Goal: Answer question/provide support

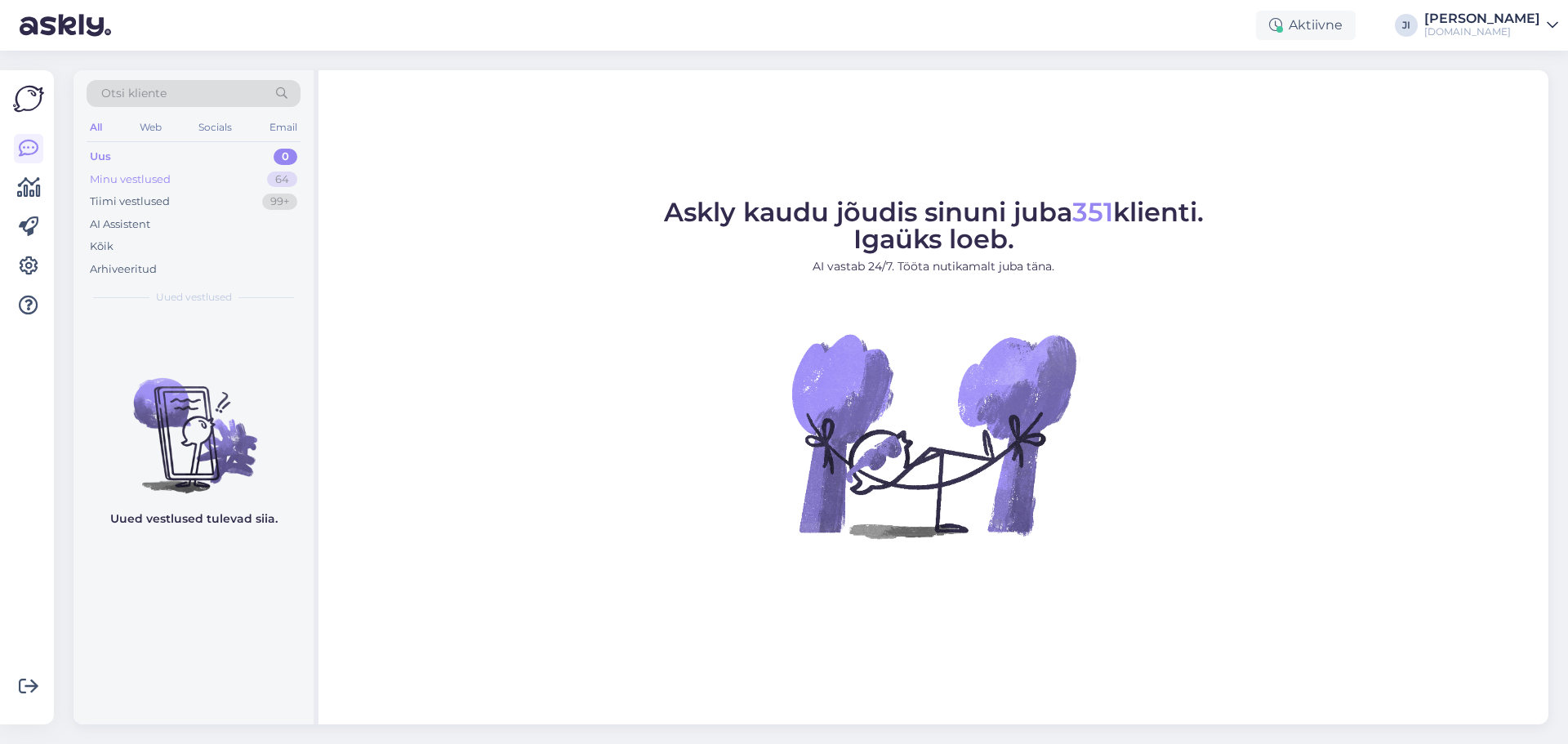
click at [283, 174] on div "64" at bounding box center [282, 179] width 30 height 16
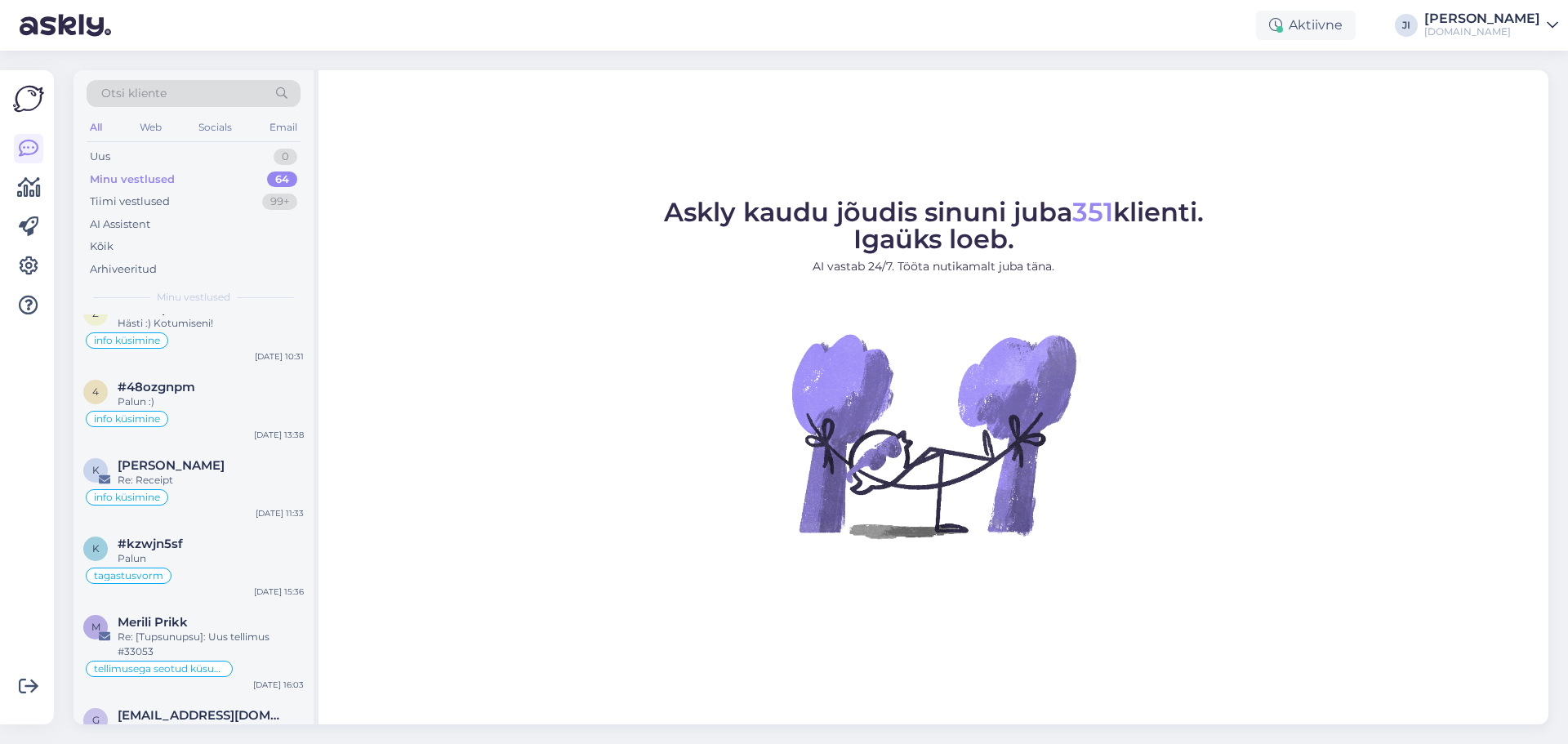
scroll to position [163, 0]
click at [174, 199] on div "Tiimi vestlused 99+" at bounding box center [194, 202] width 214 height 23
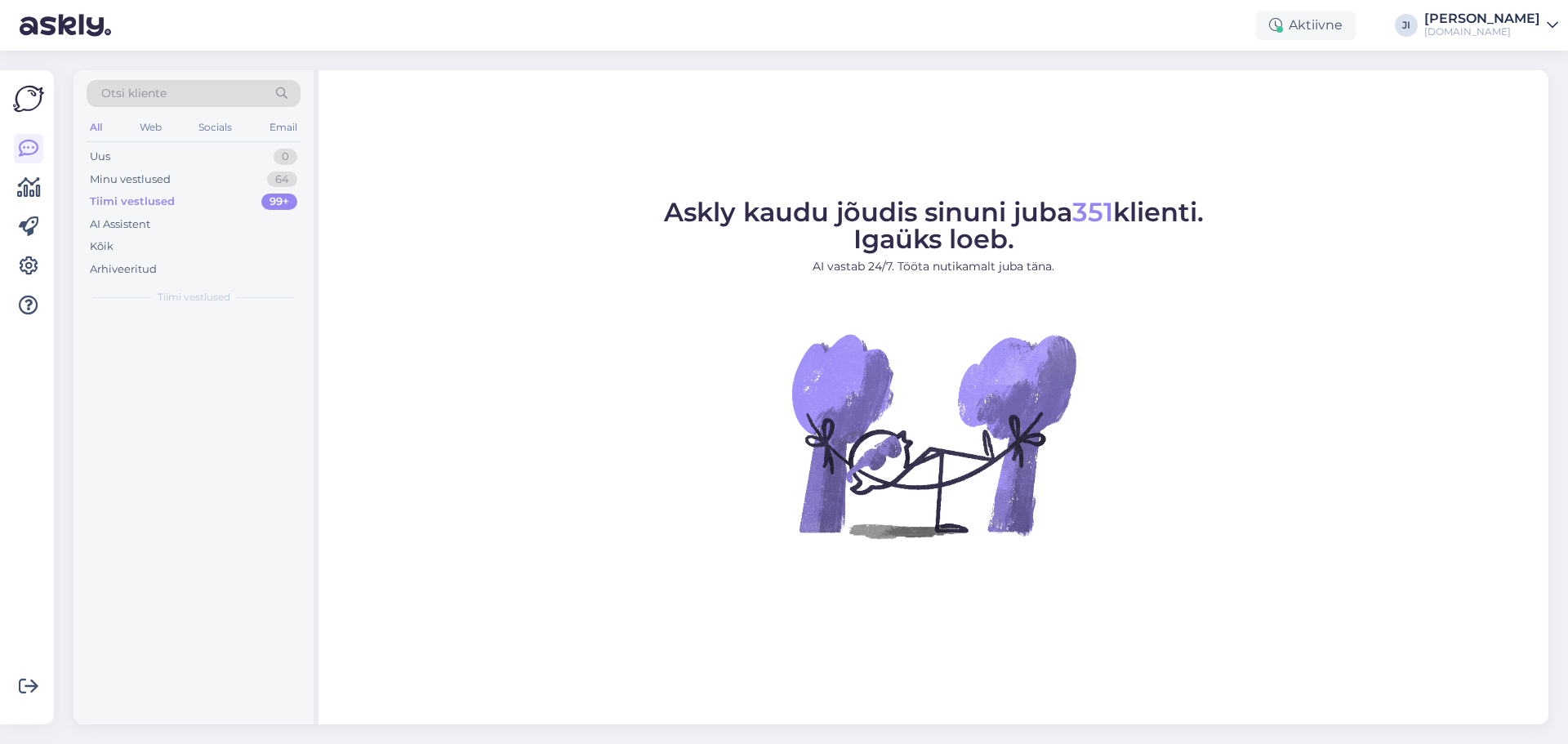
scroll to position [0, 0]
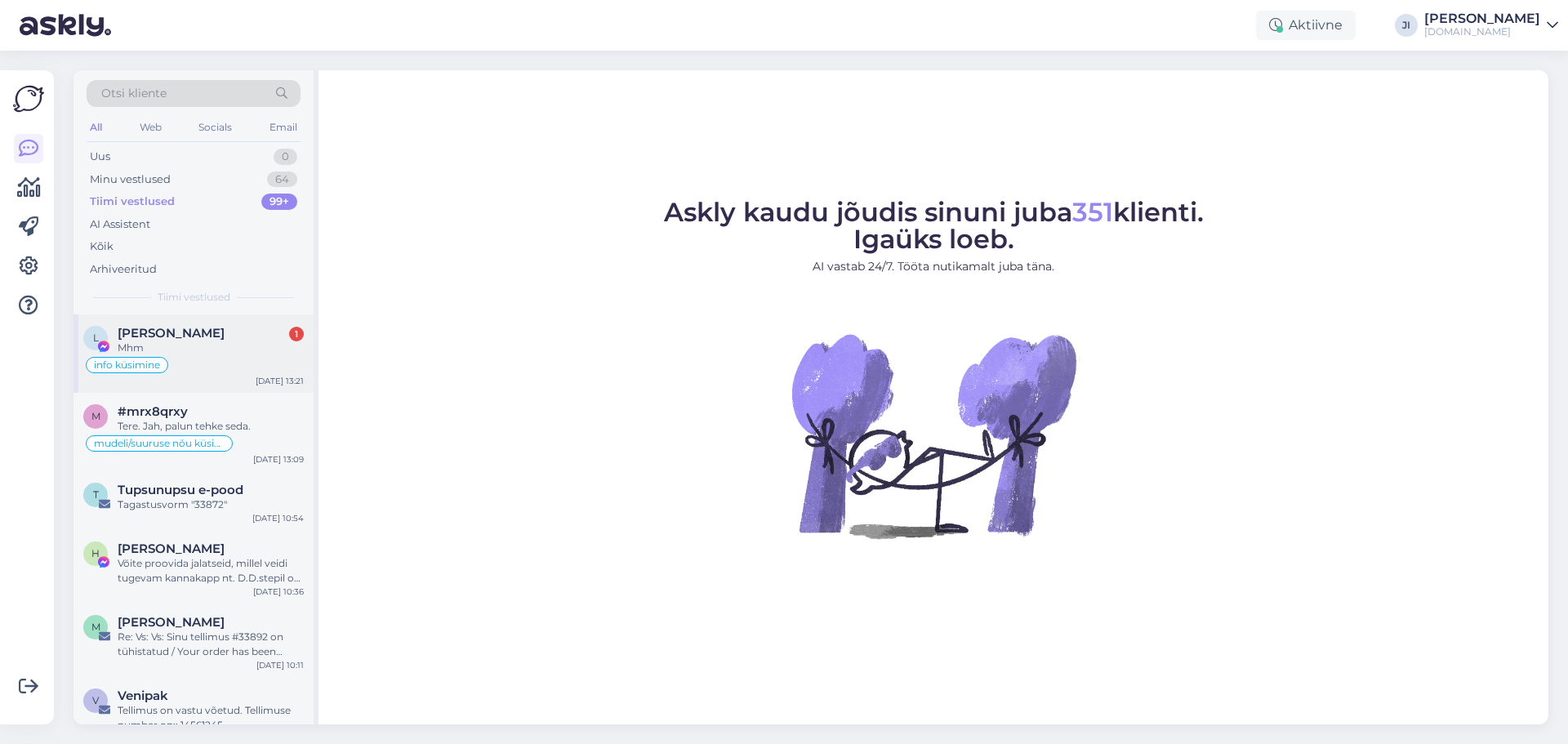
click at [176, 348] on div "Mhm" at bounding box center [211, 348] width 186 height 15
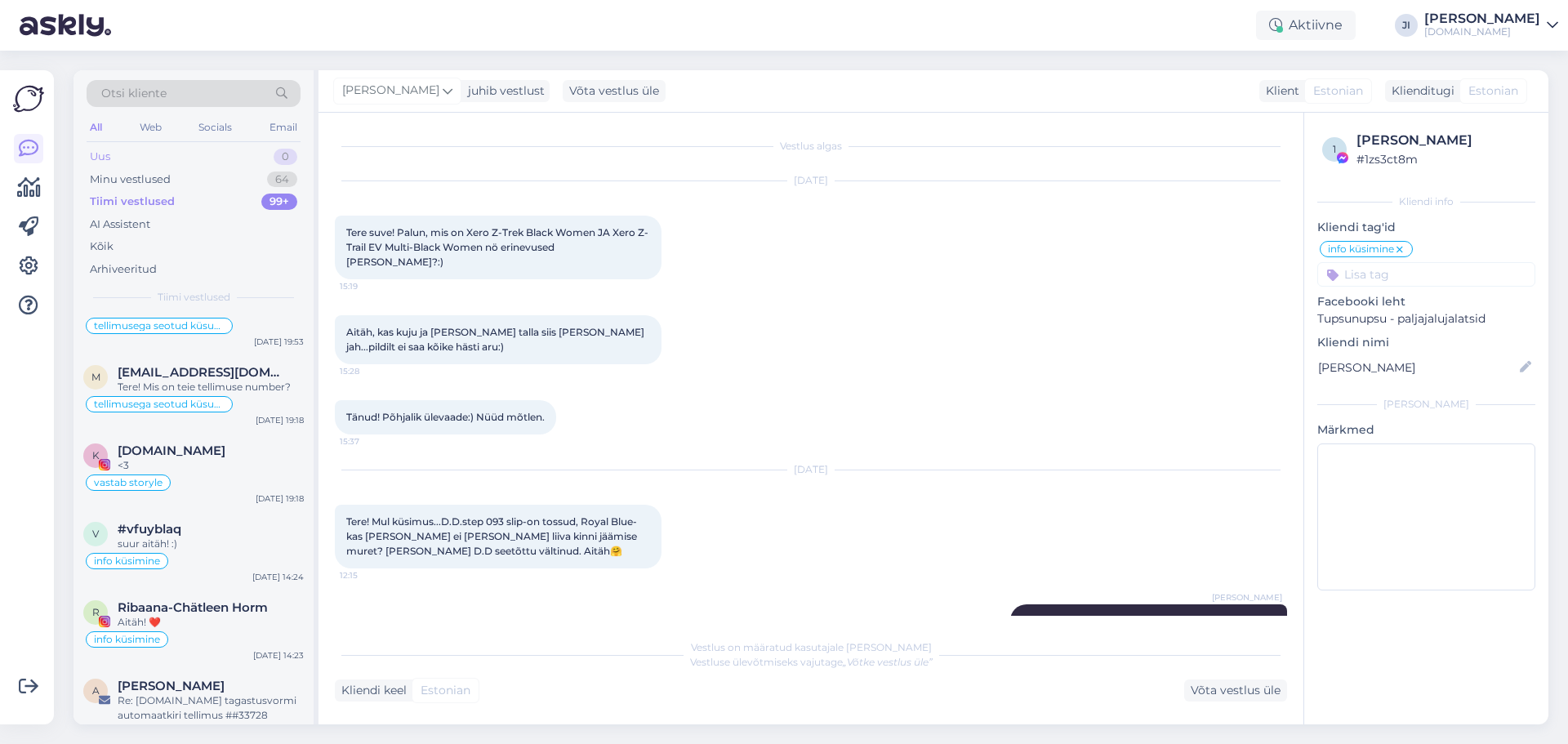
click at [132, 161] on div "Uus 0" at bounding box center [194, 157] width 214 height 23
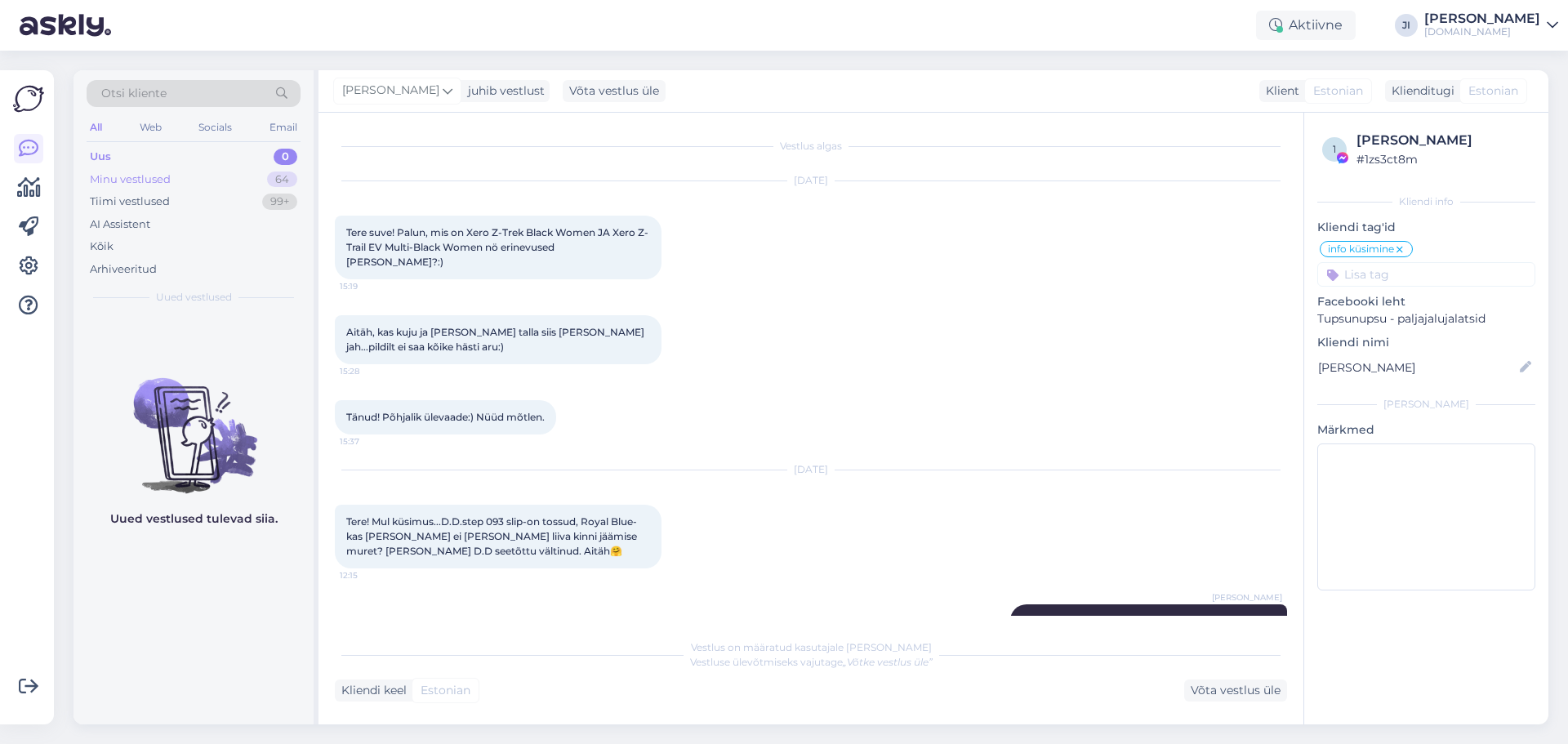
click at [270, 179] on div "64" at bounding box center [282, 179] width 30 height 16
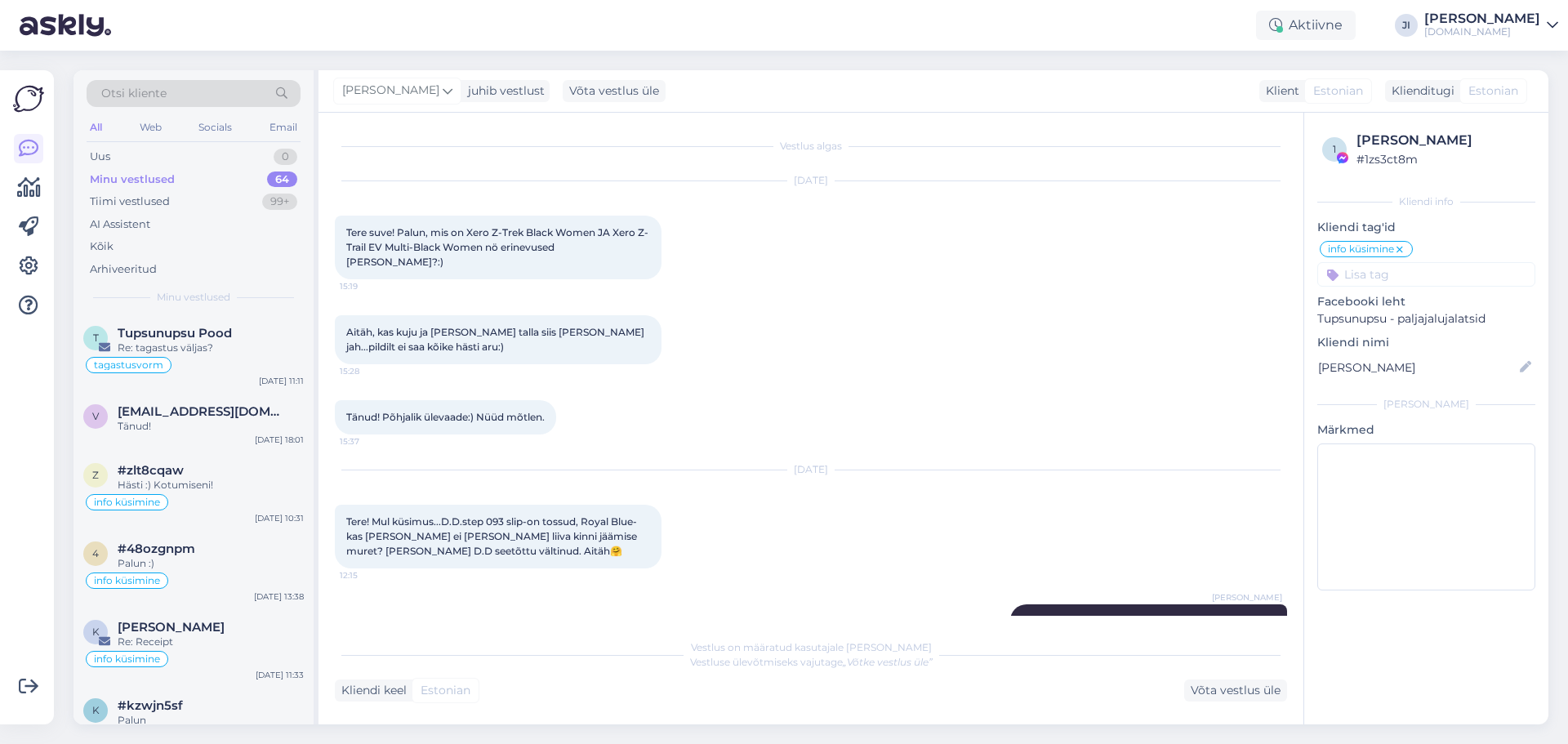
click at [168, 185] on div "Minu vestlused" at bounding box center [132, 179] width 85 height 16
click at [136, 243] on div "Kõik" at bounding box center [194, 246] width 214 height 23
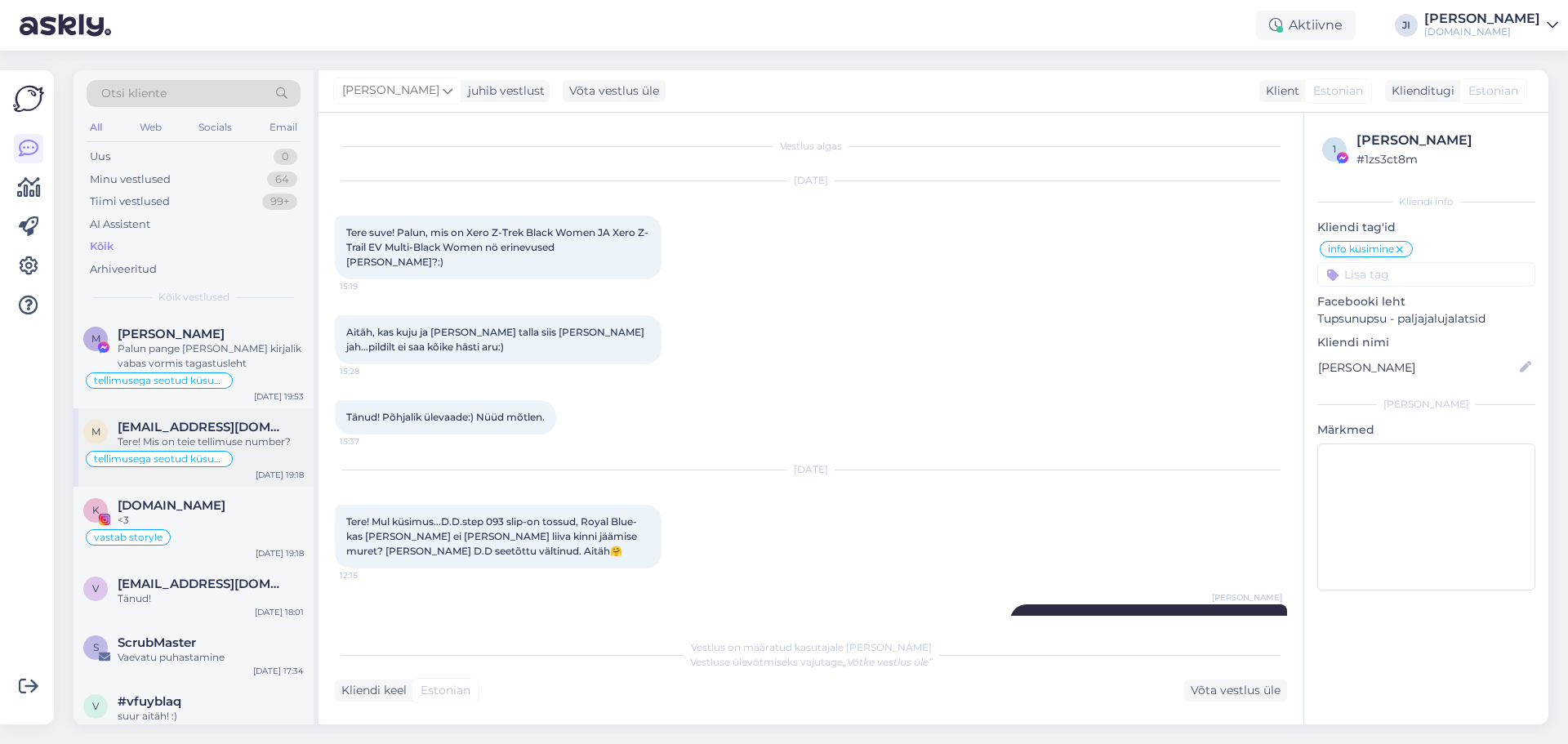
scroll to position [736, 0]
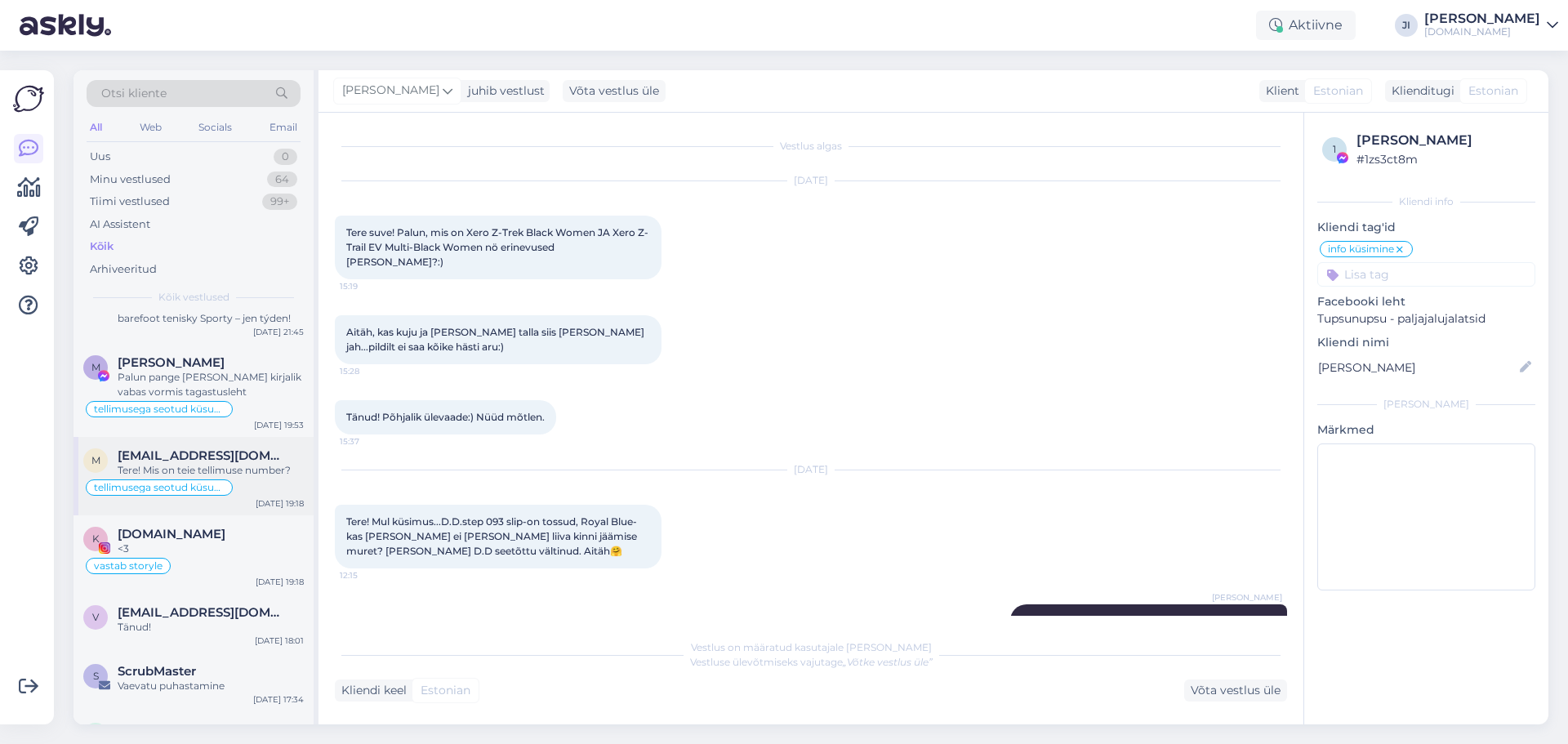
click at [258, 462] on span "[EMAIL_ADDRESS][DOMAIN_NAME]" at bounding box center [203, 456] width 170 height 15
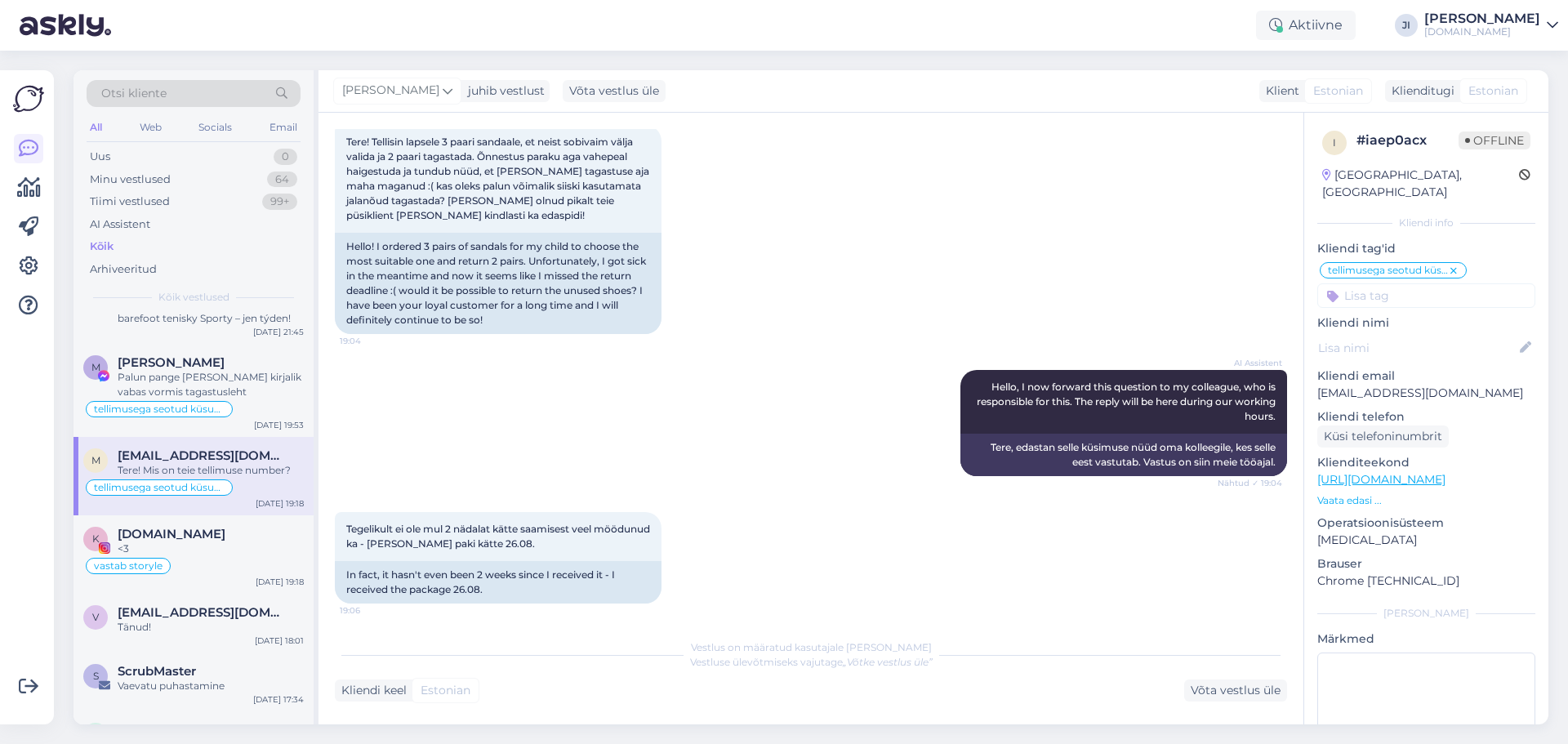
scroll to position [0, 0]
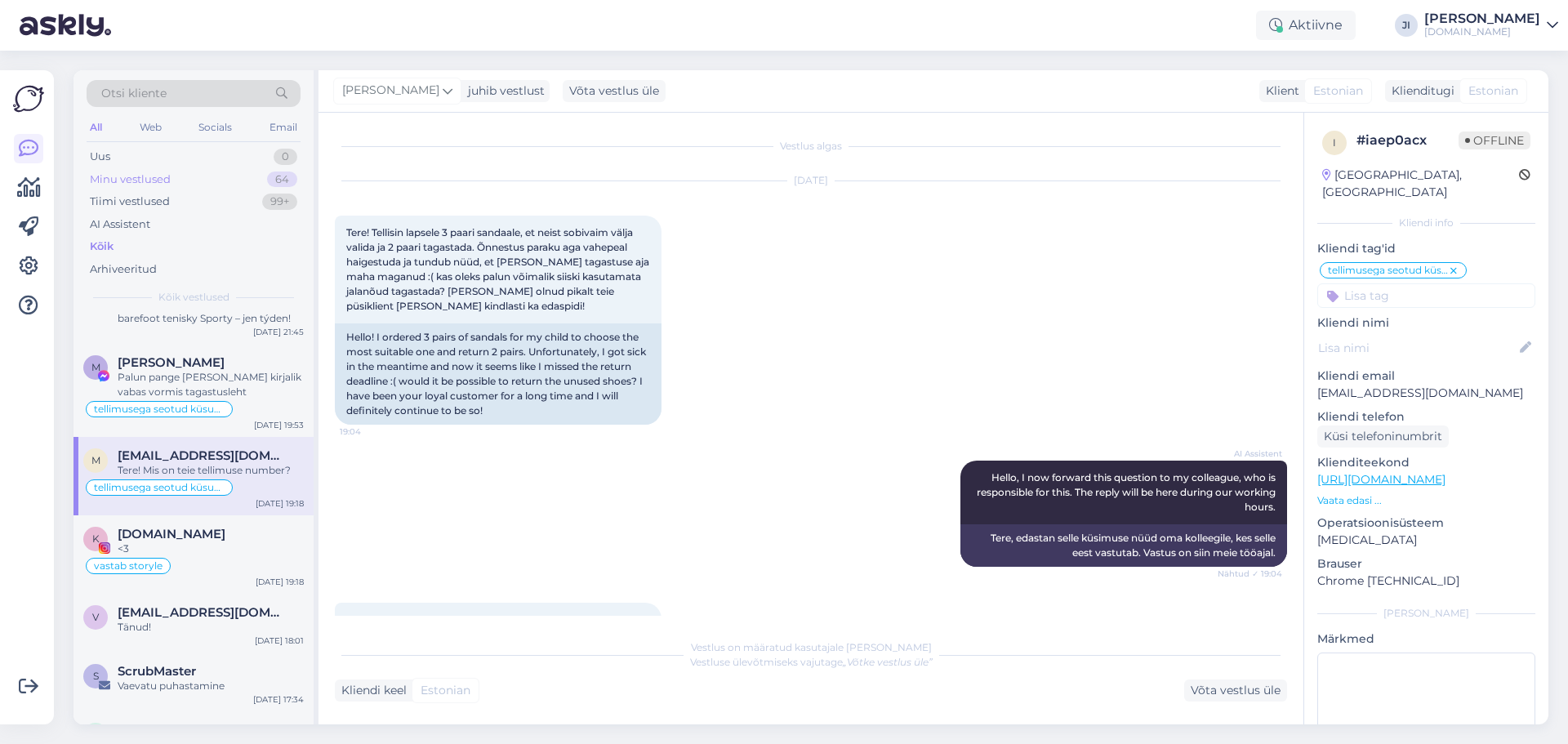
click at [186, 178] on div "Minu vestlused 64" at bounding box center [194, 179] width 214 height 23
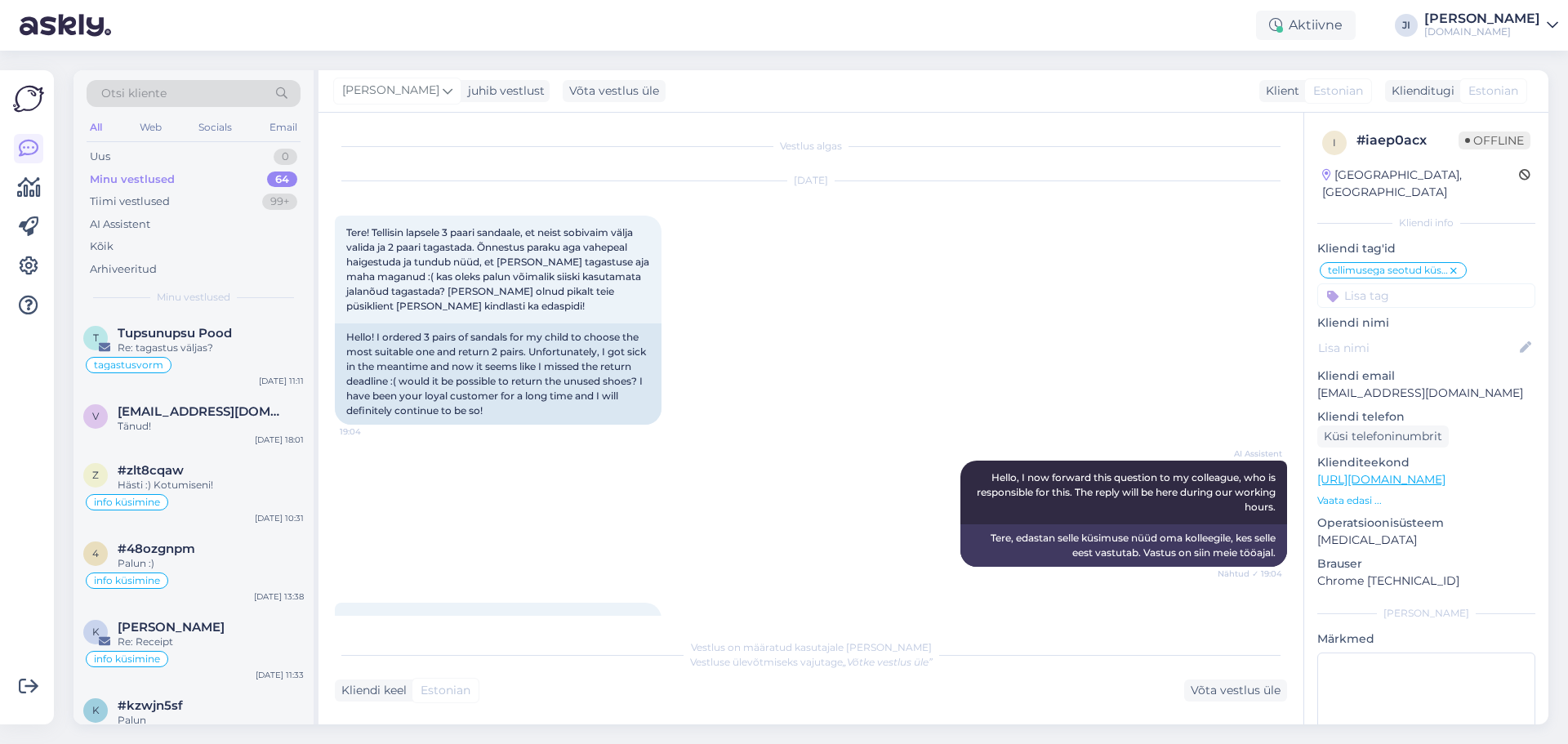
click at [227, 178] on div "Minu vestlused 64" at bounding box center [194, 179] width 214 height 23
click at [167, 245] on div "Kõik" at bounding box center [194, 246] width 214 height 23
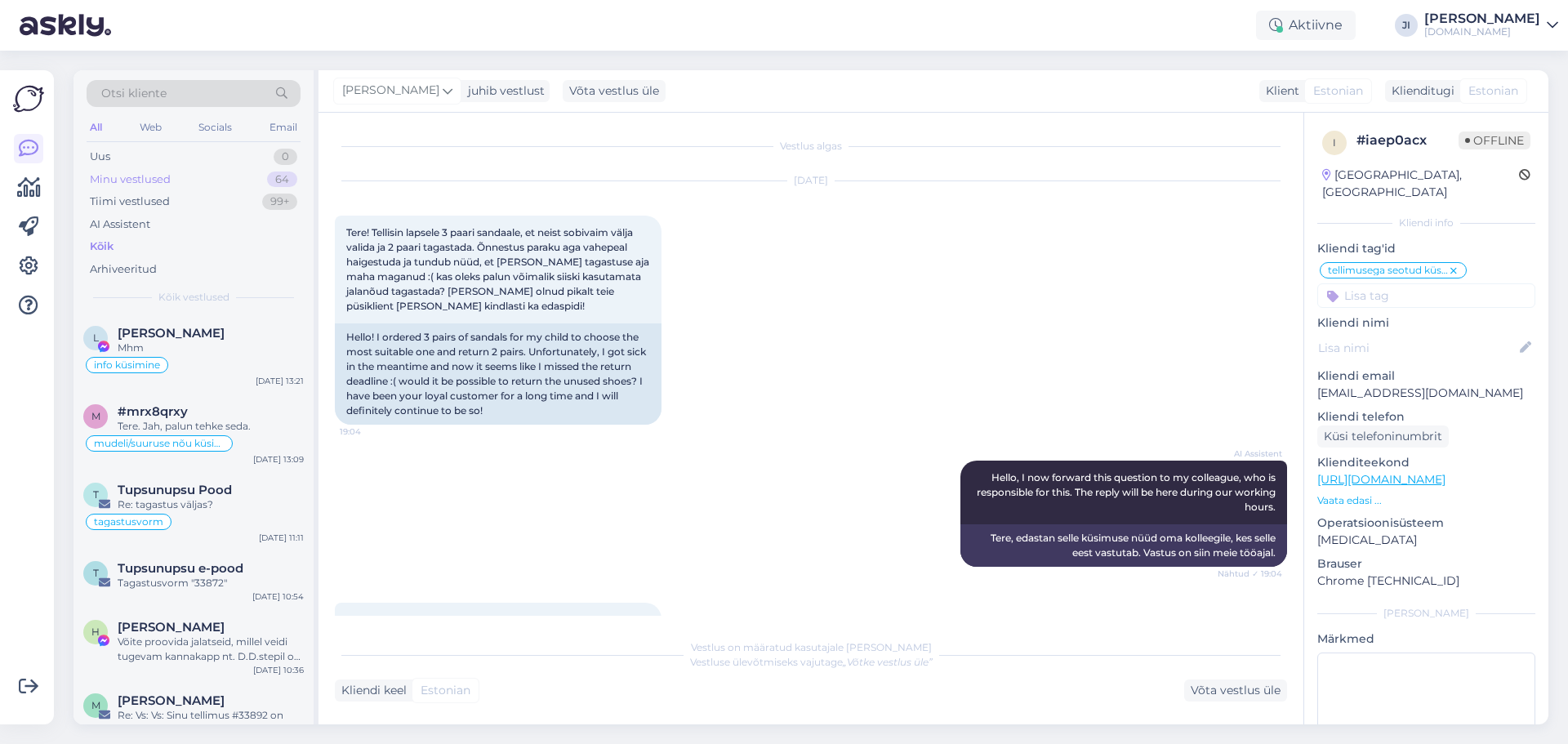
click at [187, 174] on div "Minu vestlused 64" at bounding box center [194, 179] width 214 height 23
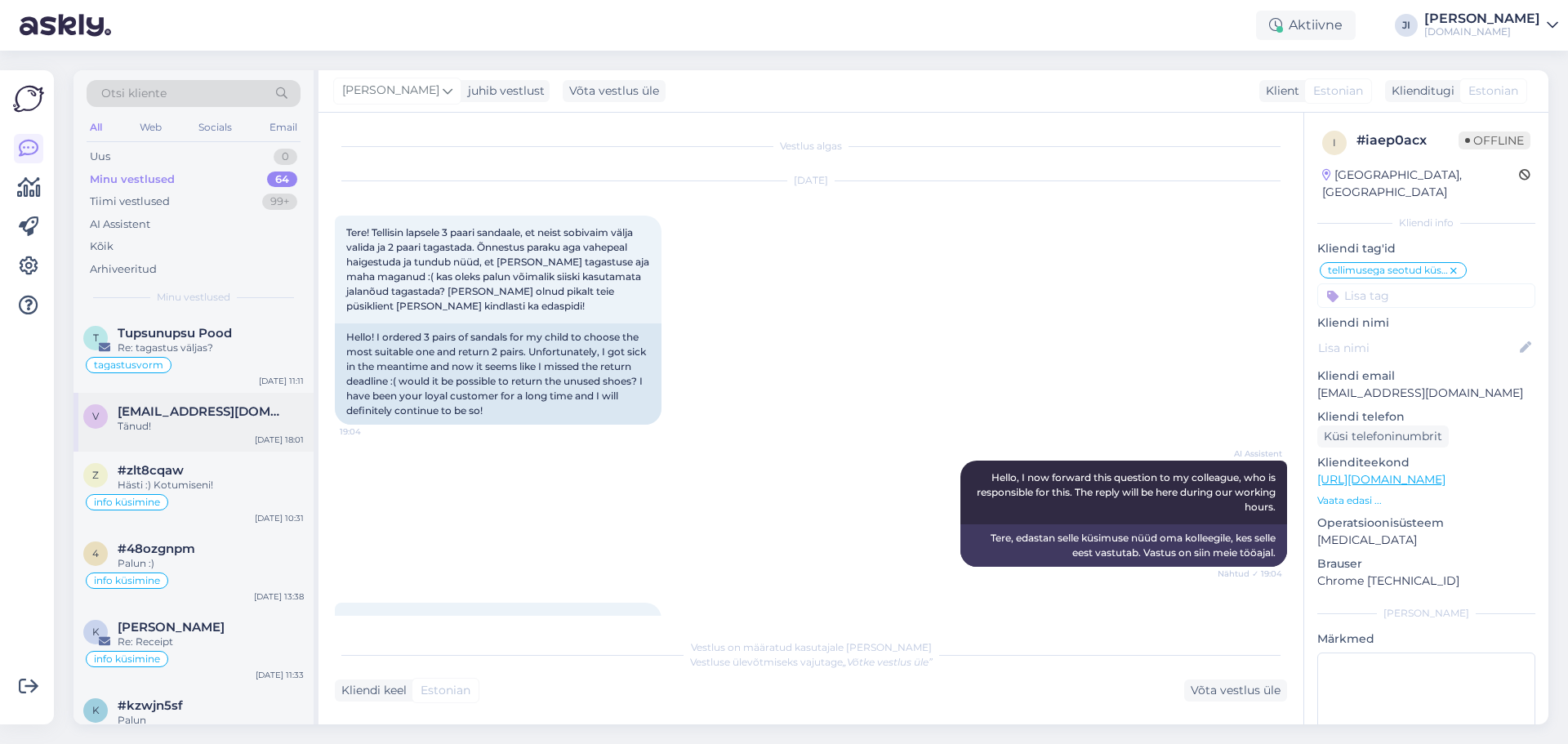
click at [215, 422] on div "Tänud!" at bounding box center [211, 427] width 186 height 15
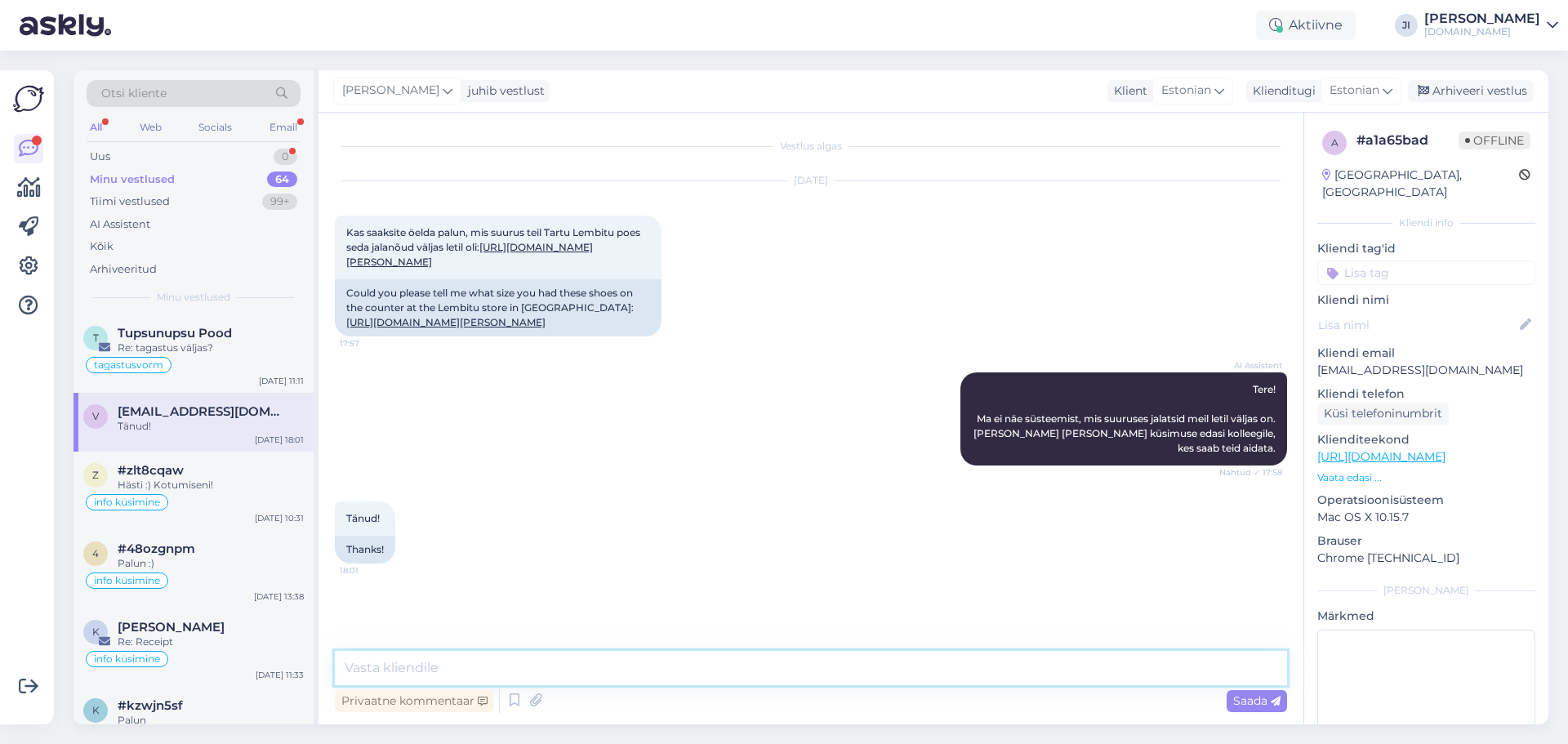
click at [683, 671] on textarea at bounding box center [811, 668] width 953 height 34
type textarea "Tere! Letil väljas on meil suurus nr. 27"
click at [1256, 695] on span "Saada" at bounding box center [1257, 702] width 47 height 15
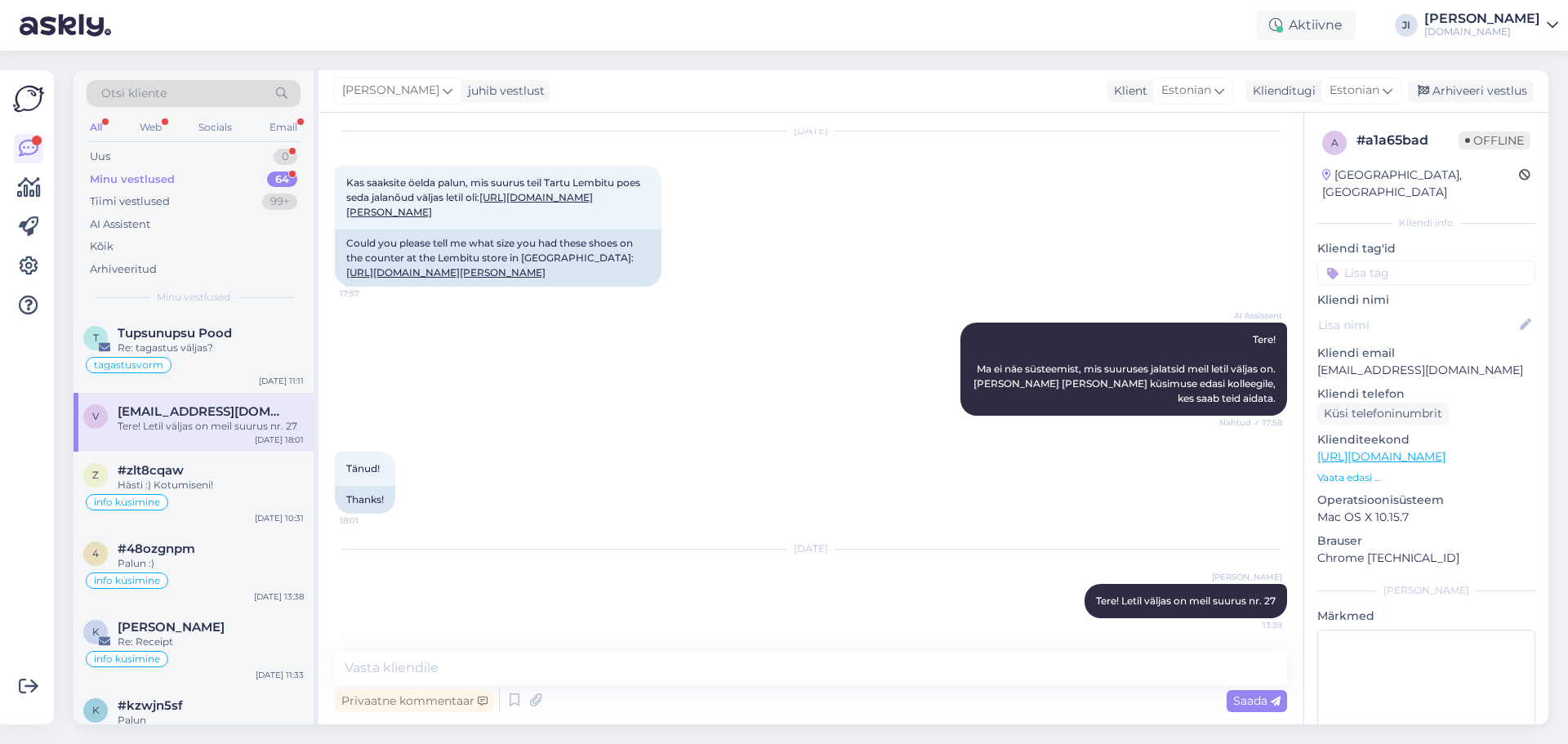
click at [241, 179] on div "Minu vestlused 64" at bounding box center [194, 179] width 214 height 23
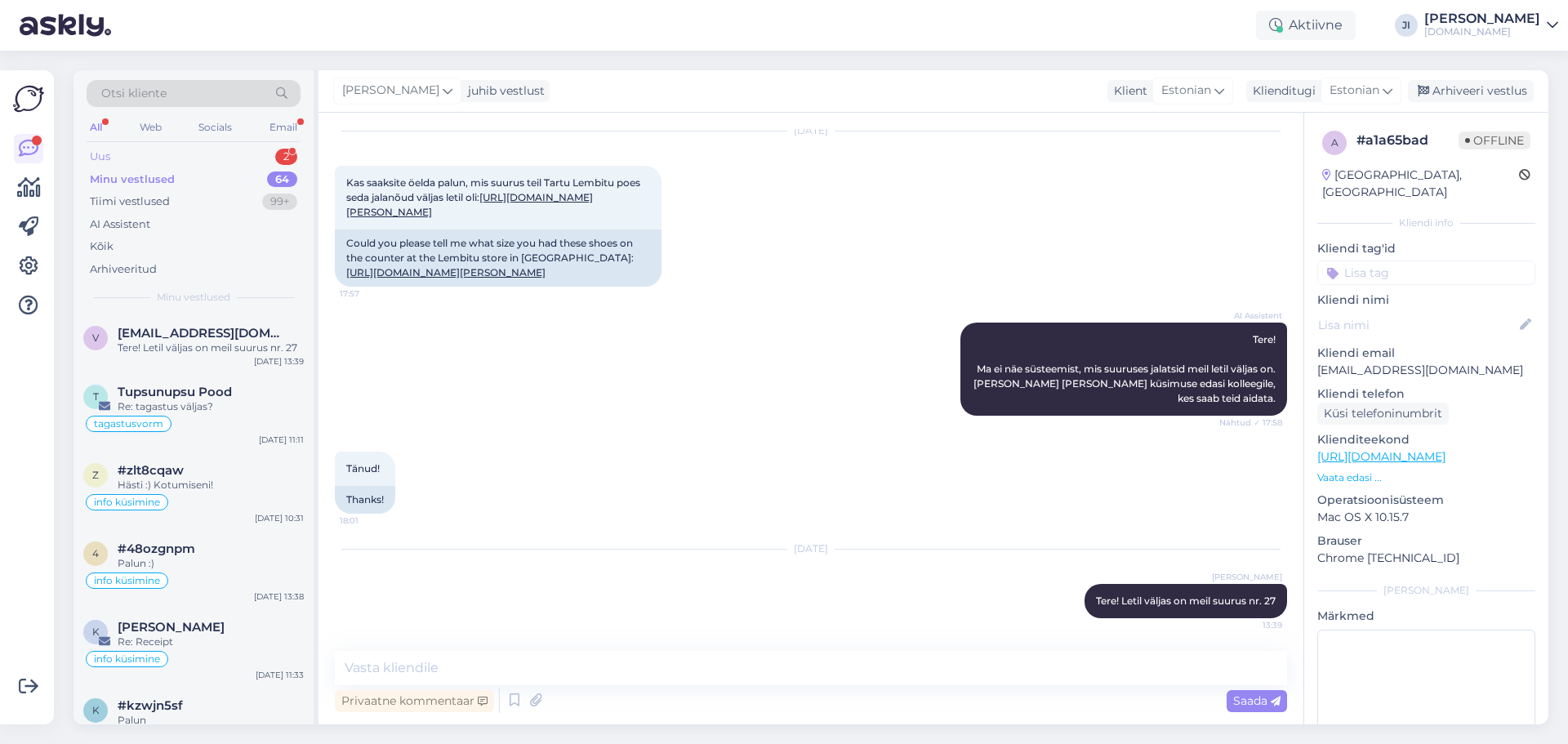
click at [242, 154] on div "Uus 2" at bounding box center [194, 157] width 214 height 23
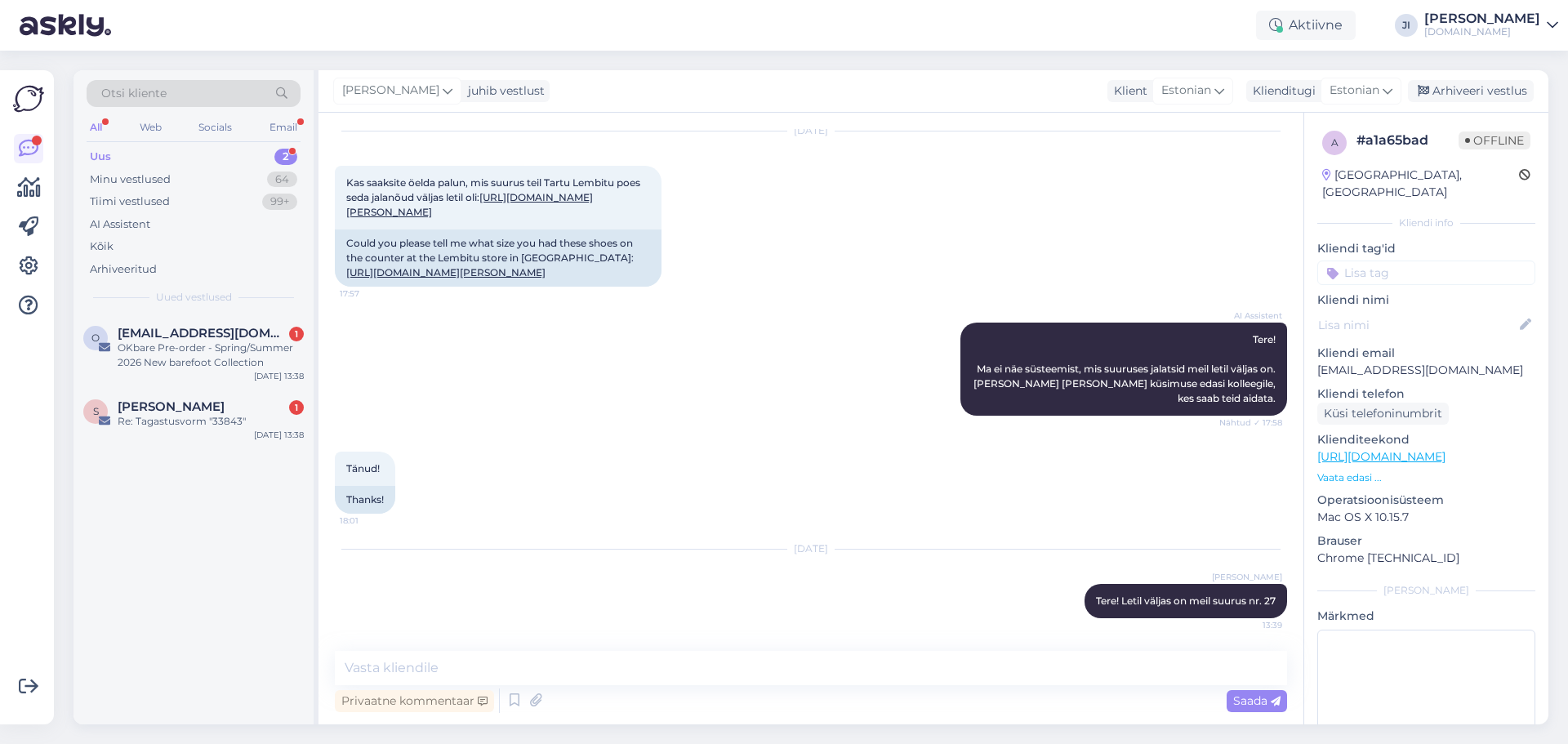
click at [1405, 261] on input at bounding box center [1426, 273] width 218 height 25
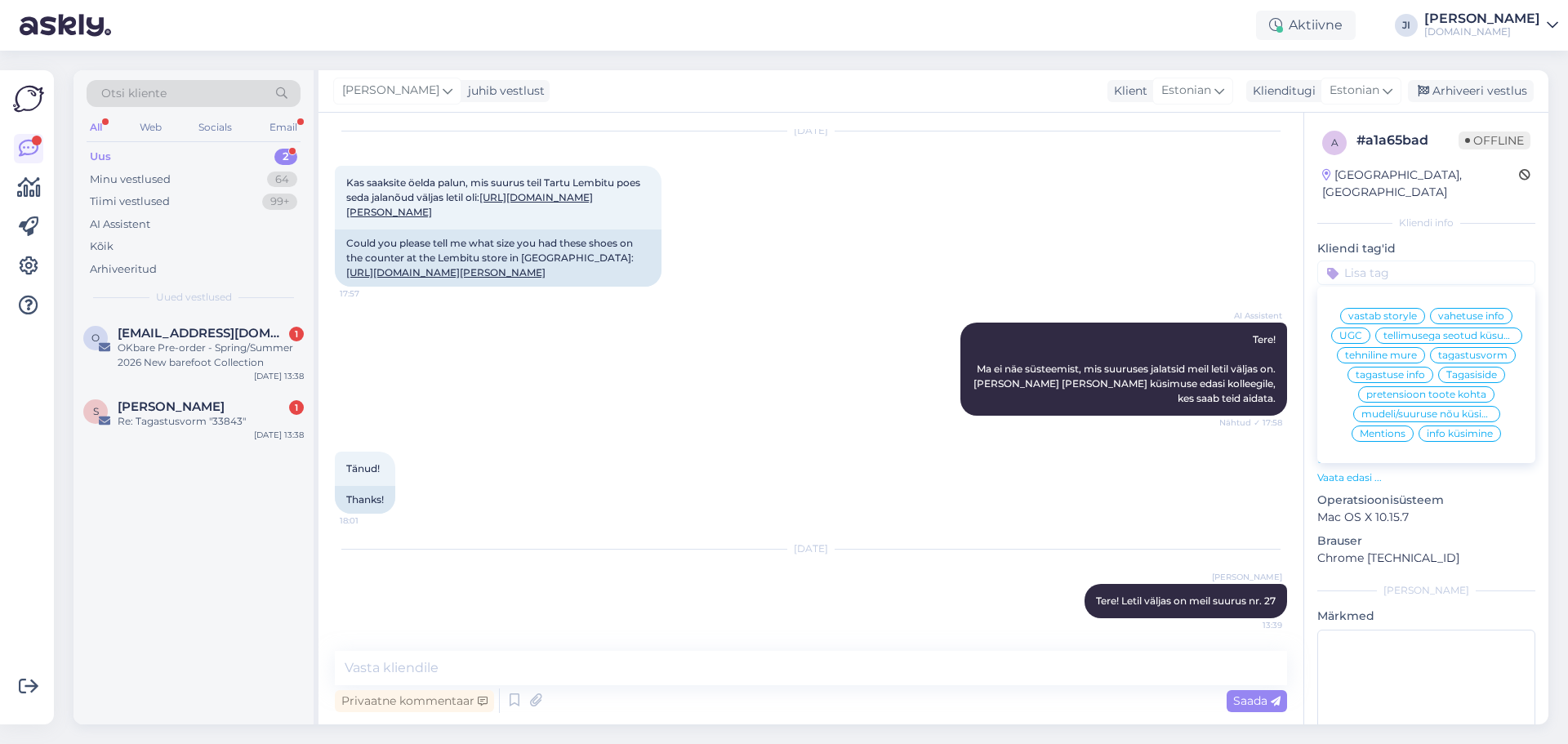
click at [1435, 438] on span "info küsimine" at bounding box center [1460, 433] width 66 height 9
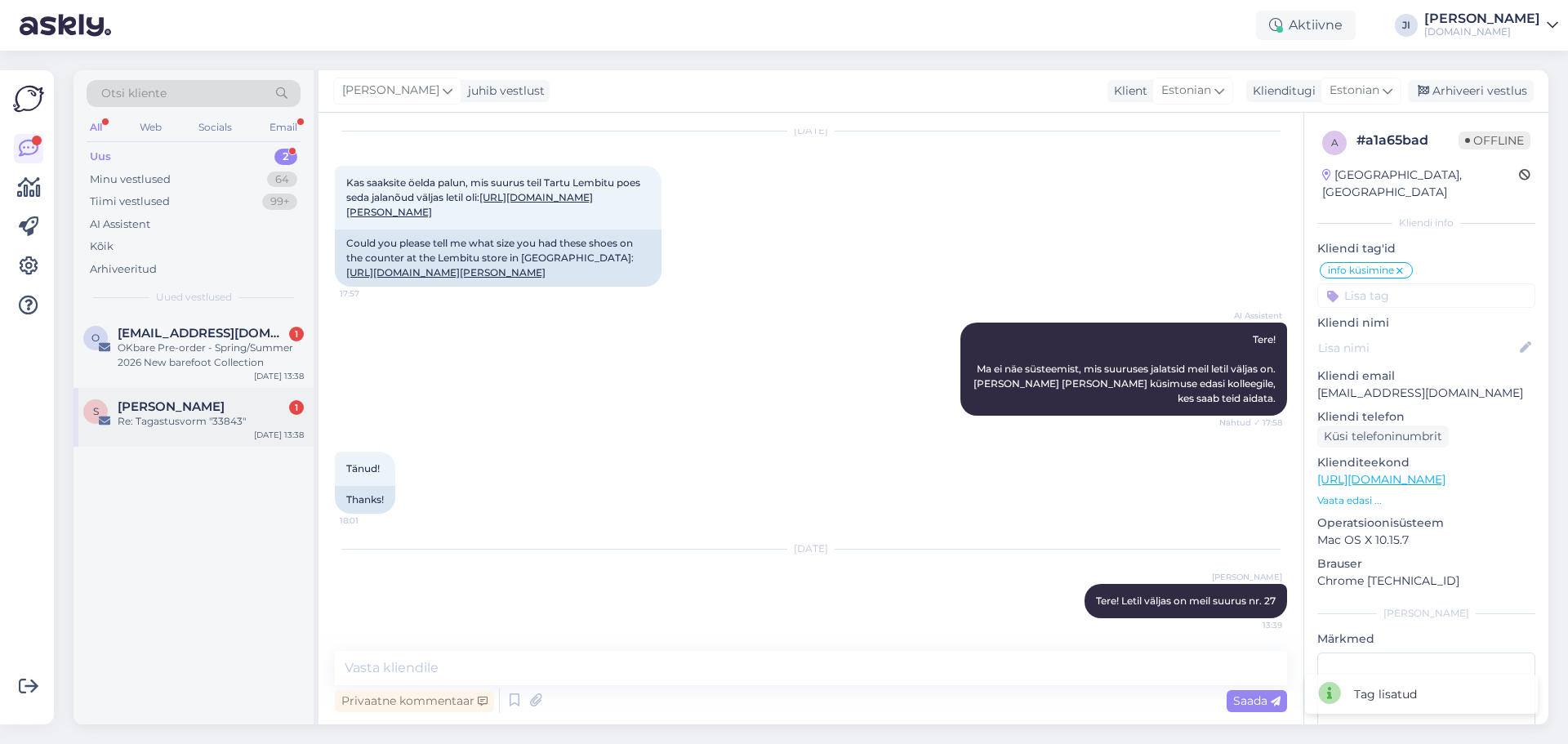
click at [189, 428] on div "Re: Tagastusvorm "33843"" at bounding box center [211, 422] width 186 height 15
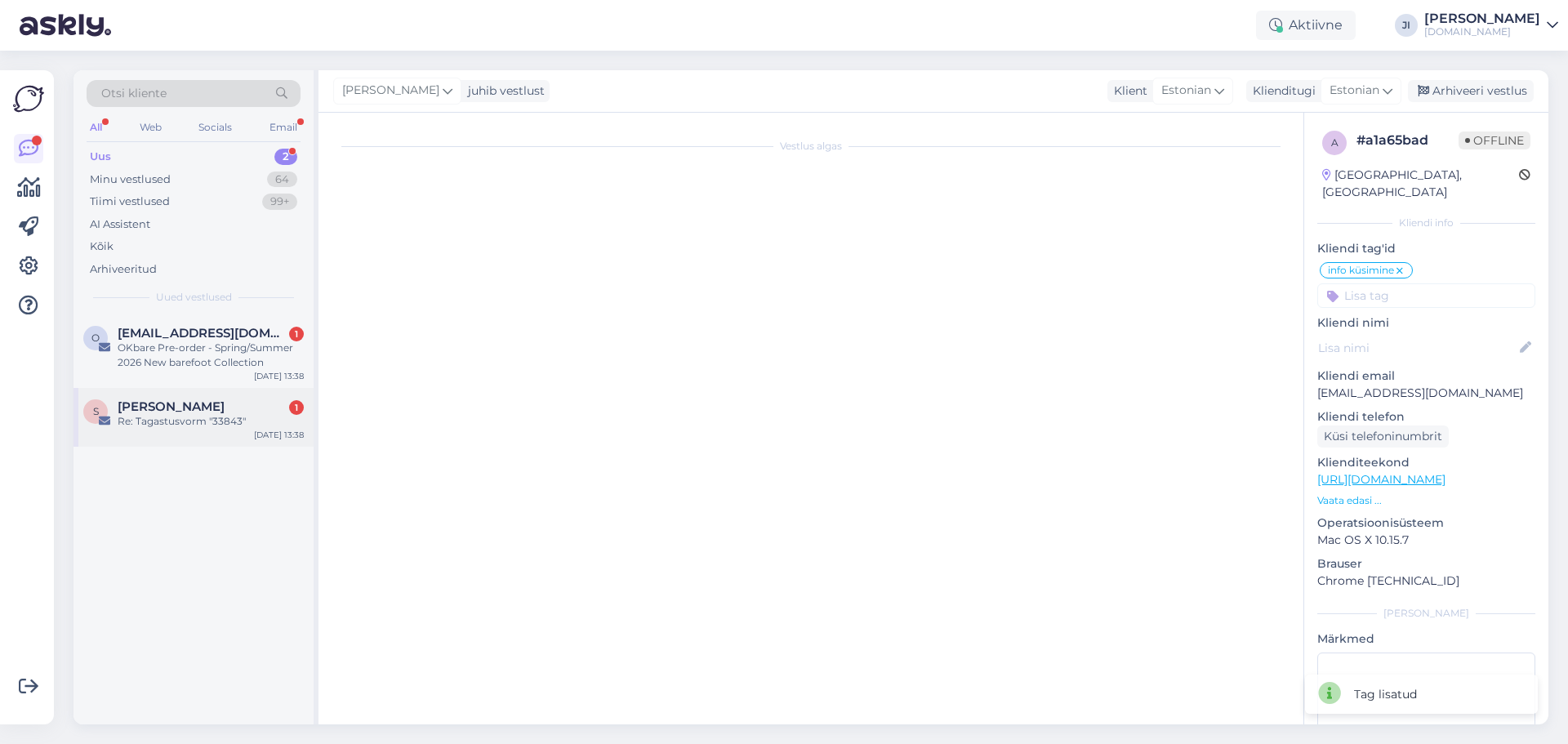
scroll to position [0, 0]
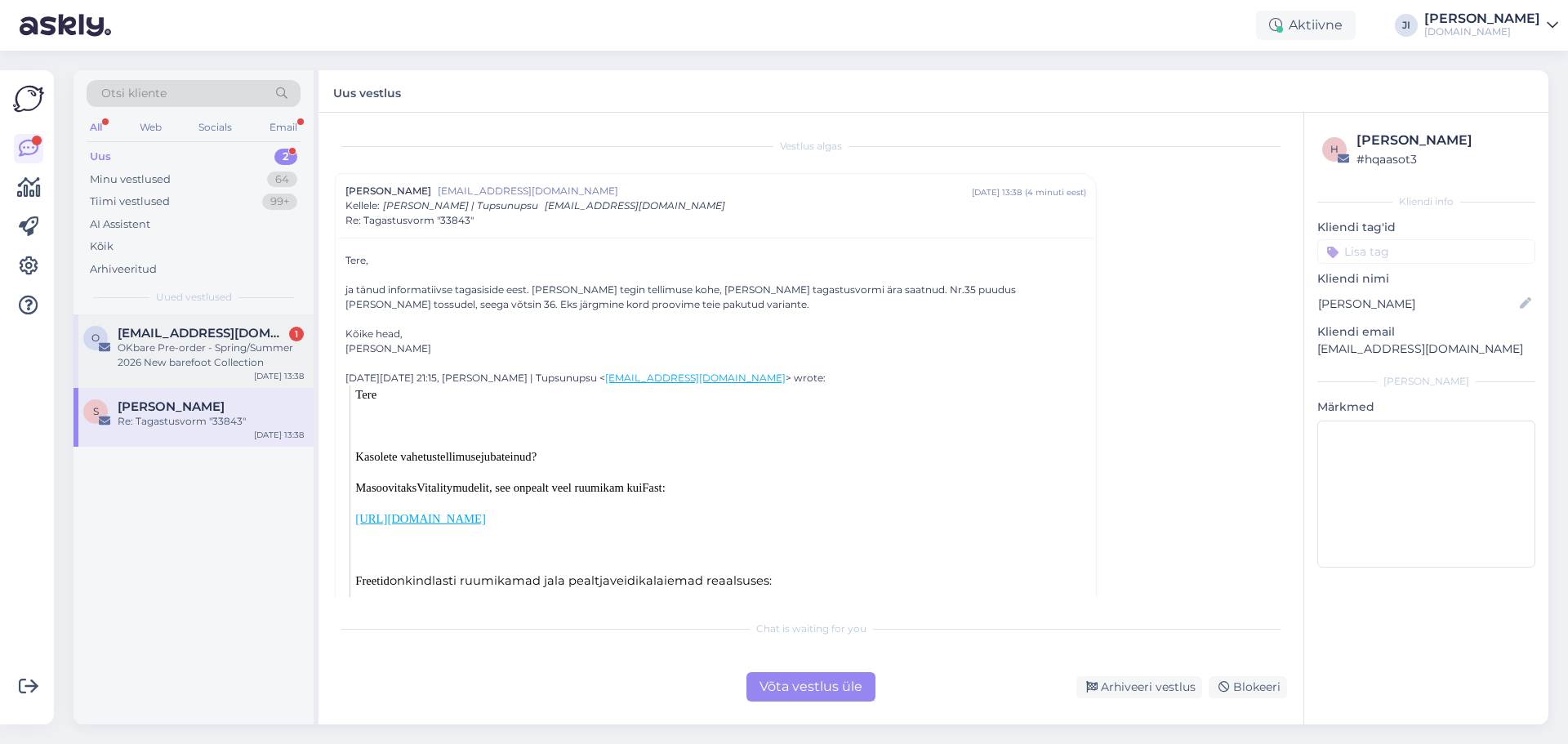
click at [185, 352] on div "OKbare Pre-order - Spring/Summer 2026 New barefoot Collection" at bounding box center [211, 355] width 186 height 29
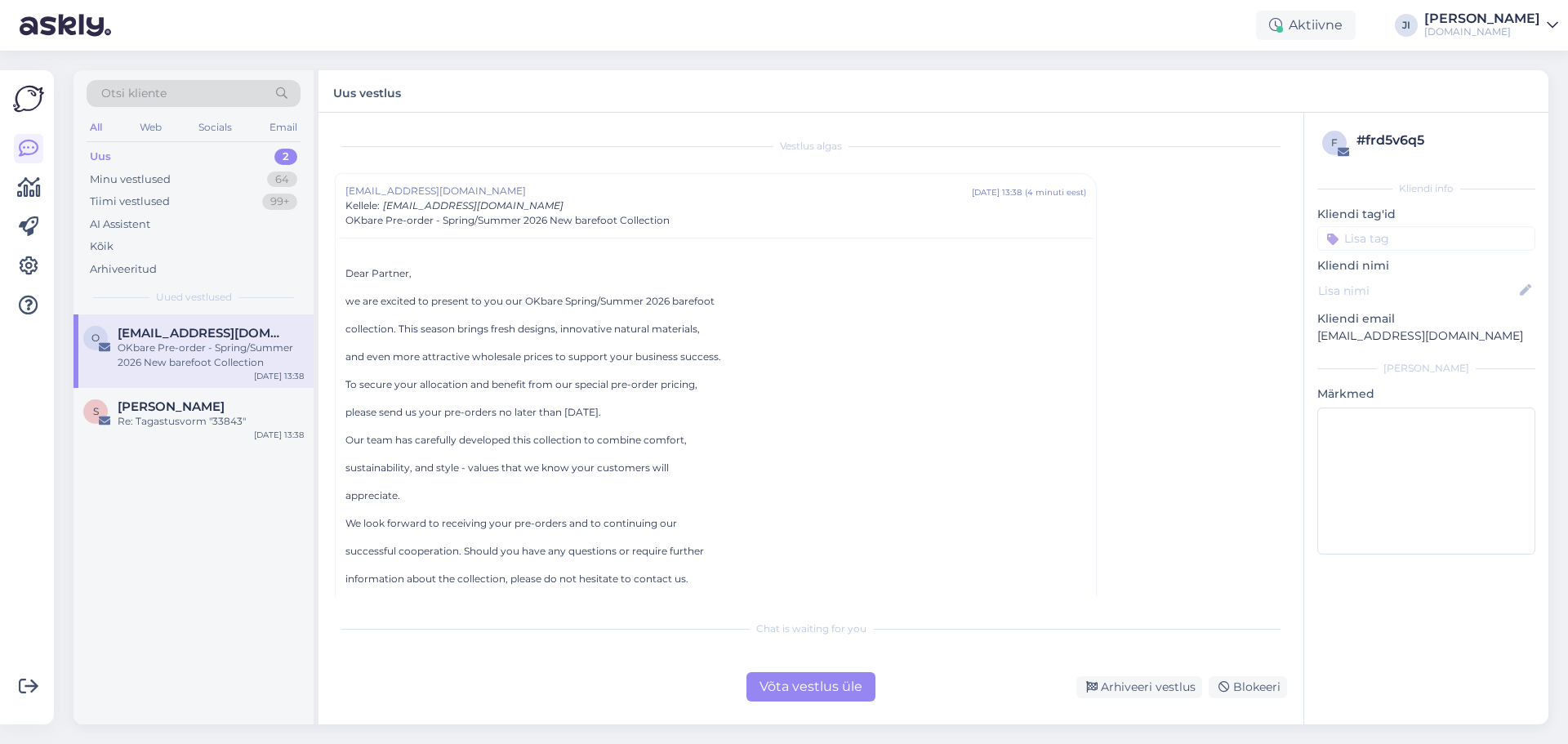
click at [838, 684] on div "Võta vestlus üle" at bounding box center [811, 686] width 129 height 29
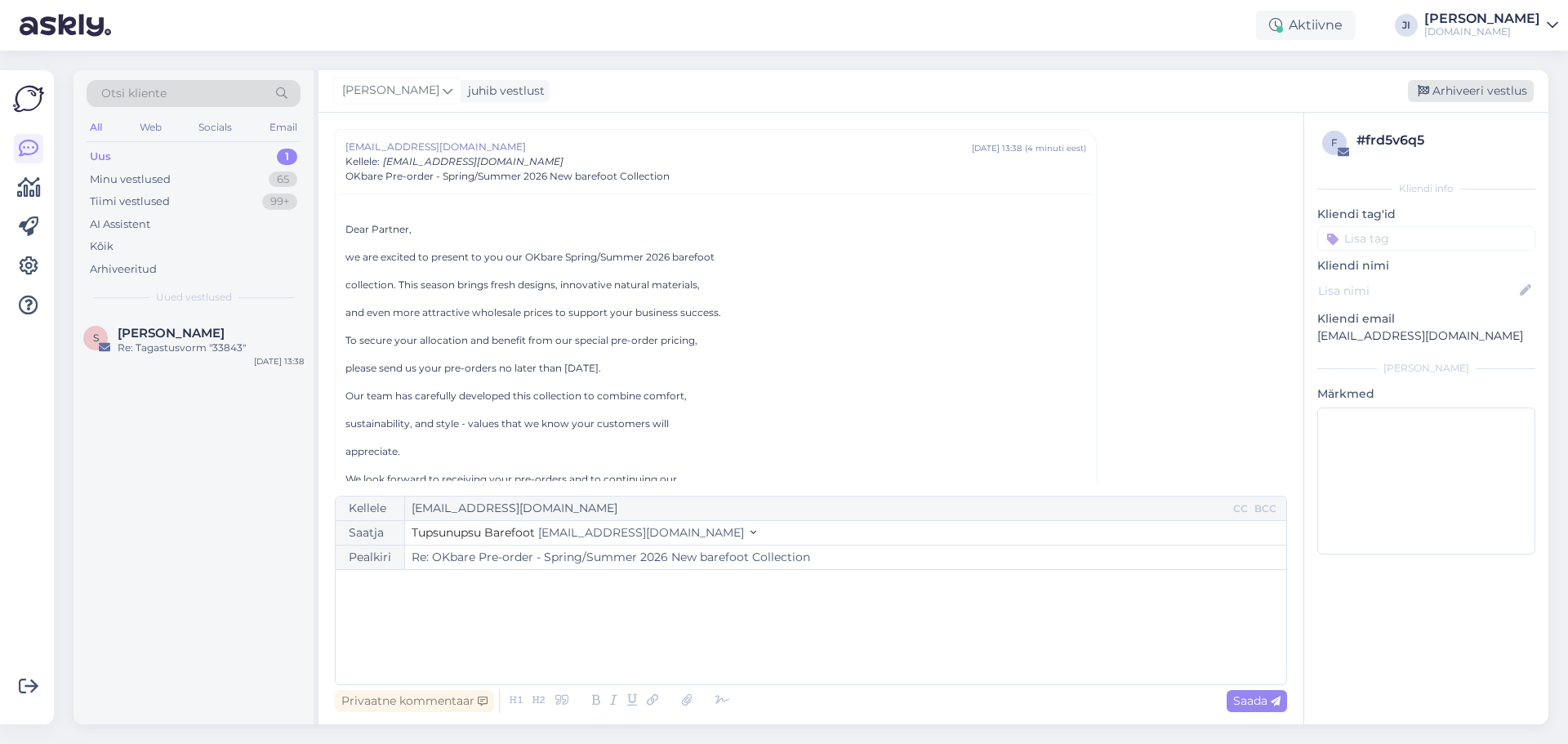
click at [1458, 96] on div "Arhiveeri vestlus" at bounding box center [1471, 91] width 126 height 22
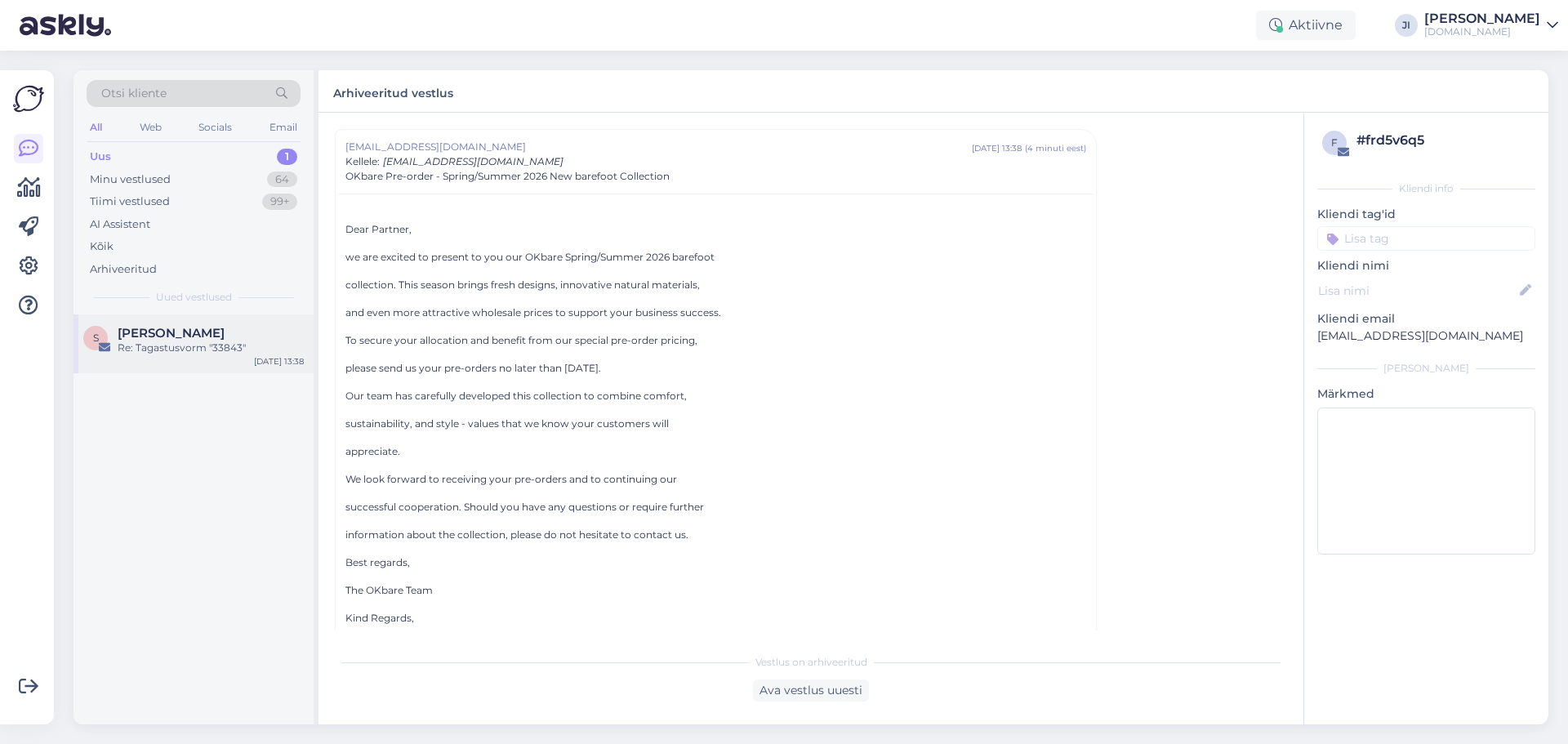
click at [200, 347] on div "Re: Tagastusvorm "33843"" at bounding box center [211, 348] width 186 height 15
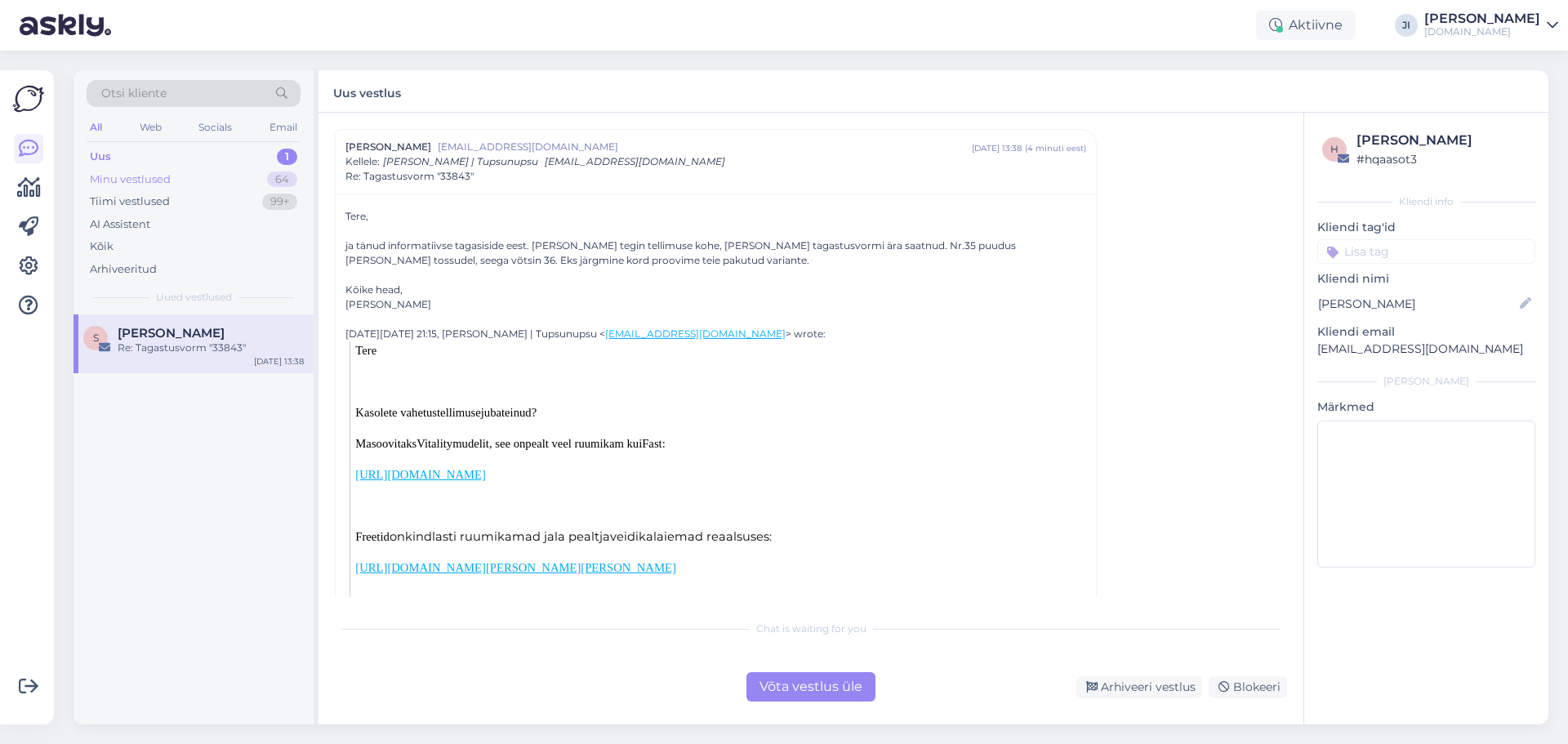
click at [214, 182] on div "Minu vestlused 64" at bounding box center [194, 179] width 214 height 23
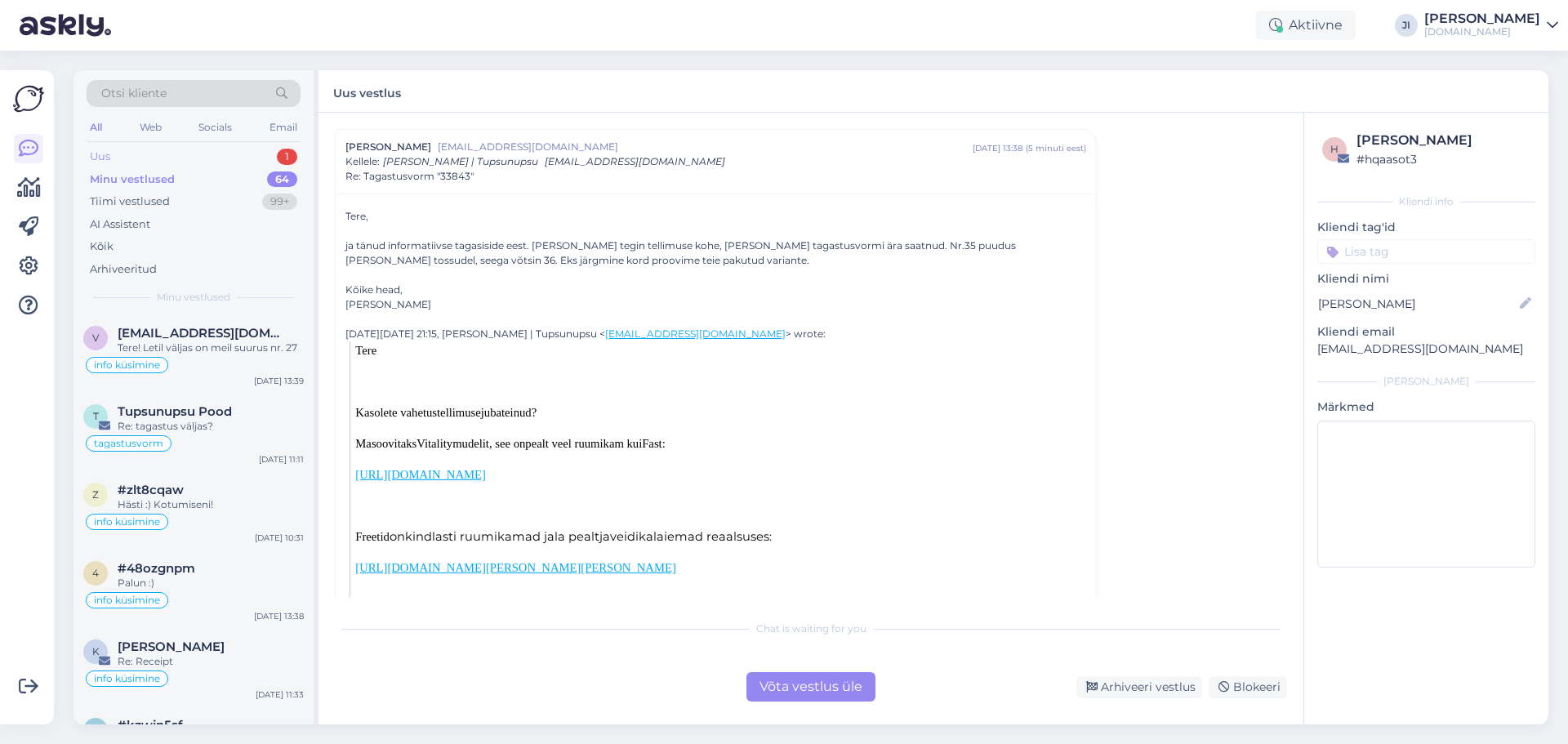
click at [234, 161] on div "Uus 1" at bounding box center [194, 157] width 214 height 23
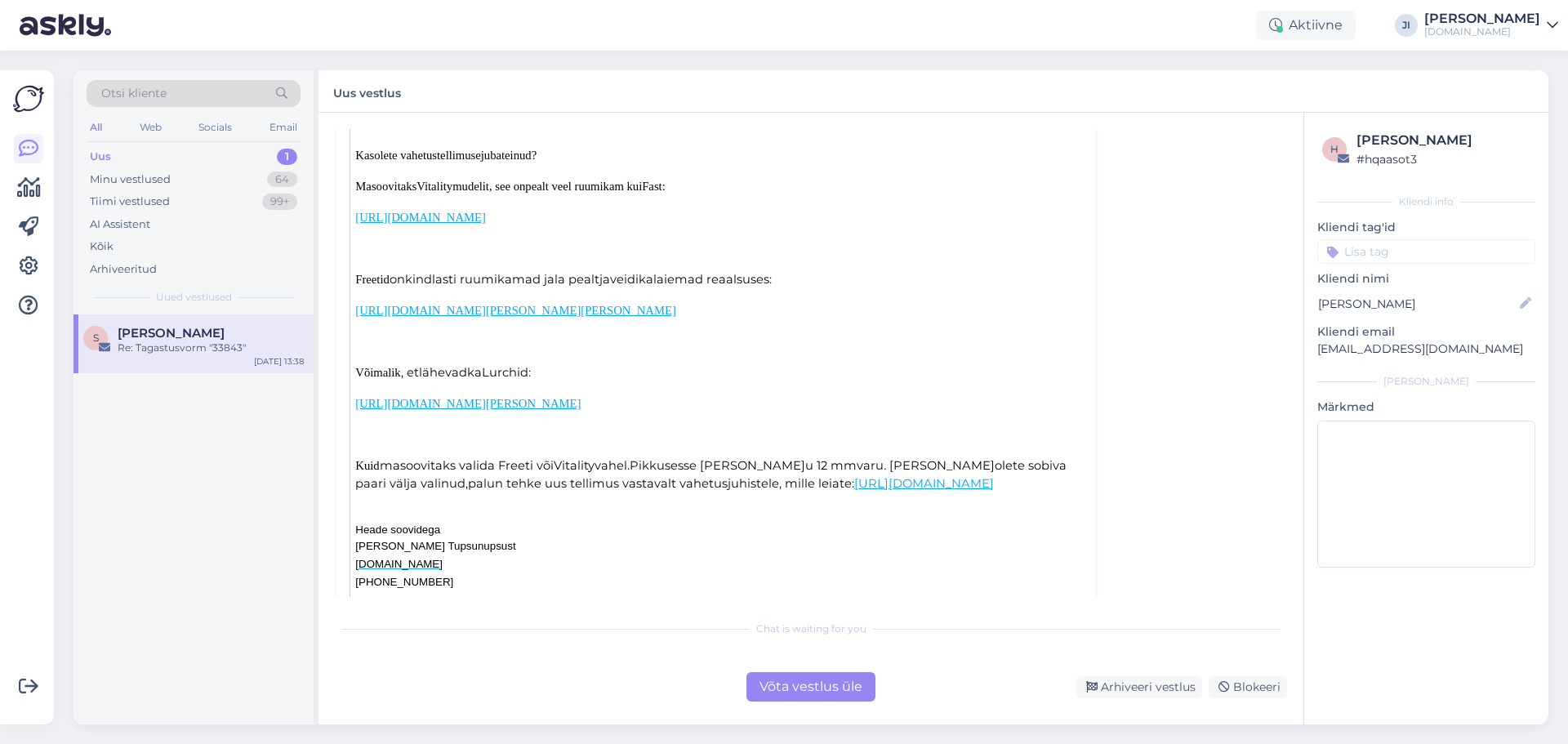
scroll to position [409, 0]
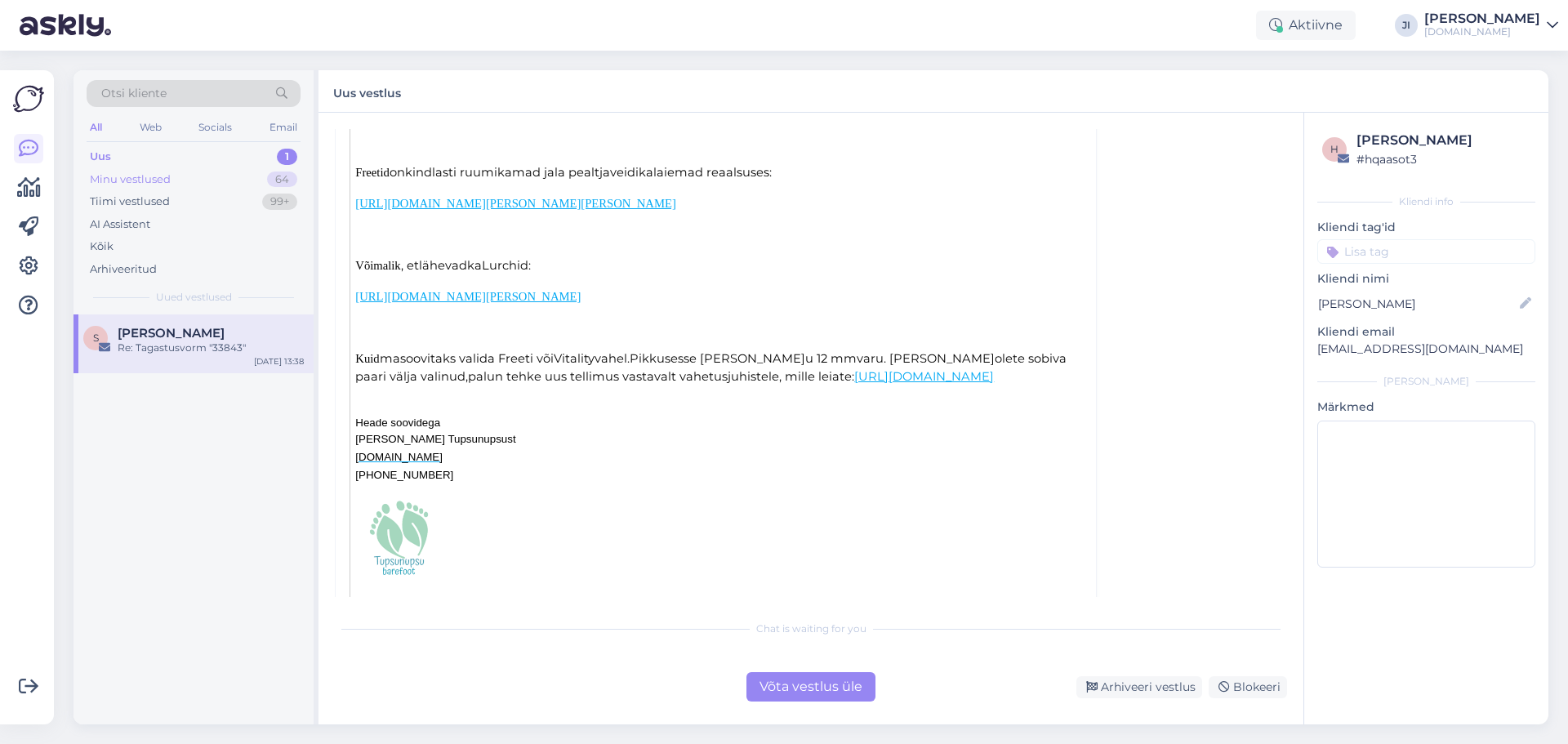
click at [222, 178] on div "Minu vestlused 64" at bounding box center [194, 179] width 214 height 23
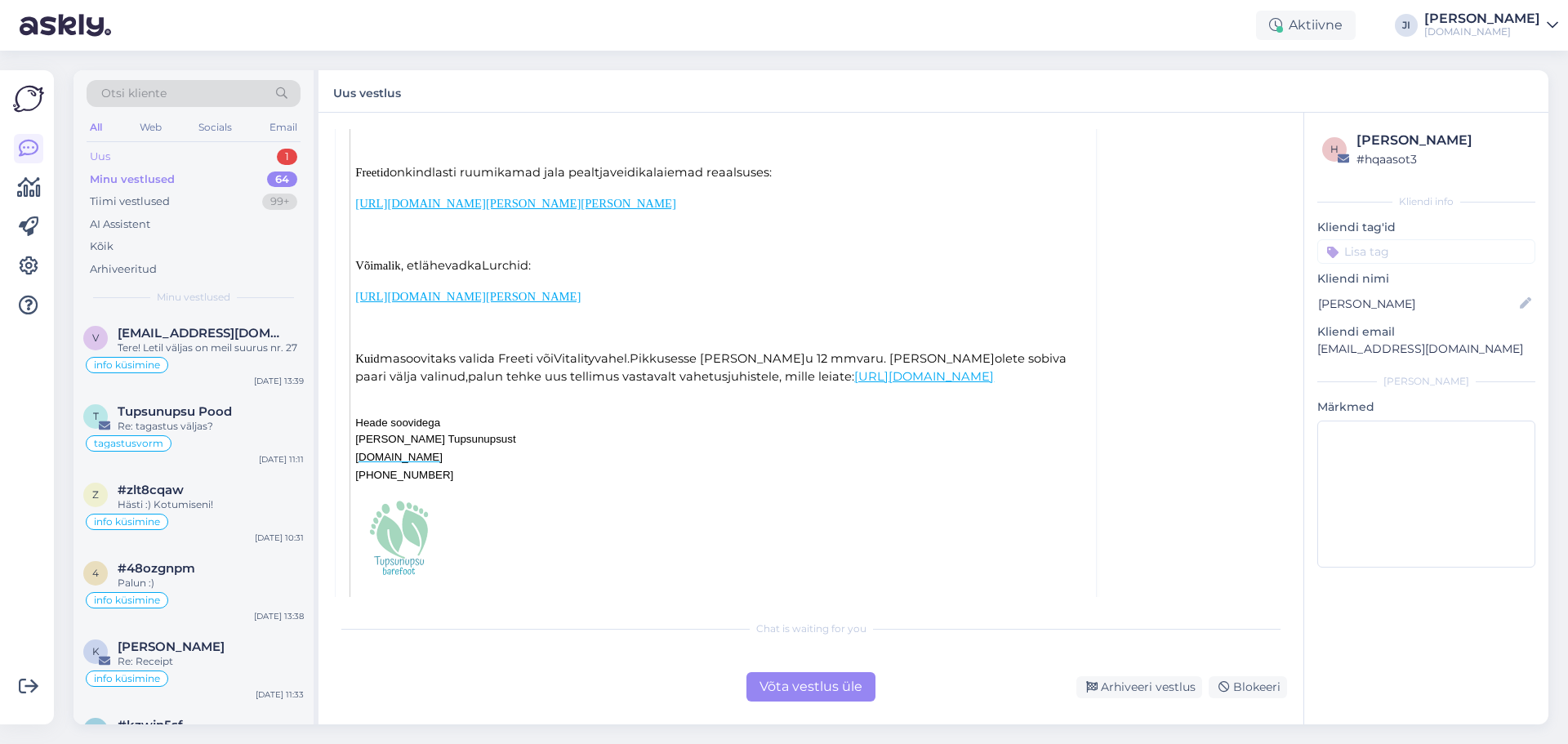
click at [224, 152] on div "Uus 1" at bounding box center [194, 157] width 214 height 23
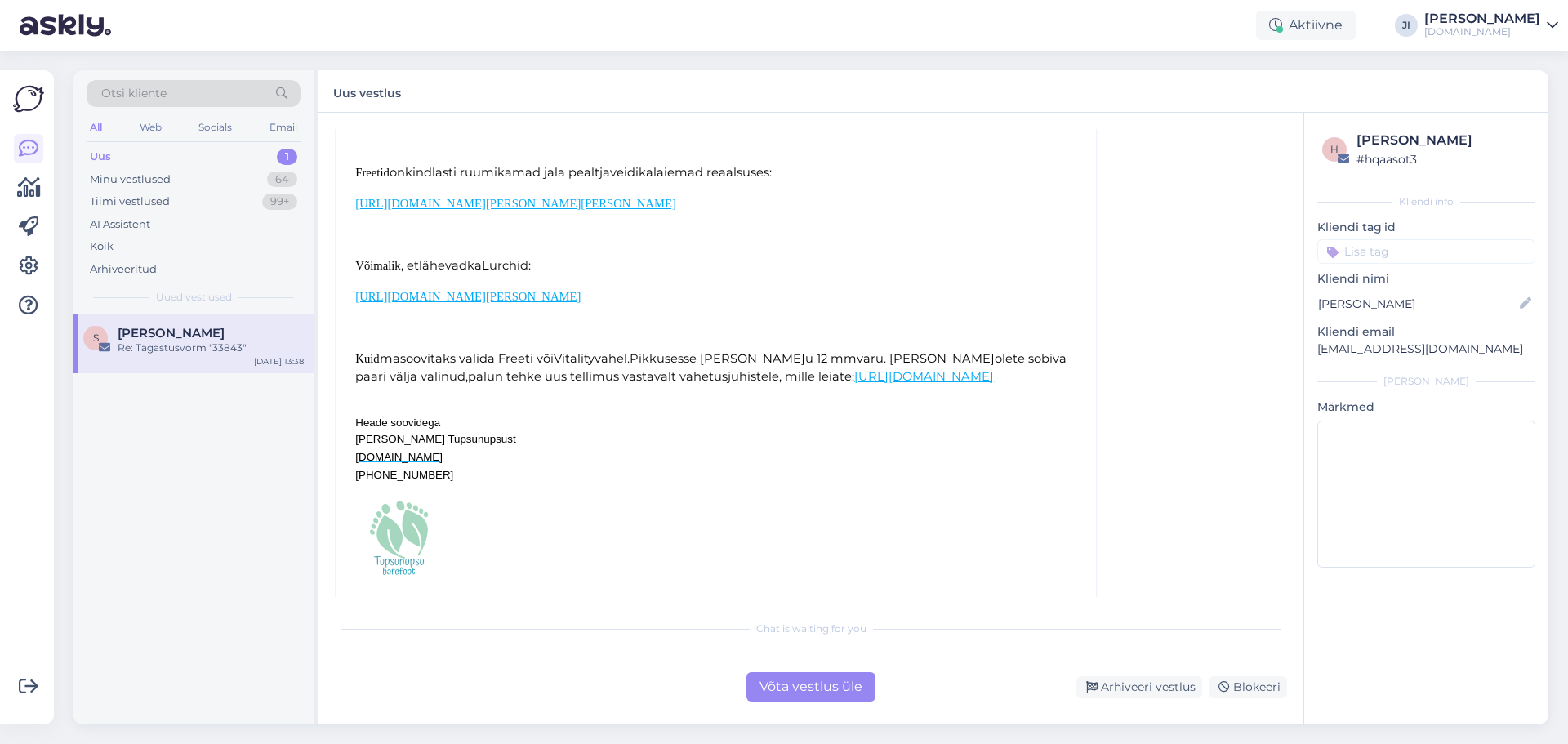
click at [822, 700] on div "Võta vestlus üle" at bounding box center [811, 686] width 129 height 29
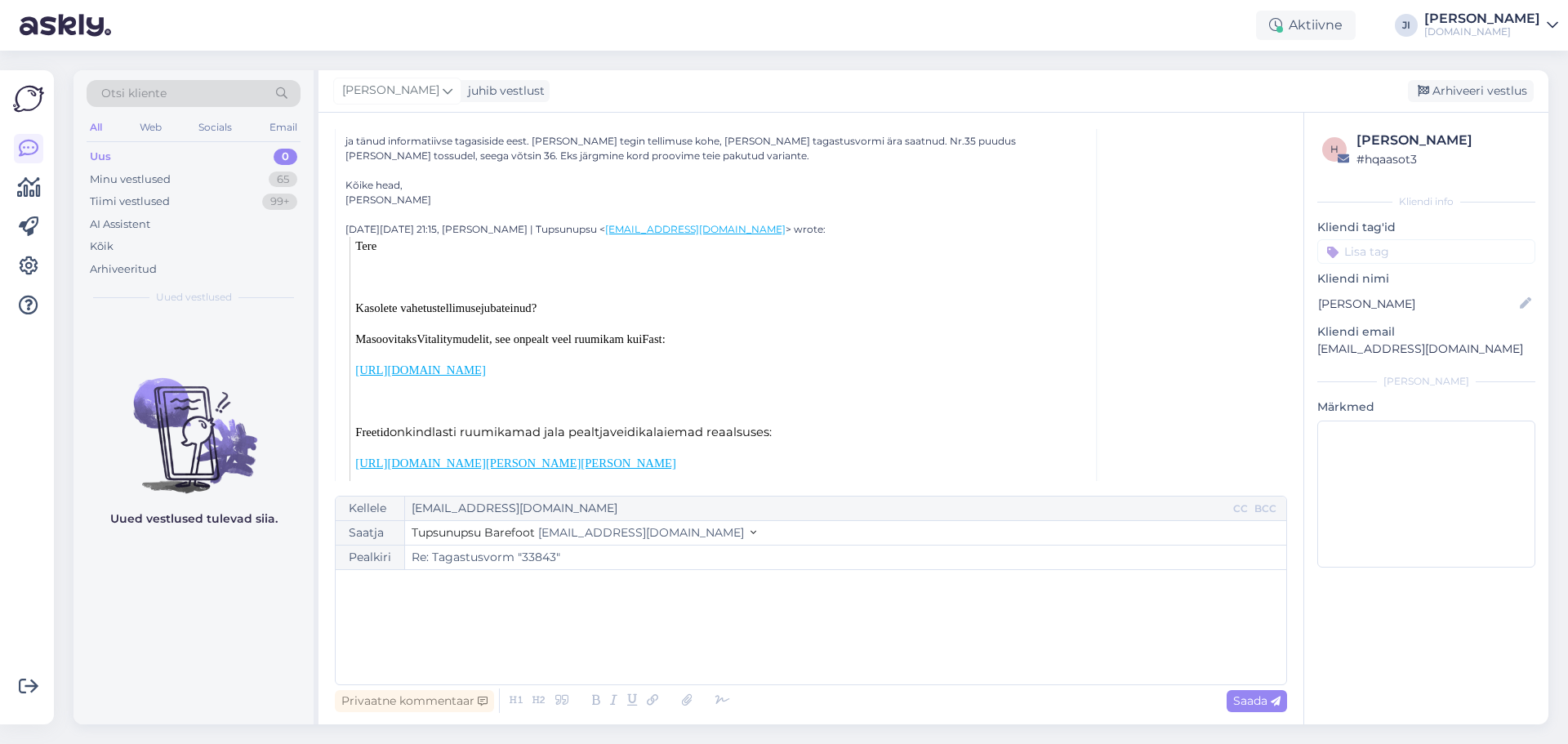
scroll to position [0, 0]
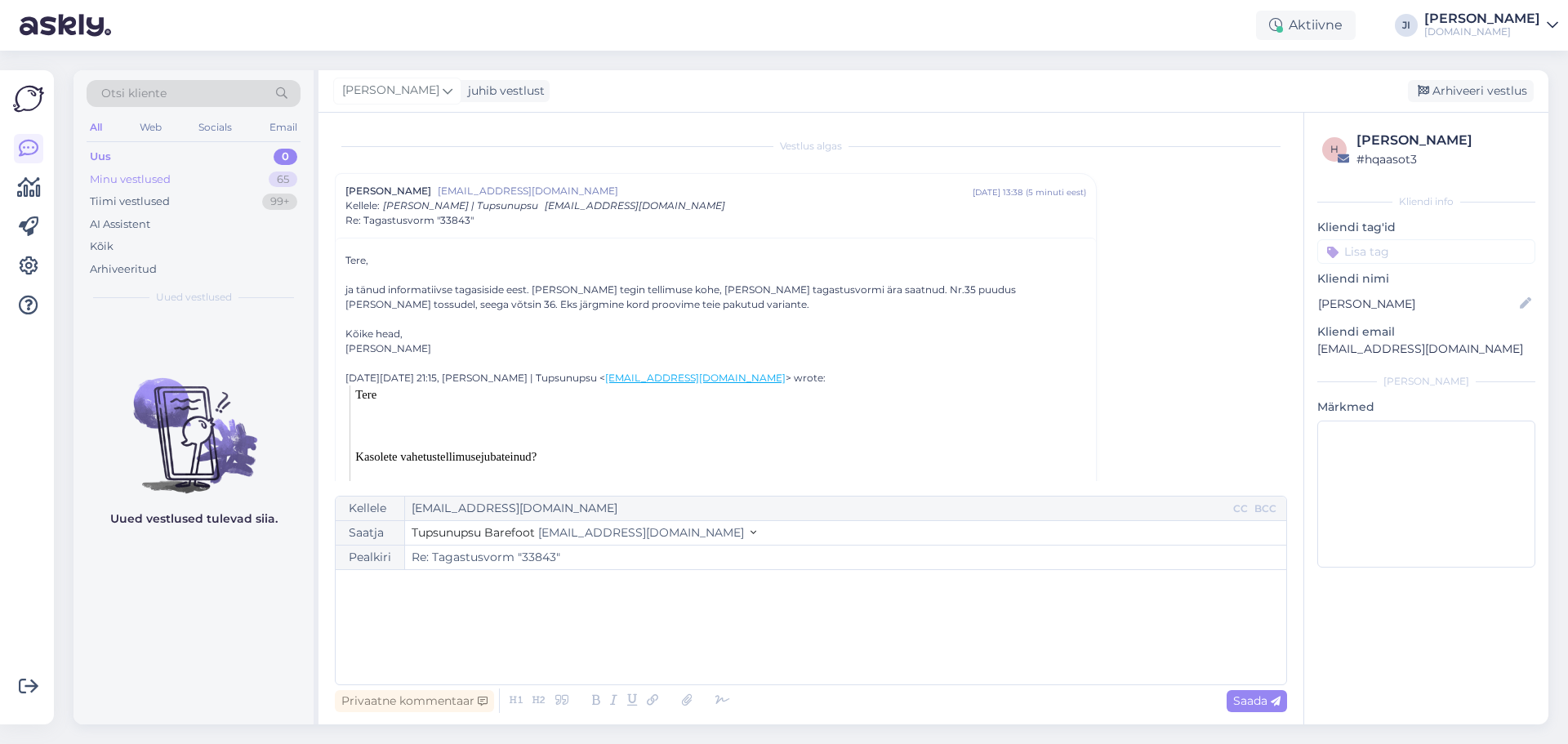
click at [195, 179] on div "Minu vestlused 65" at bounding box center [194, 179] width 214 height 23
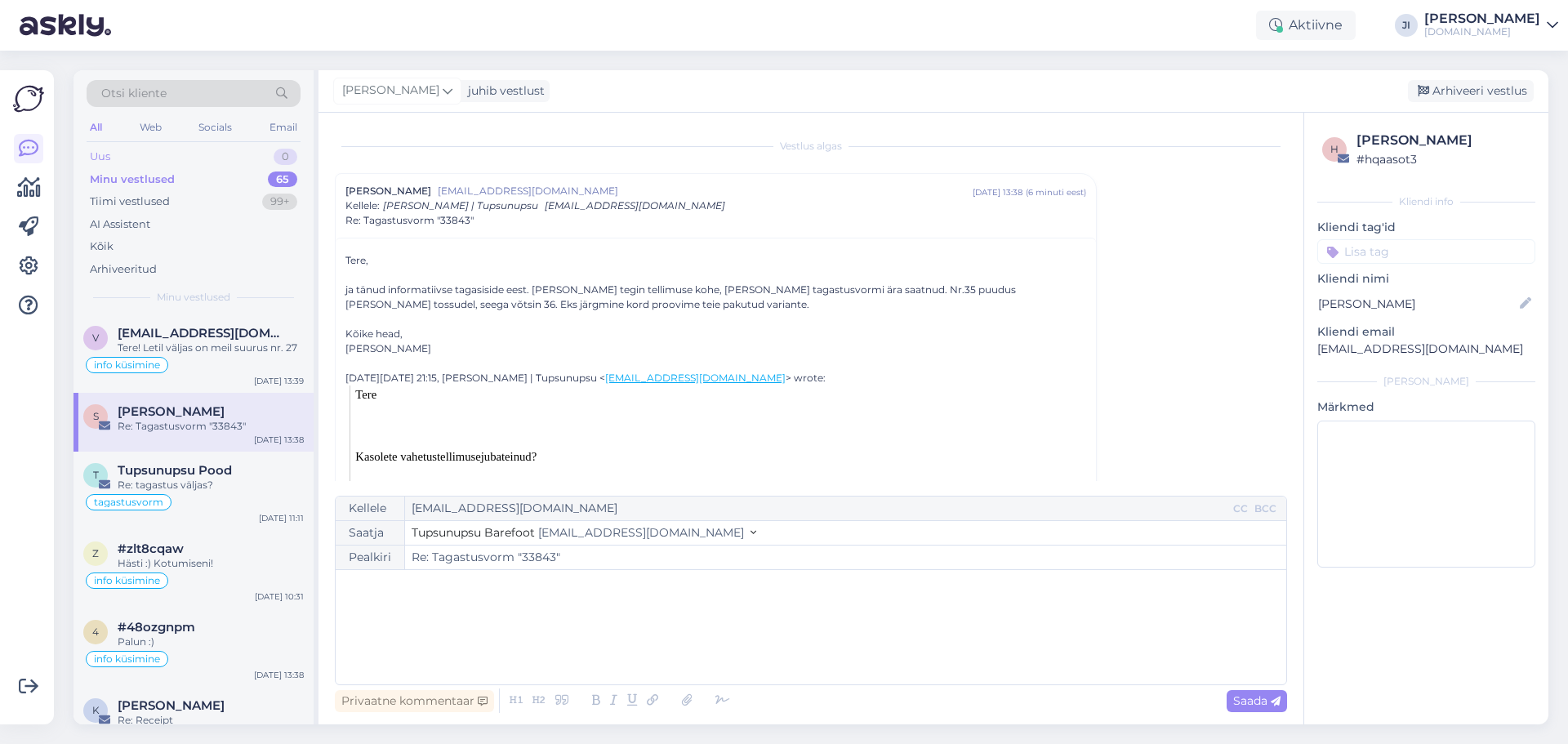
click at [228, 161] on div "Uus 0" at bounding box center [194, 157] width 214 height 23
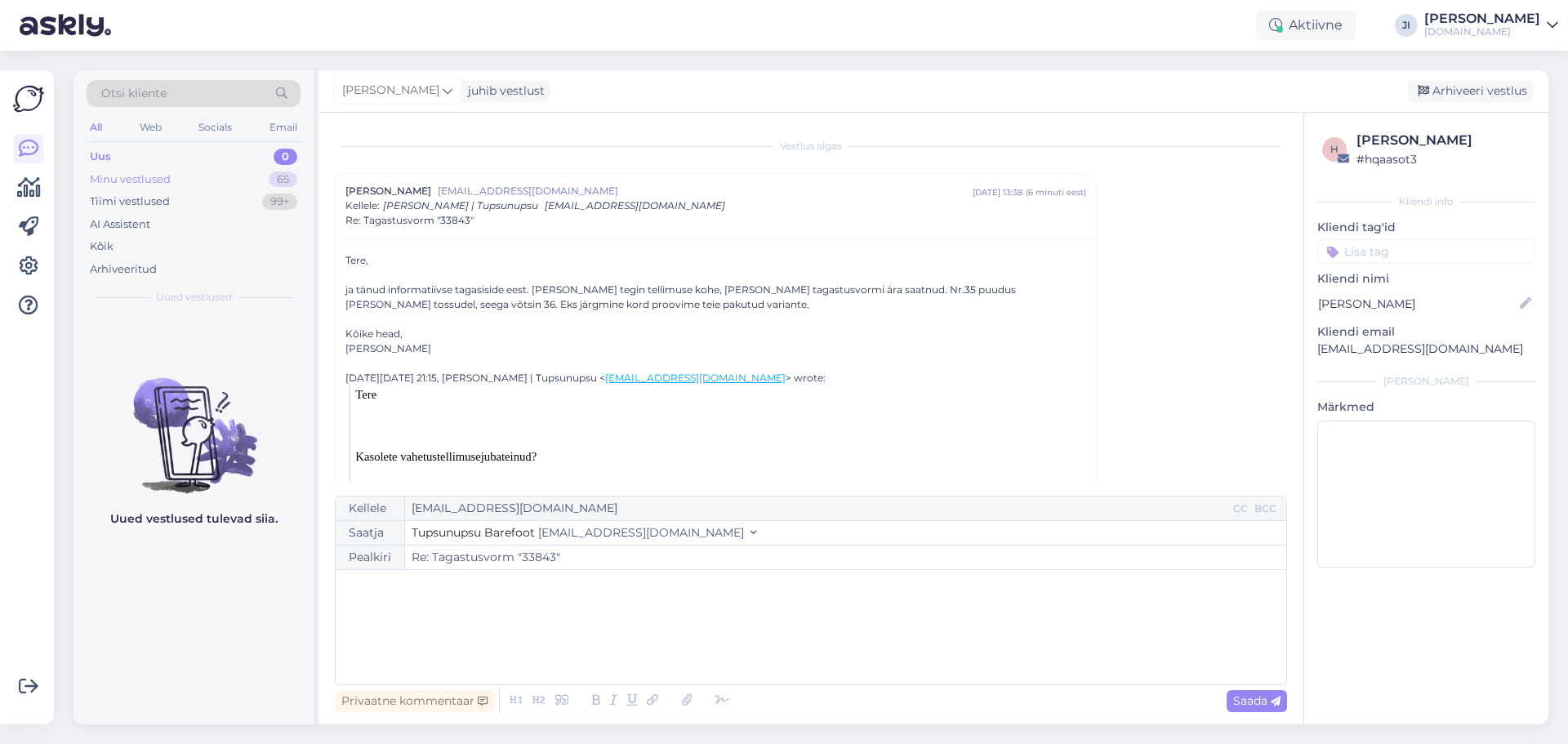
click at [202, 181] on div "Minu vestlused 65" at bounding box center [194, 179] width 214 height 23
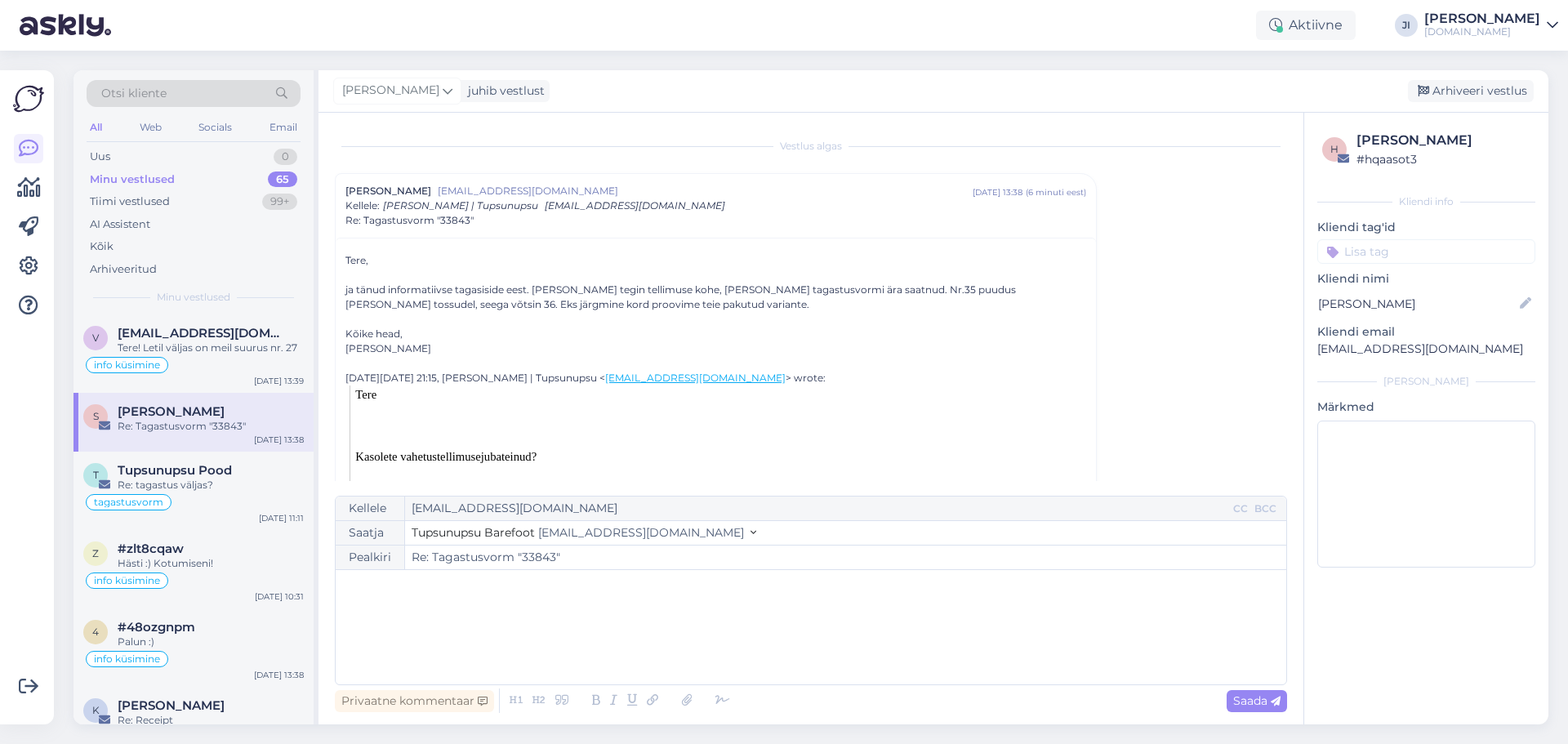
click at [212, 418] on span "[PERSON_NAME]" at bounding box center [171, 412] width 107 height 15
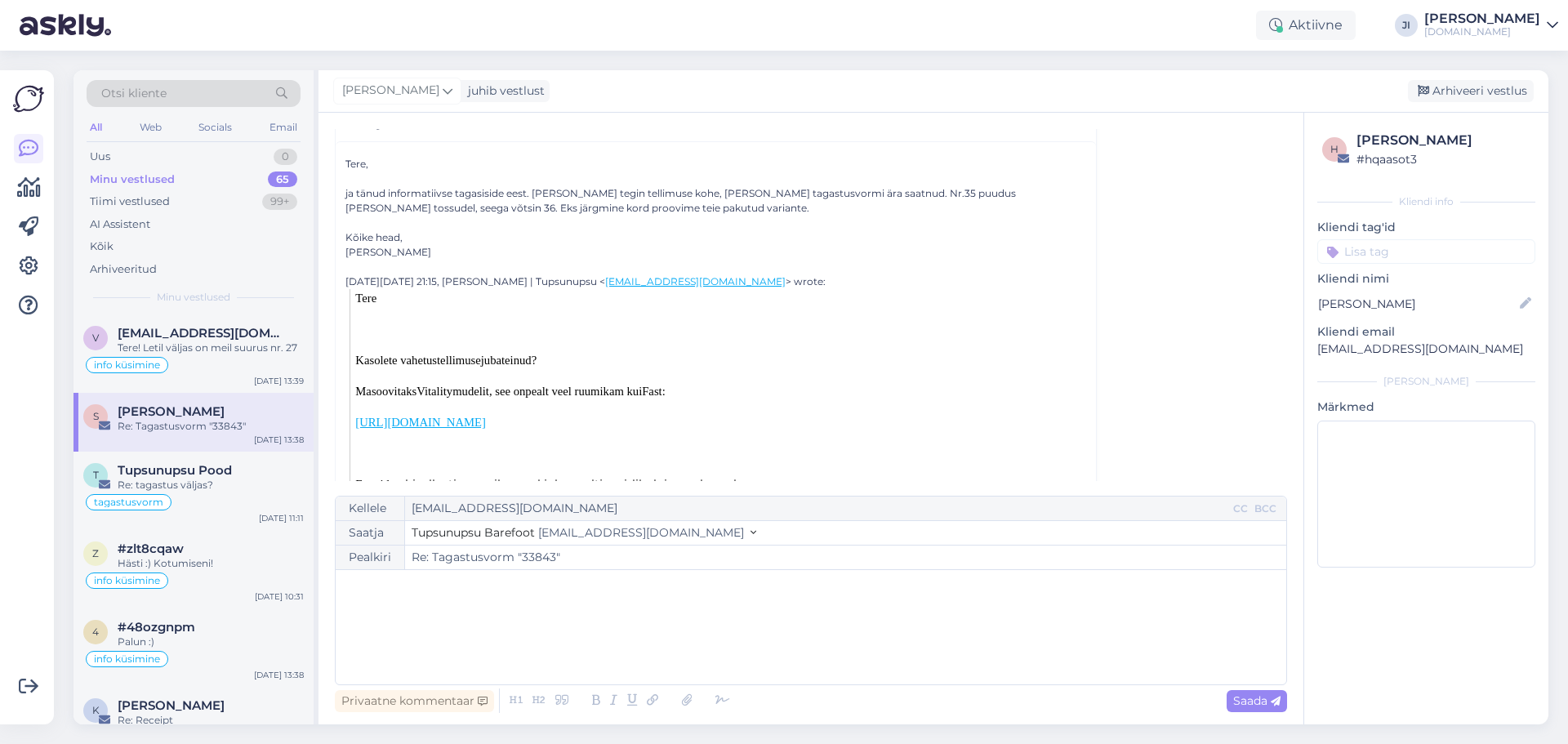
scroll to position [126, 0]
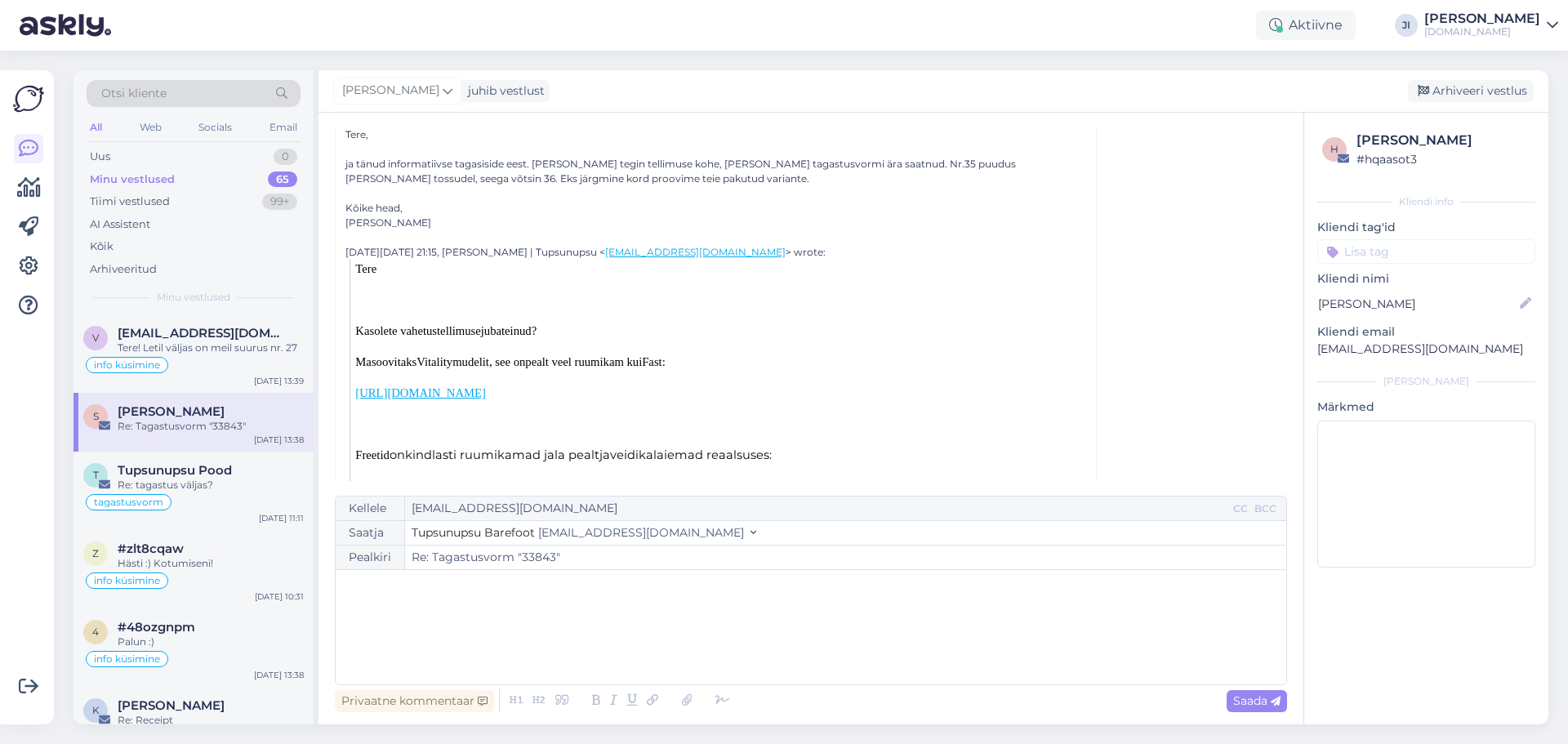
click at [1406, 255] on input at bounding box center [1426, 252] width 218 height 25
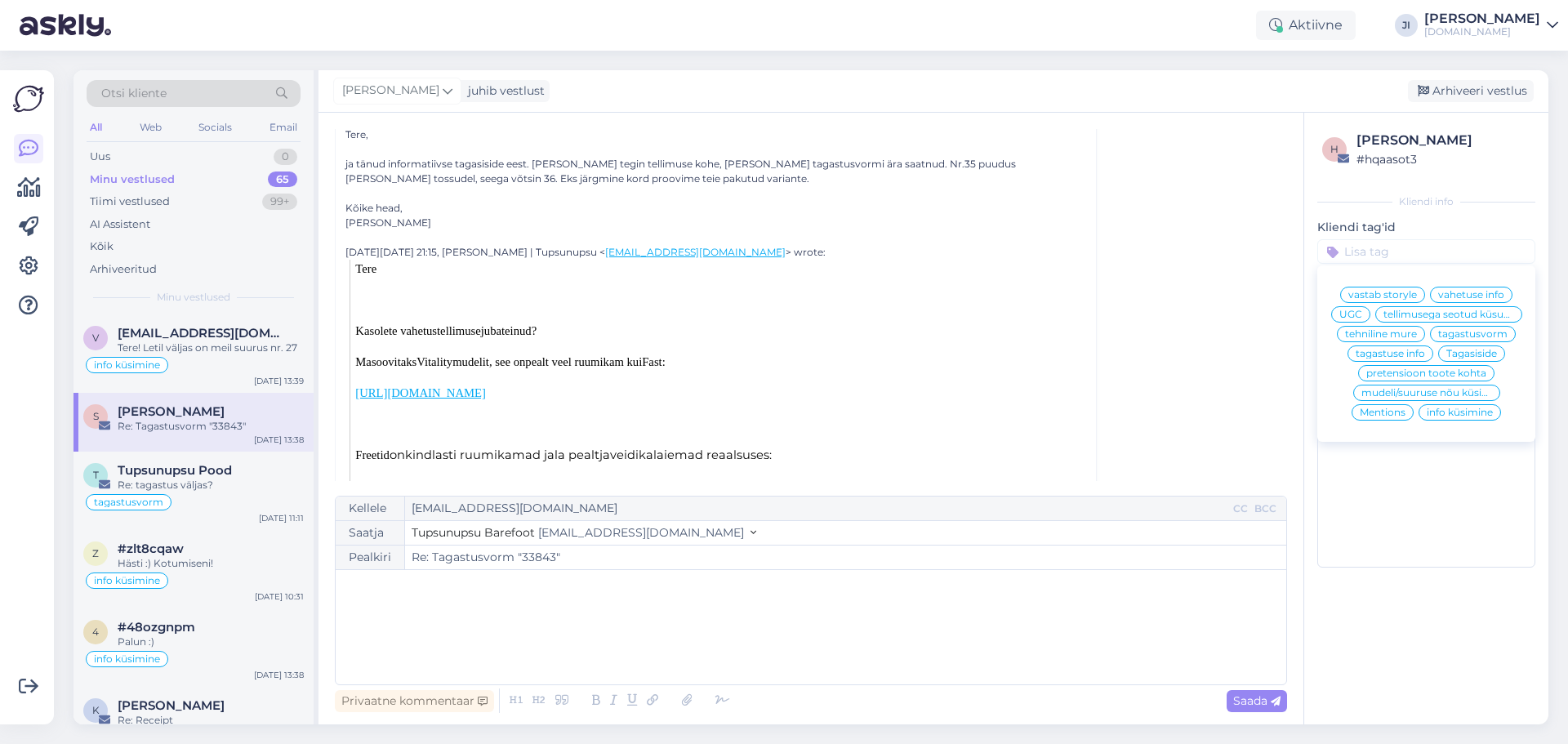
click at [1405, 358] on span "tagastuse info" at bounding box center [1391, 353] width 70 height 9
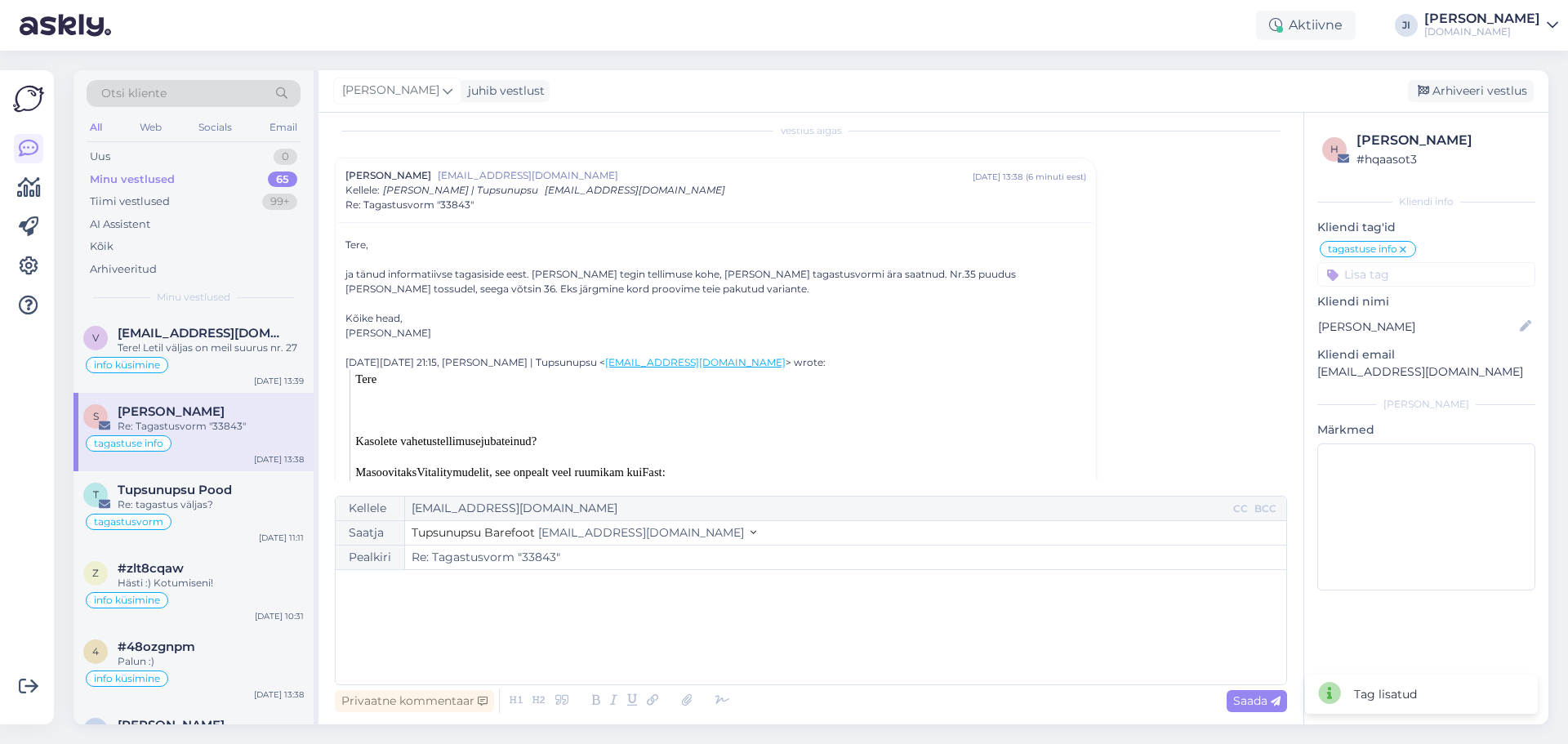
scroll to position [0, 0]
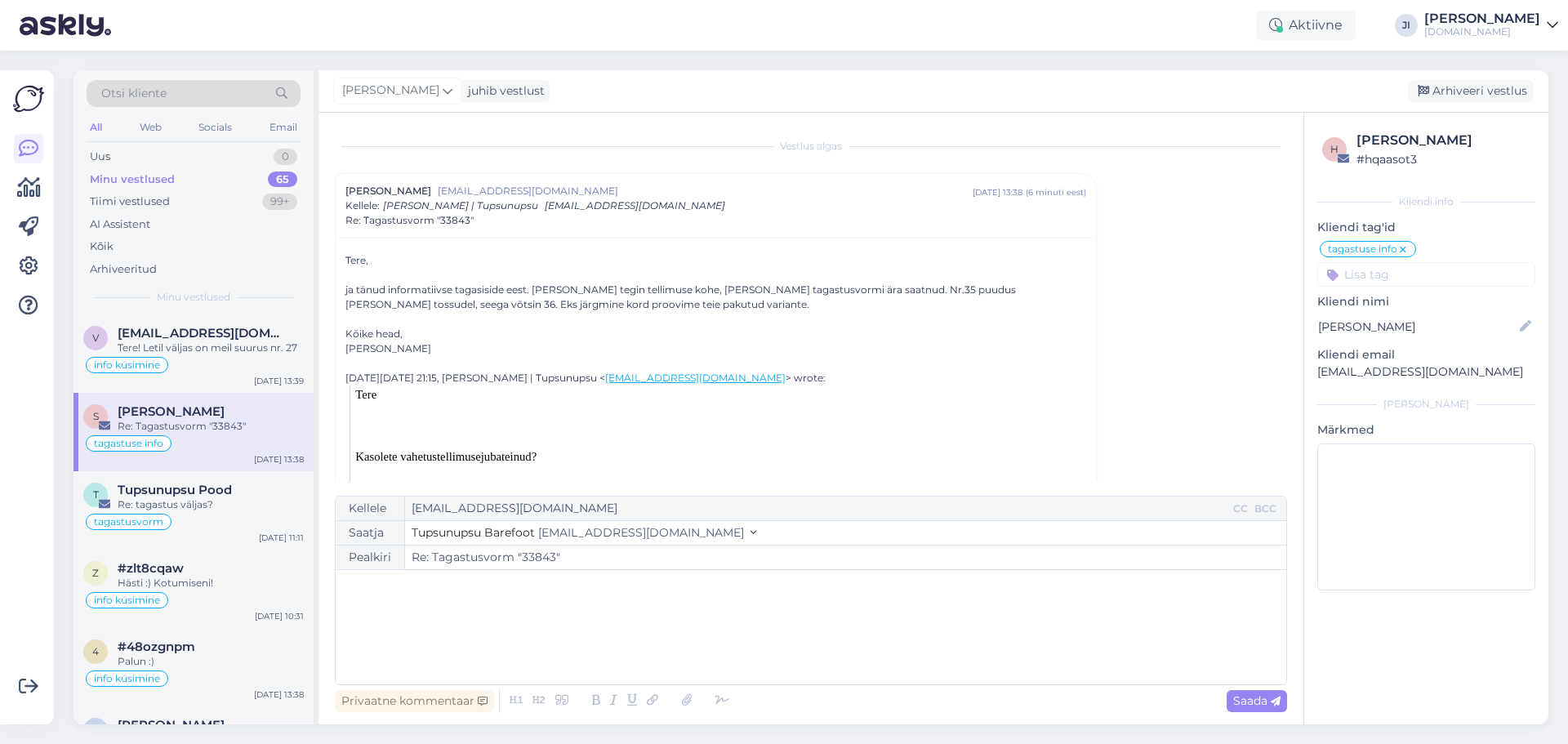
click at [1410, 270] on input at bounding box center [1426, 275] width 218 height 25
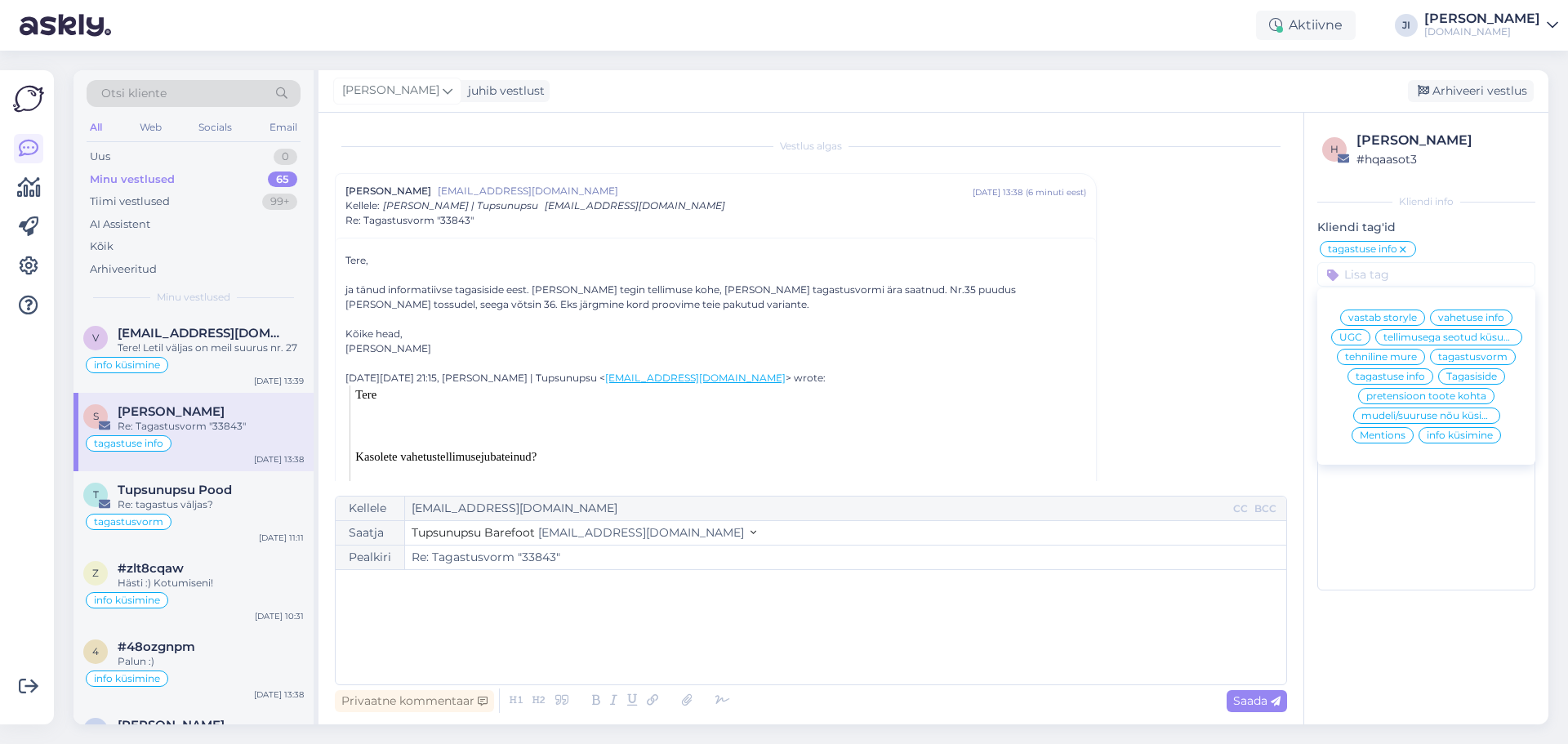
click at [1404, 246] on icon at bounding box center [1403, 250] width 9 height 13
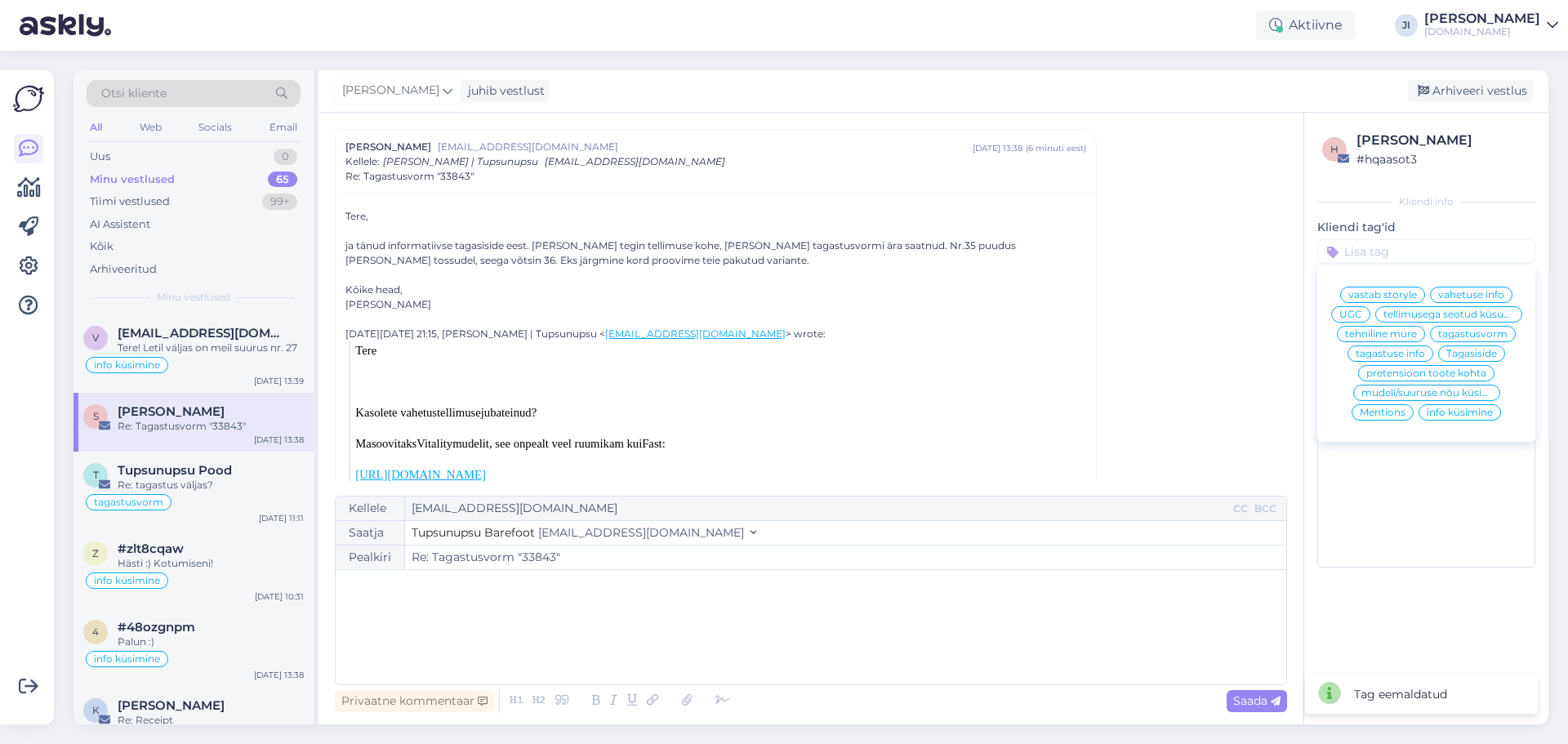
click at [1459, 288] on div "vahetuse info" at bounding box center [1471, 295] width 82 height 16
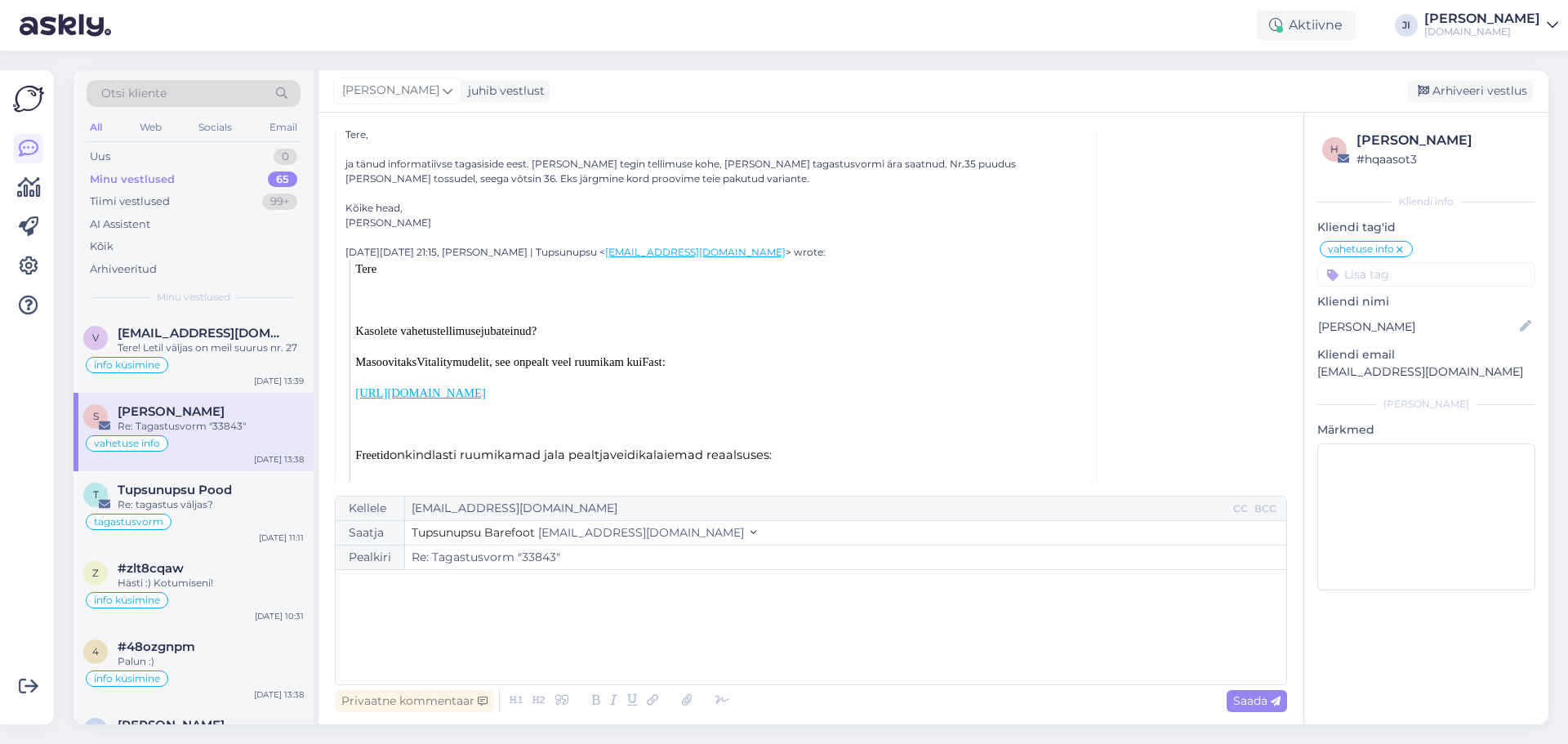
scroll to position [0, 0]
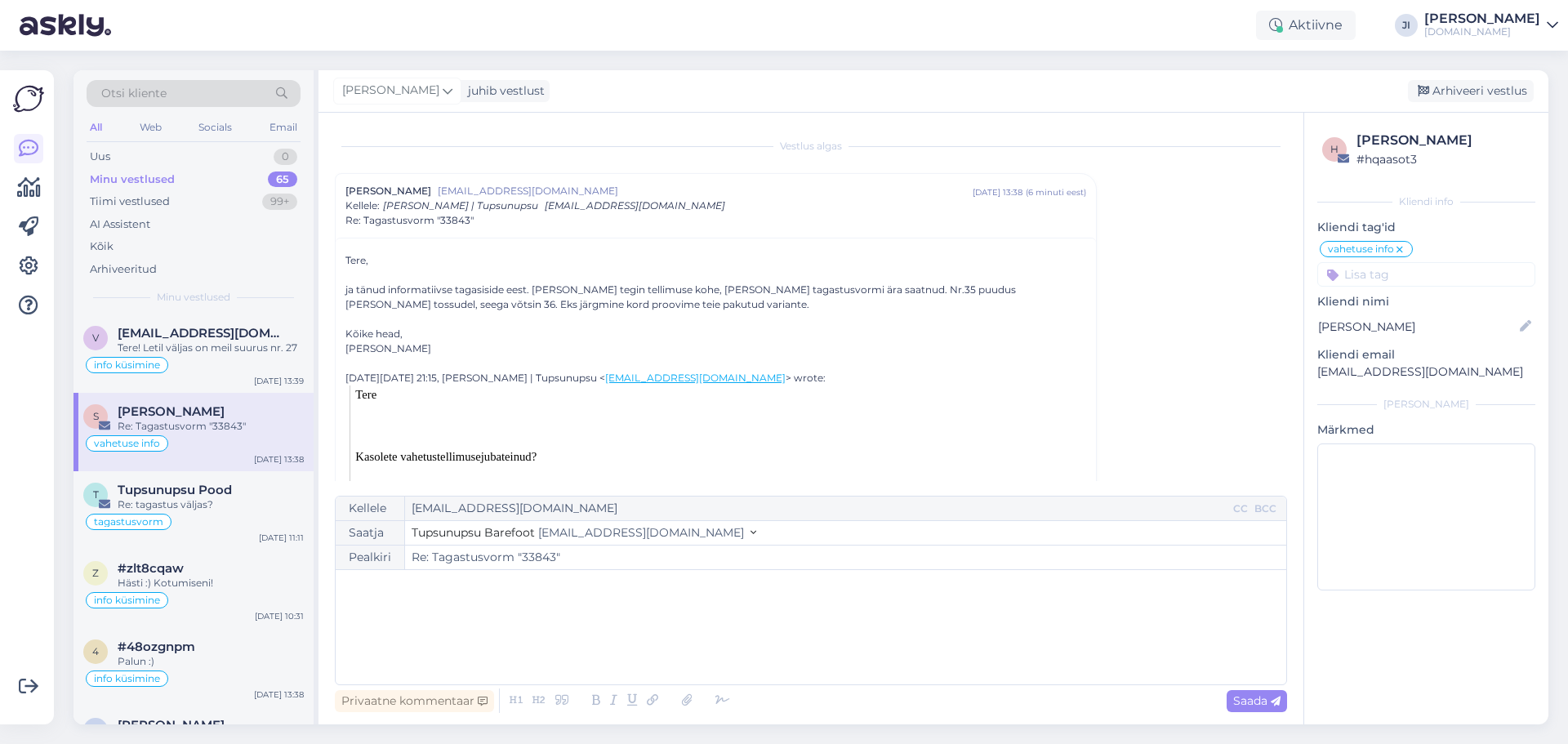
click at [210, 173] on div "Minu vestlused 65" at bounding box center [194, 179] width 214 height 23
click at [232, 338] on span "[EMAIL_ADDRESS][DOMAIN_NAME]" at bounding box center [203, 333] width 170 height 15
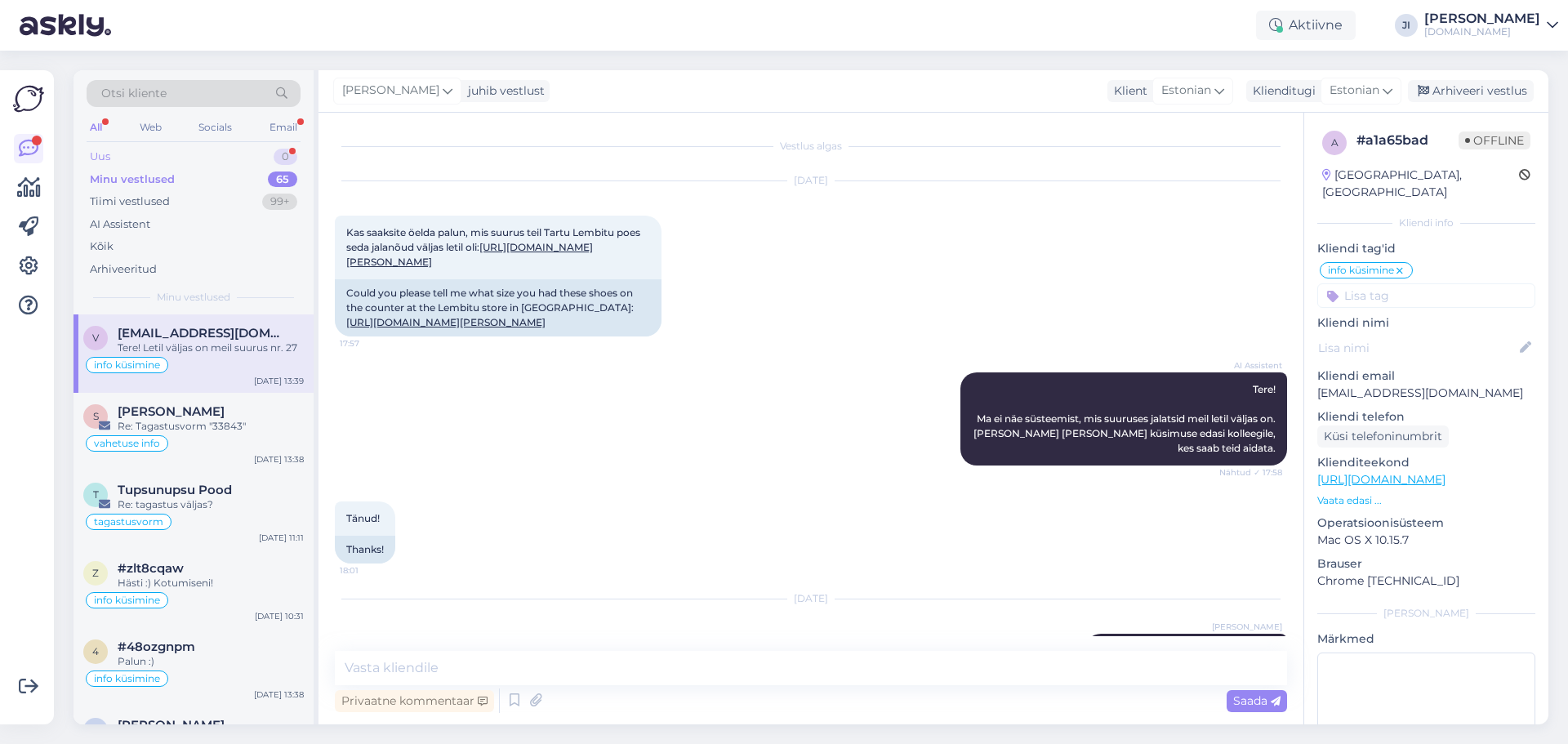
click at [280, 155] on div "0" at bounding box center [285, 156] width 24 height 16
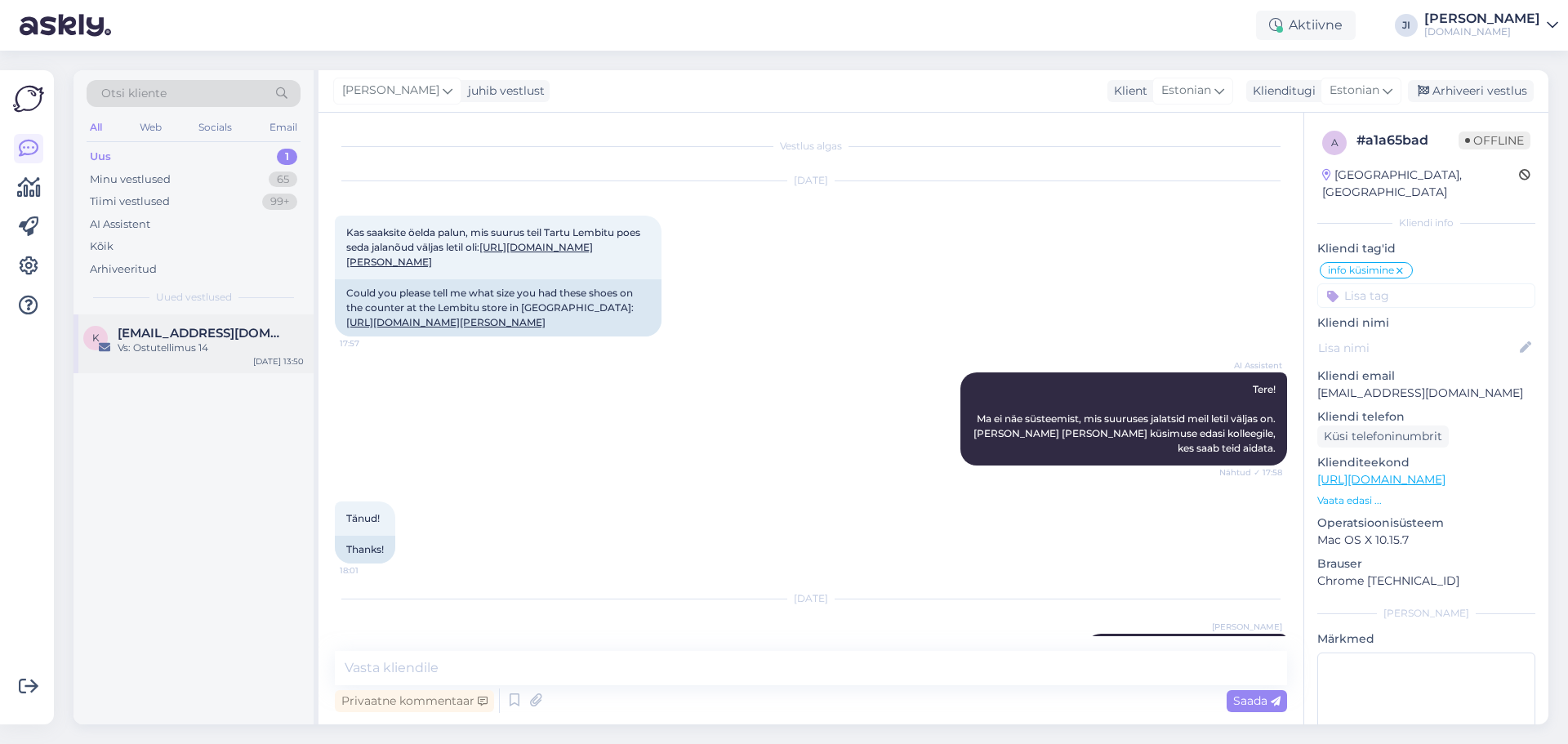
click at [228, 355] on div "Vs: Ostutellimus 14" at bounding box center [211, 348] width 186 height 15
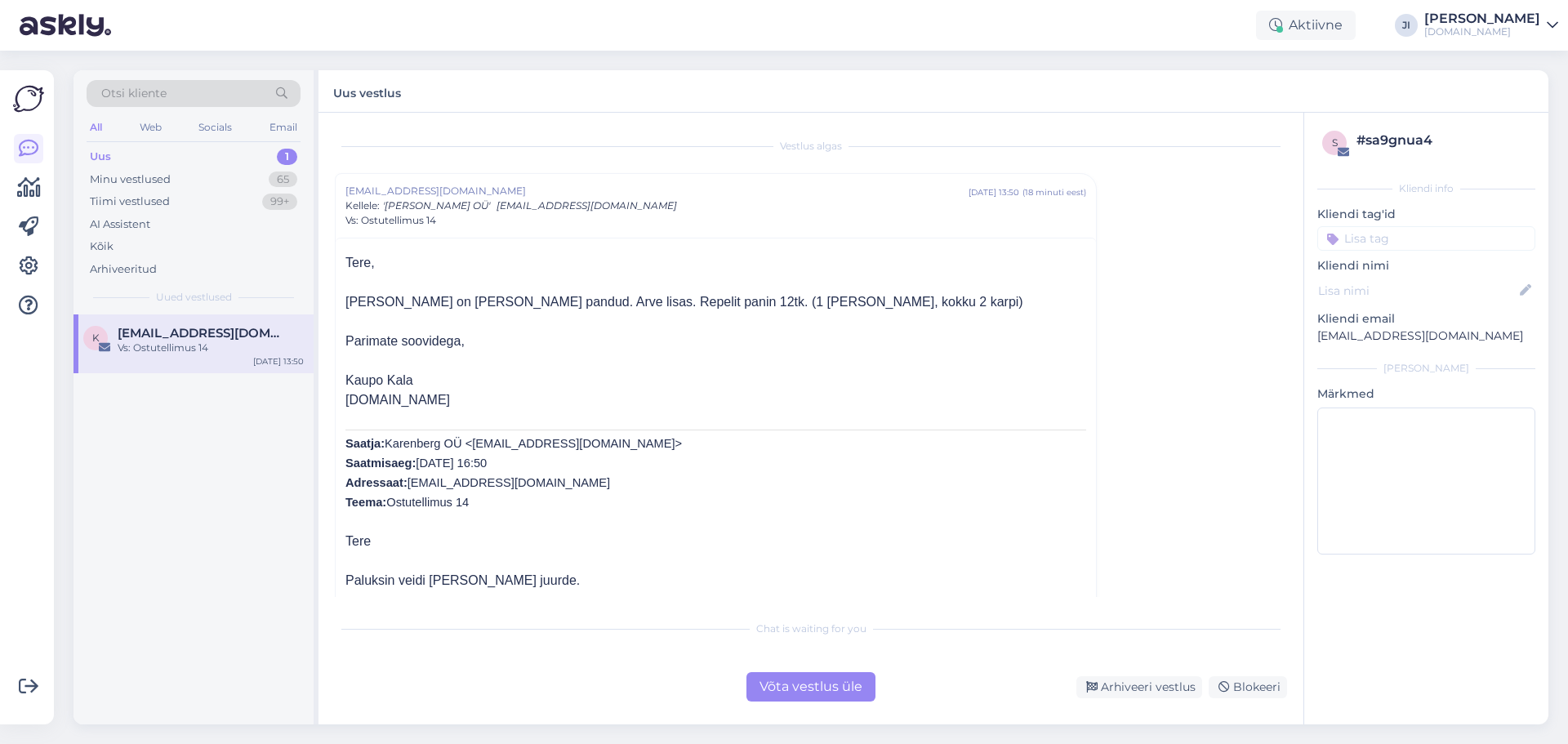
click at [1376, 245] on input at bounding box center [1426, 239] width 218 height 25
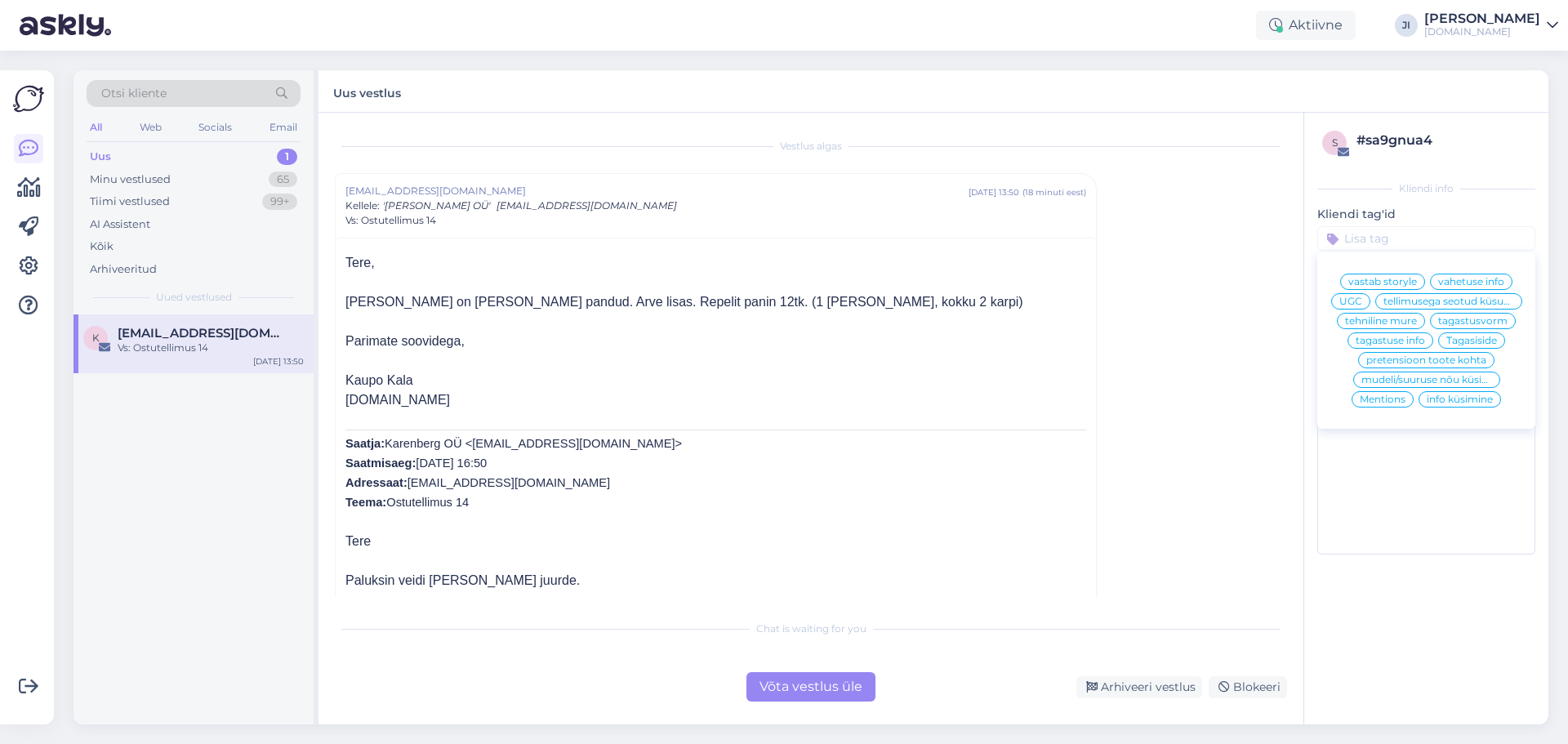
click at [798, 692] on div "Võta vestlus üle" at bounding box center [811, 686] width 129 height 29
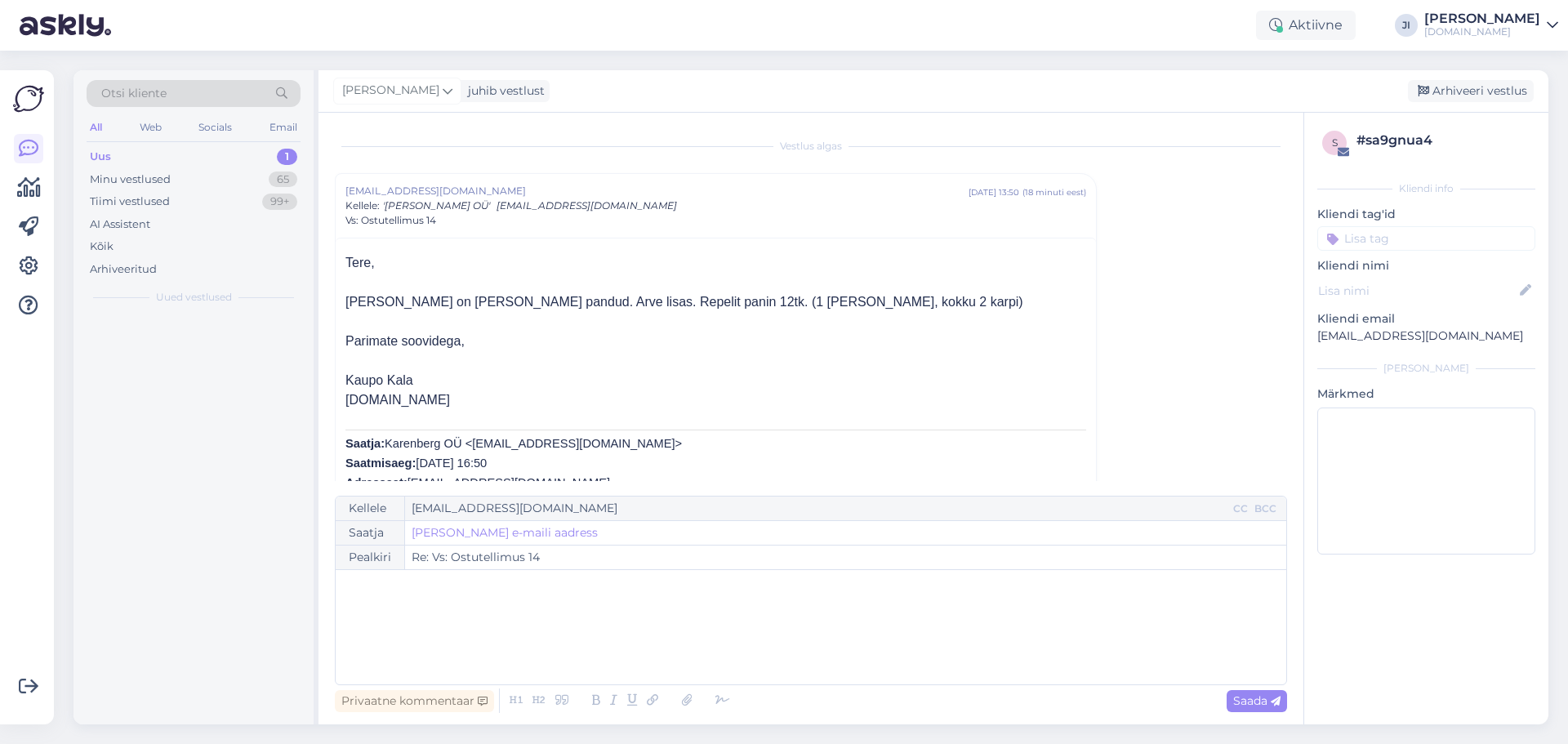
scroll to position [44, 0]
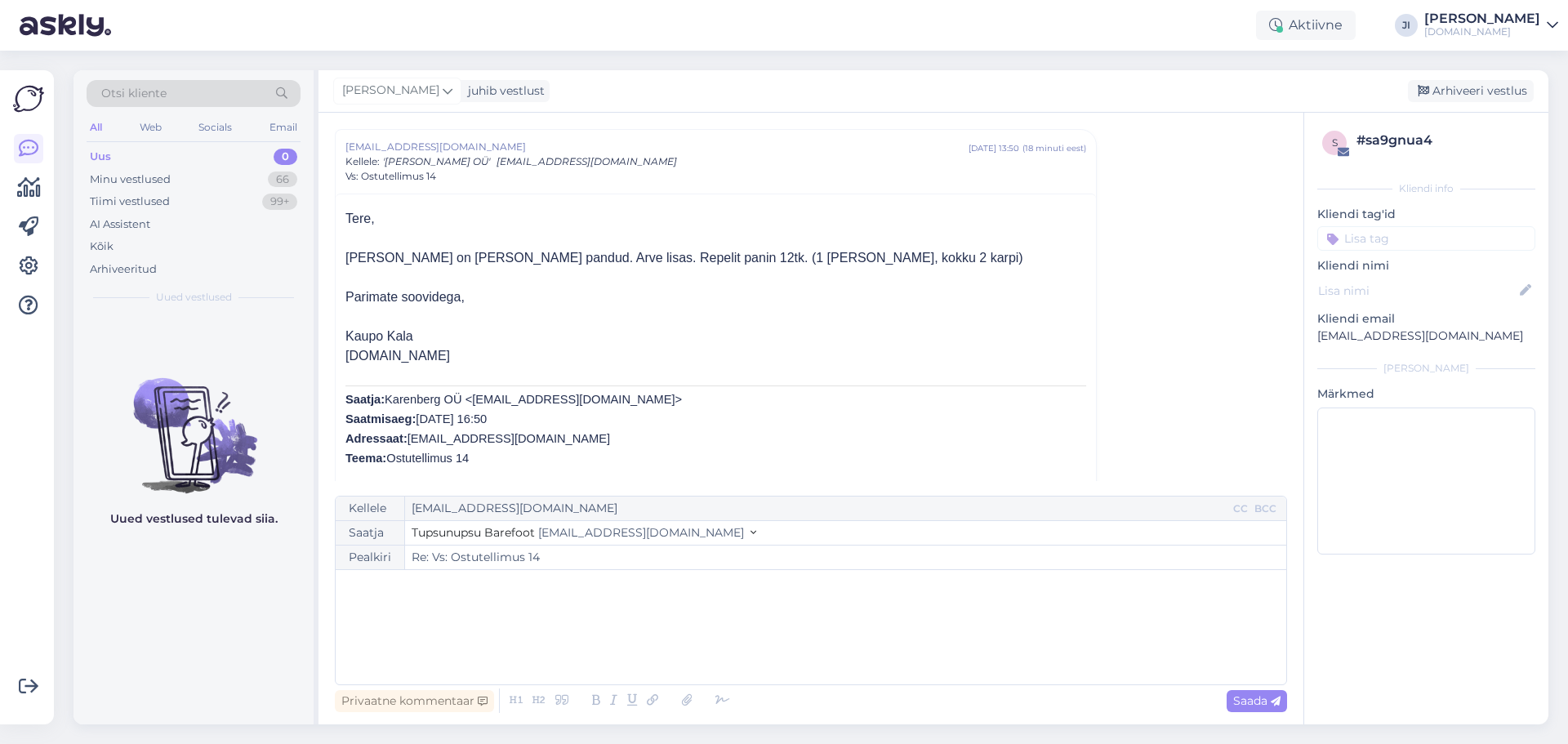
click at [488, 610] on div "﻿" at bounding box center [811, 628] width 935 height 98
click at [488, 622] on span "Suur tänu Teile. Kuna me oleme vahepeal kolinud uuele aadressile ( Lembitu tn. …" at bounding box center [801, 630] width 916 height 32
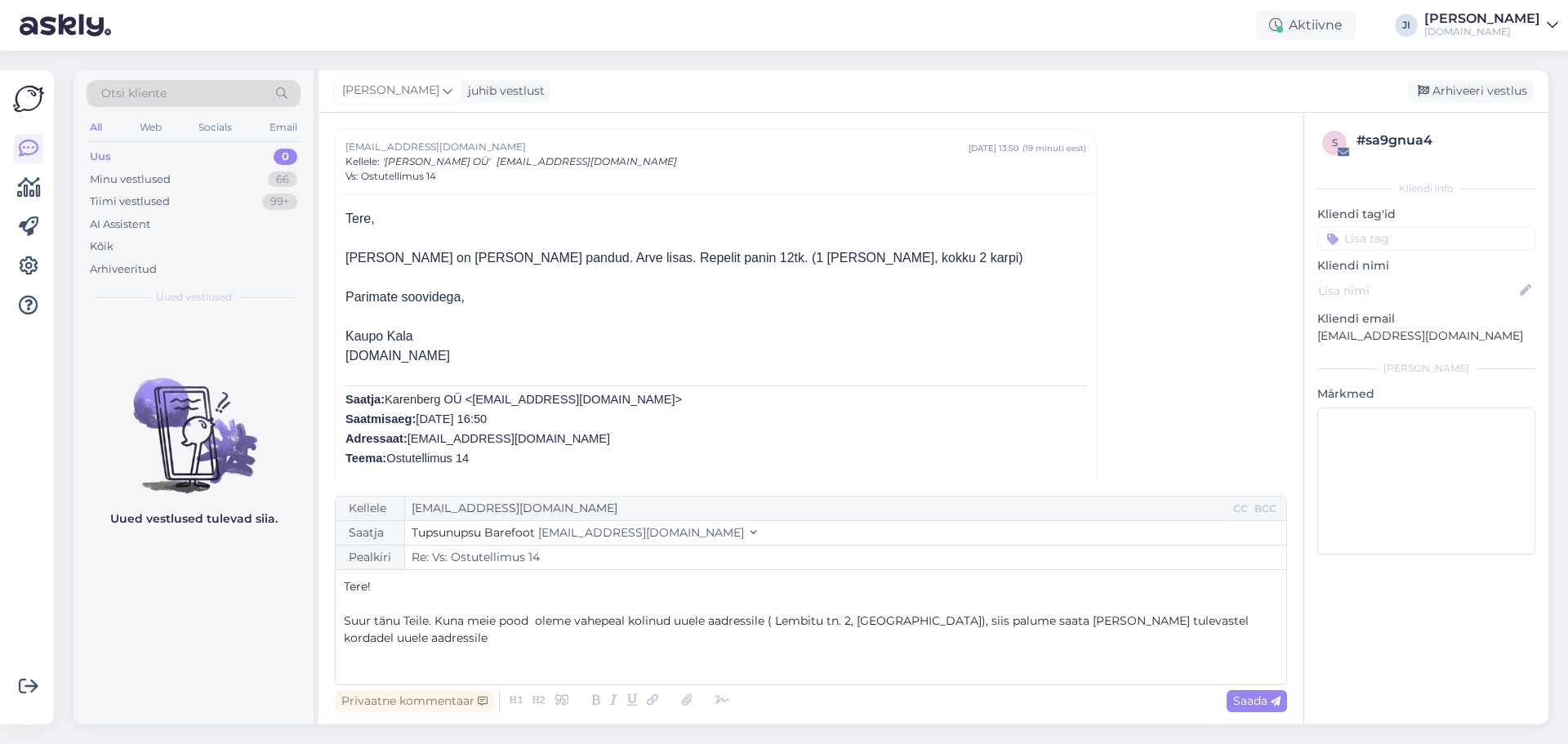
click at [572, 623] on span "Suur tänu Teile. Kuna meie pood oleme vahepeal kolinud uuele aadressile ( Lembi…" at bounding box center [798, 630] width 908 height 32
click at [1249, 617] on p "Suur tänu Teile. Kuna meie pood on vahepeal kolinud uuele aadressile ( Lembitu …" at bounding box center [811, 630] width 935 height 34
click at [433, 616] on span "Suur tänu Teile. Kuna meie pood on vahepeal kolinud uuele aadressile ( Lembitu …" at bounding box center [812, 630] width 937 height 32
click at [603, 620] on span "Suur tänu Teile. Anname Teile teada, et Kuna meie pood on vahepeal kolinud uuel…" at bounding box center [773, 630] width 860 height 32
click at [607, 616] on span "Suur tänu Teile. Anname Teile teada, et kuna meie pood on vahepeal kolinud uuel…" at bounding box center [774, 630] width 862 height 32
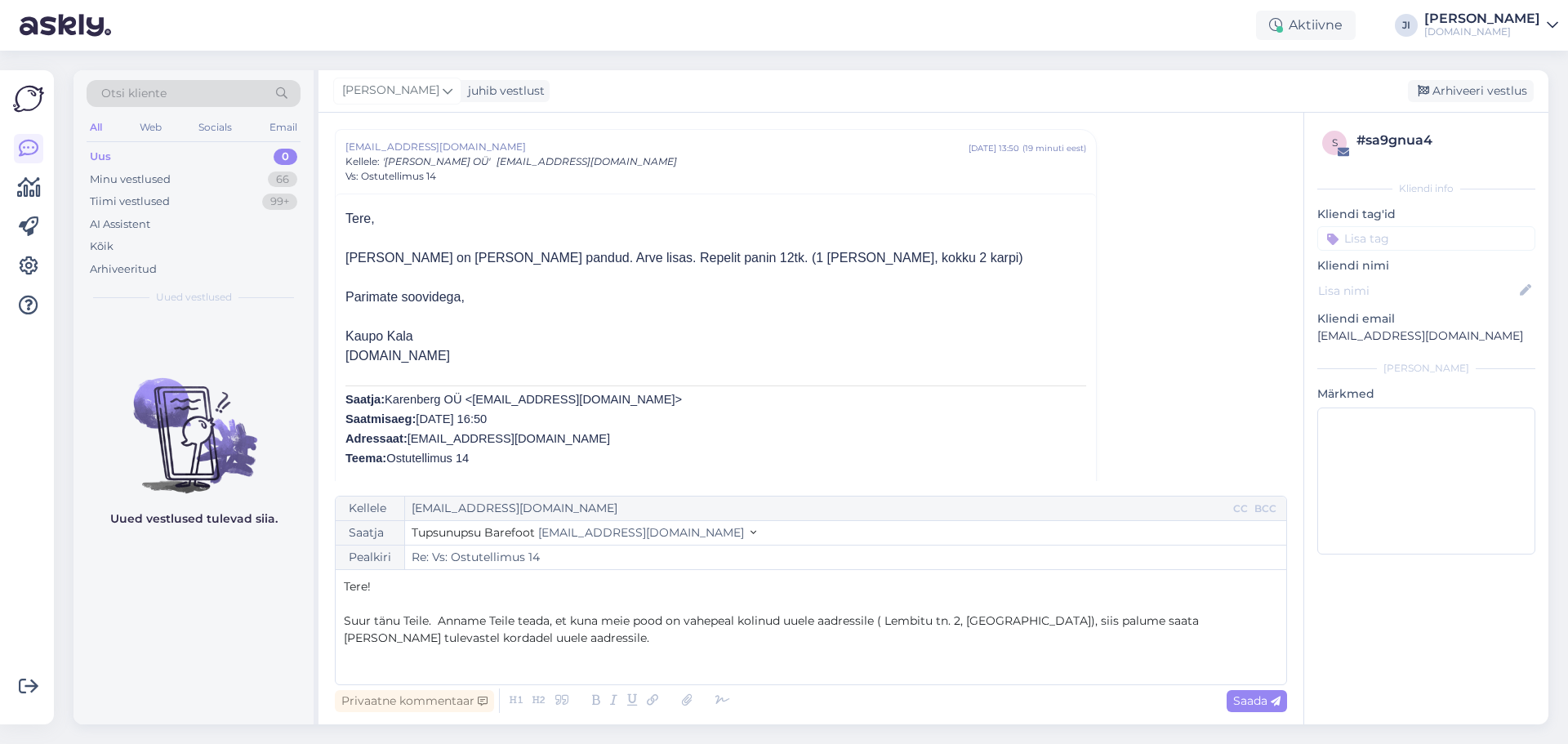
click at [467, 645] on p "Suur tänu Teile. Anname Teile teada, et kuna meie pood on vahepeal kolinud uuel…" at bounding box center [811, 630] width 935 height 34
drag, startPoint x: 883, startPoint y: 622, endPoint x: 1003, endPoint y: 622, distance: 120.0
click at [1003, 622] on span "Suur tänu Teile. Anname Teile teada, et kuna meie pood on vahepeal kolinud uuel…" at bounding box center [772, 630] width 858 height 32
copy span "( Lembitu tn. 2, [GEOGRAPHIC_DATA])"
click at [454, 646] on p "Suur tänu Teile. Anname Teile teada, et kuna meie pood on vahepeal kolinud uuel…" at bounding box center [811, 630] width 935 height 34
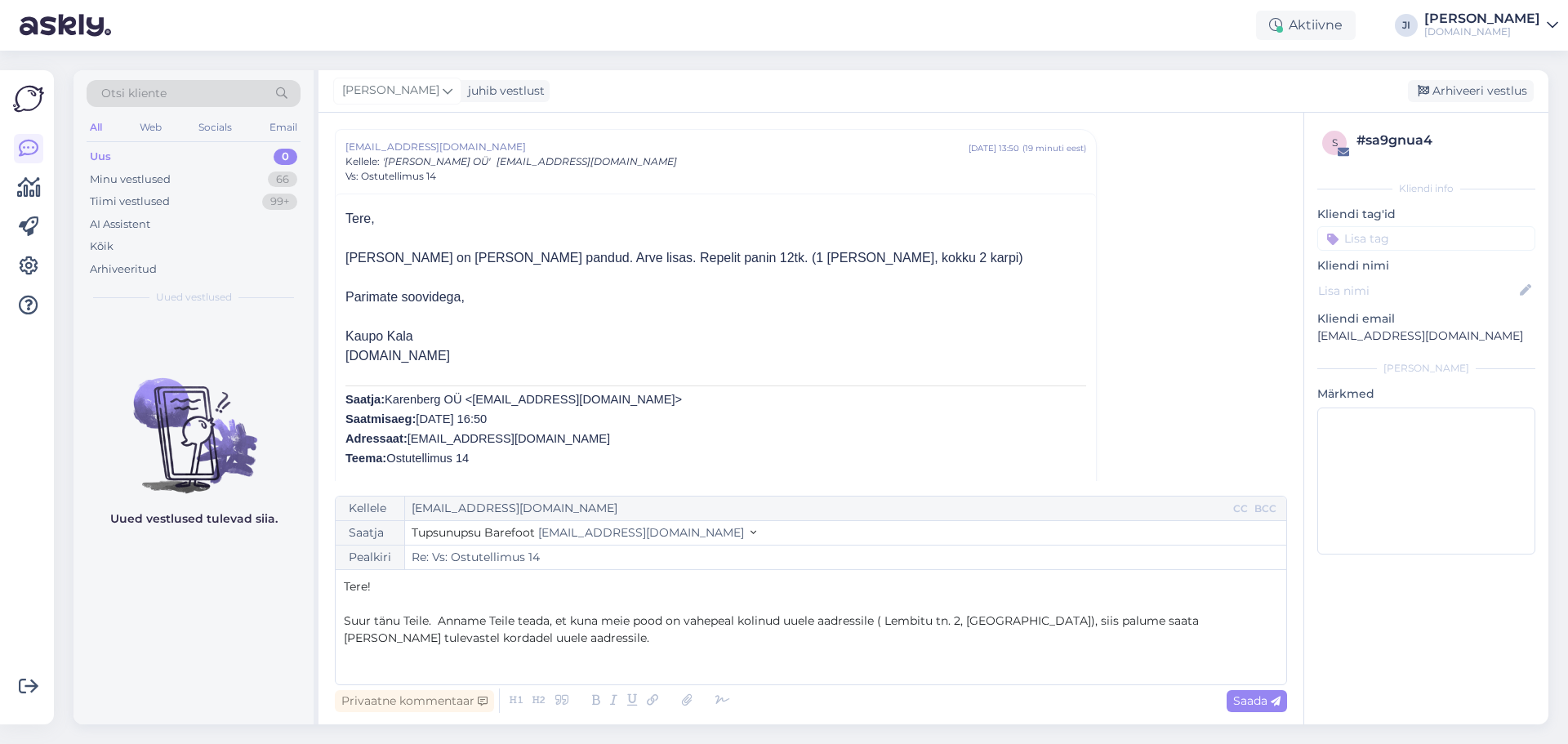
click at [1006, 625] on span "Suur tänu Teile. Anname Teile teada, et kuna meie pood on vahepeal kolinud uuel…" at bounding box center [772, 630] width 858 height 32
click at [1241, 627] on p "Suur tänu Teile. Anname Teile teada, et kuna meie pood on vahepeal kolinud uuel…" at bounding box center [811, 630] width 935 height 34
click at [1251, 619] on p "Suur tänu Teile. Anname Teile teada, et kuna meie pood on vahepeal kolinud uuel…" at bounding box center [811, 630] width 935 height 34
click at [503, 639] on p "Suur tänu Teile. Anname Teile teada, et kuna meie pood on vahepeal kolinud uuel…" at bounding box center [811, 630] width 935 height 34
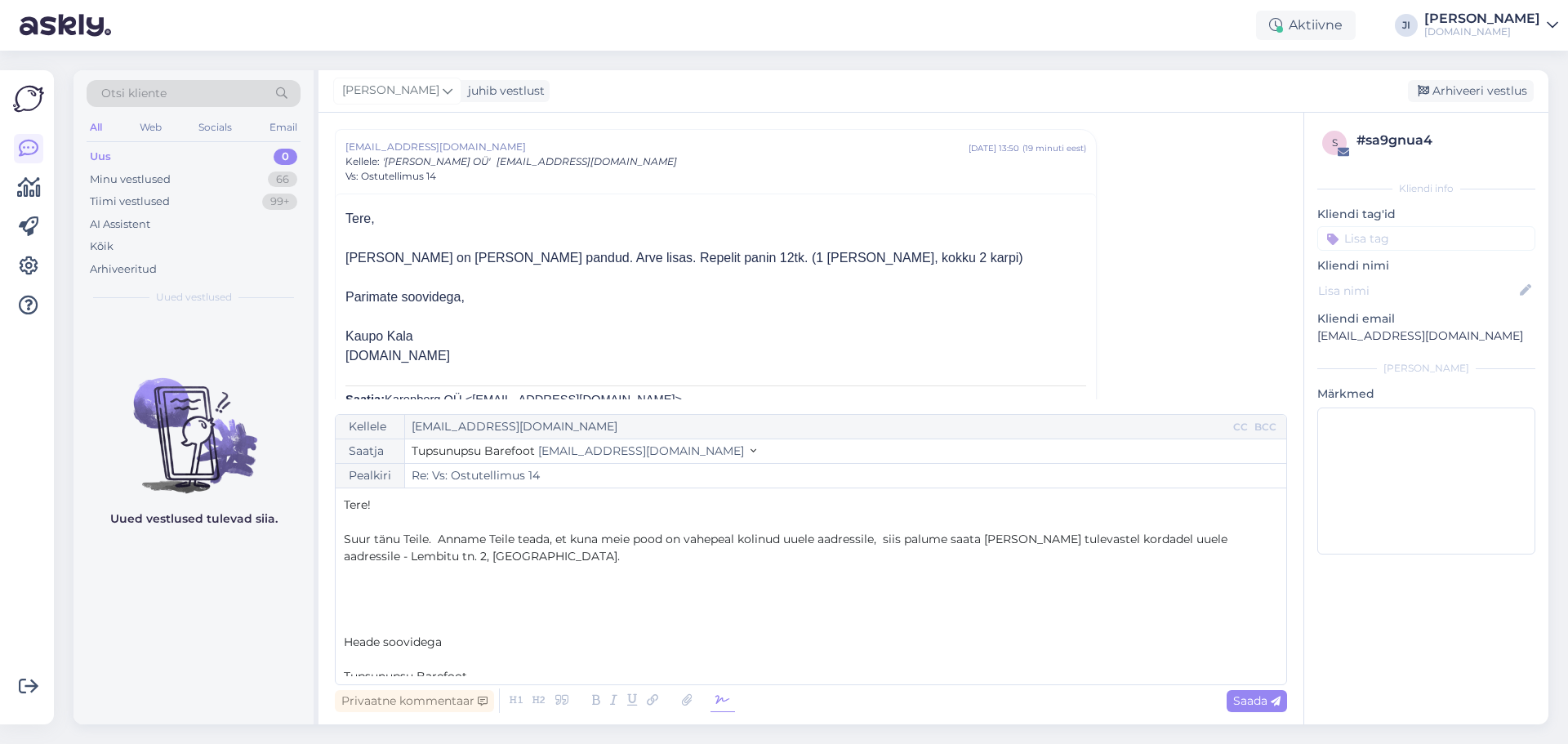
click at [718, 702] on icon at bounding box center [723, 701] width 25 height 23
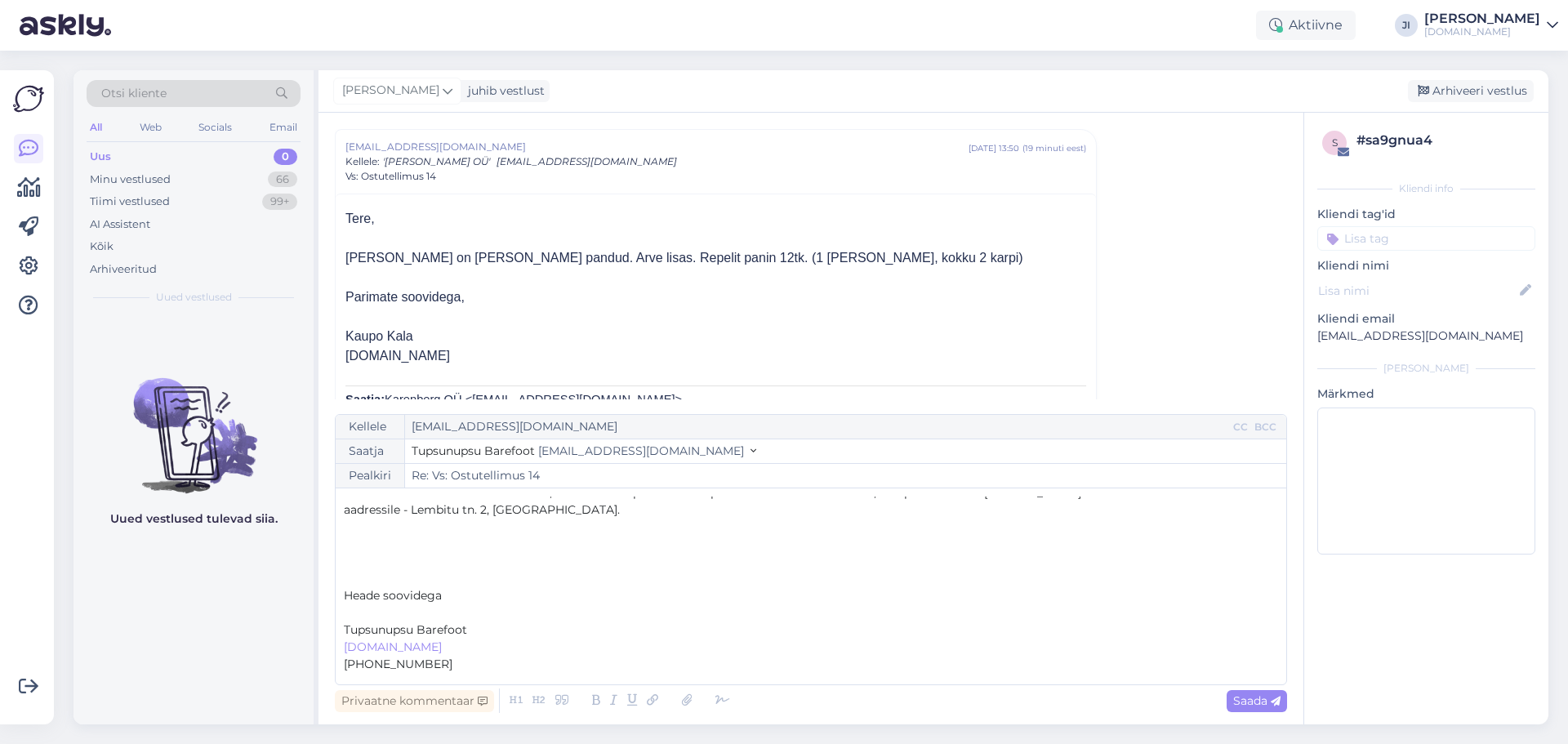
scroll to position [60, 0]
click at [346, 577] on span "Heade soovidega" at bounding box center [393, 582] width 98 height 15
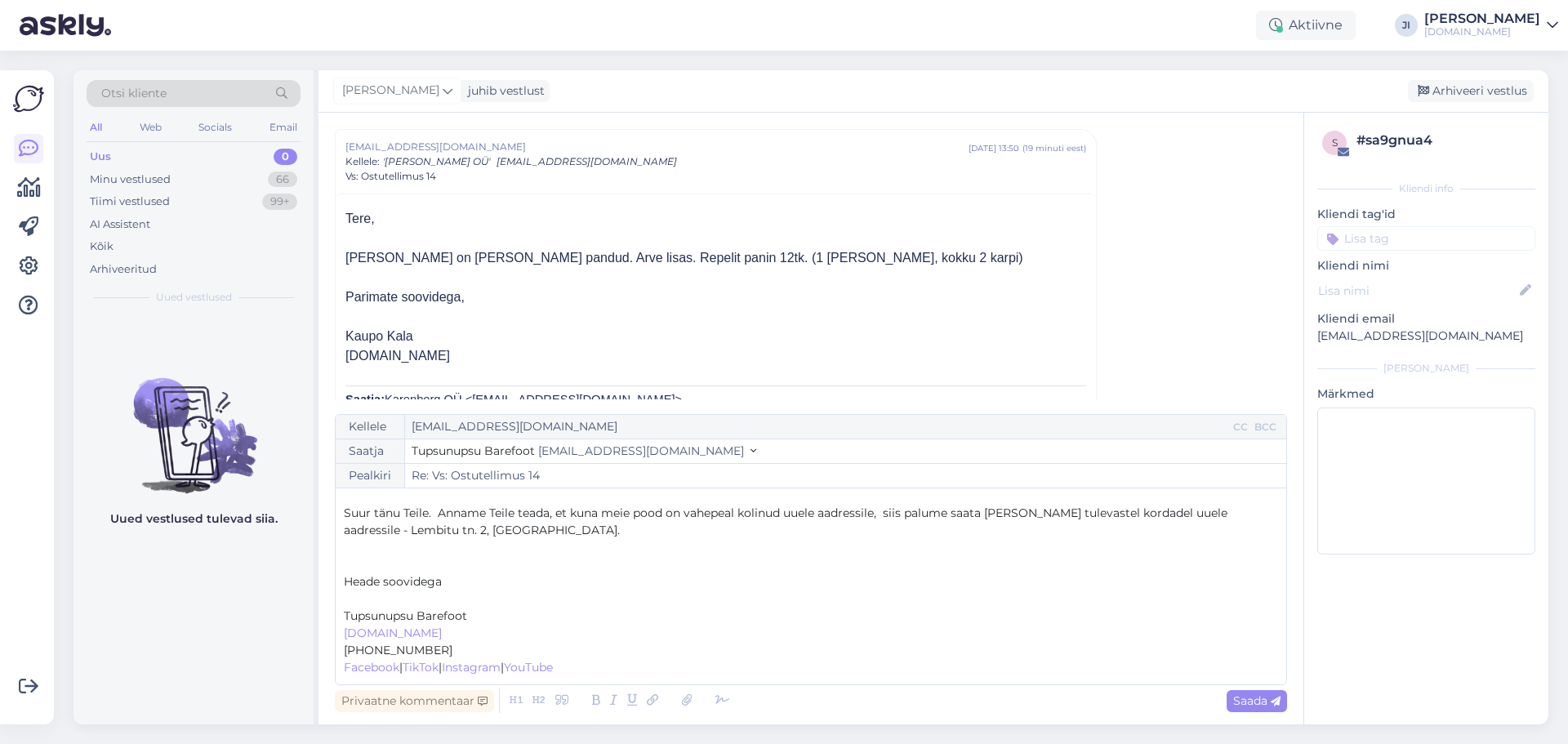
click at [455, 574] on p "Heade soovidega" at bounding box center [811, 582] width 935 height 17
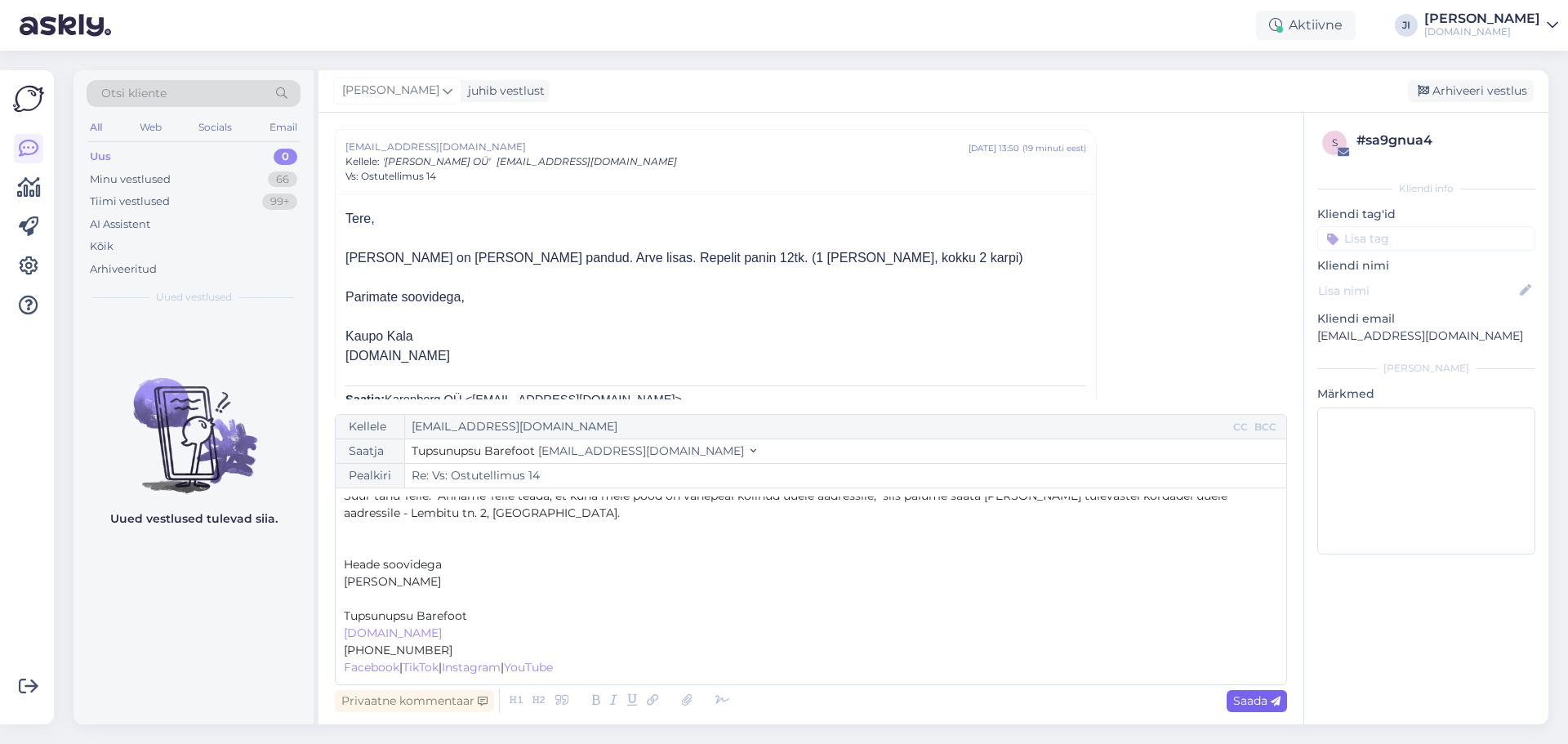
click at [1251, 706] on span "Saada" at bounding box center [1257, 702] width 47 height 15
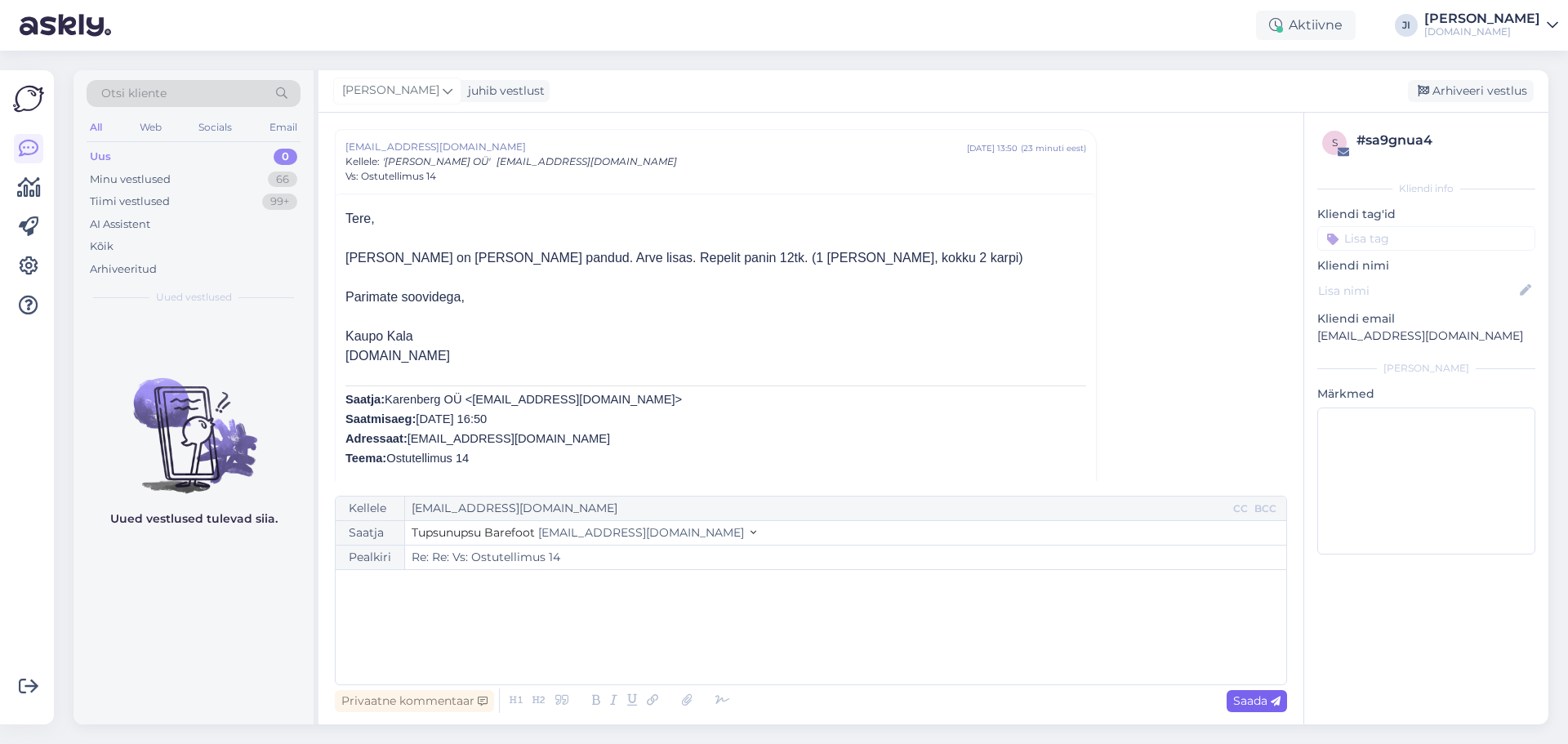
type input "Re: Vs: Ostutellimus 14"
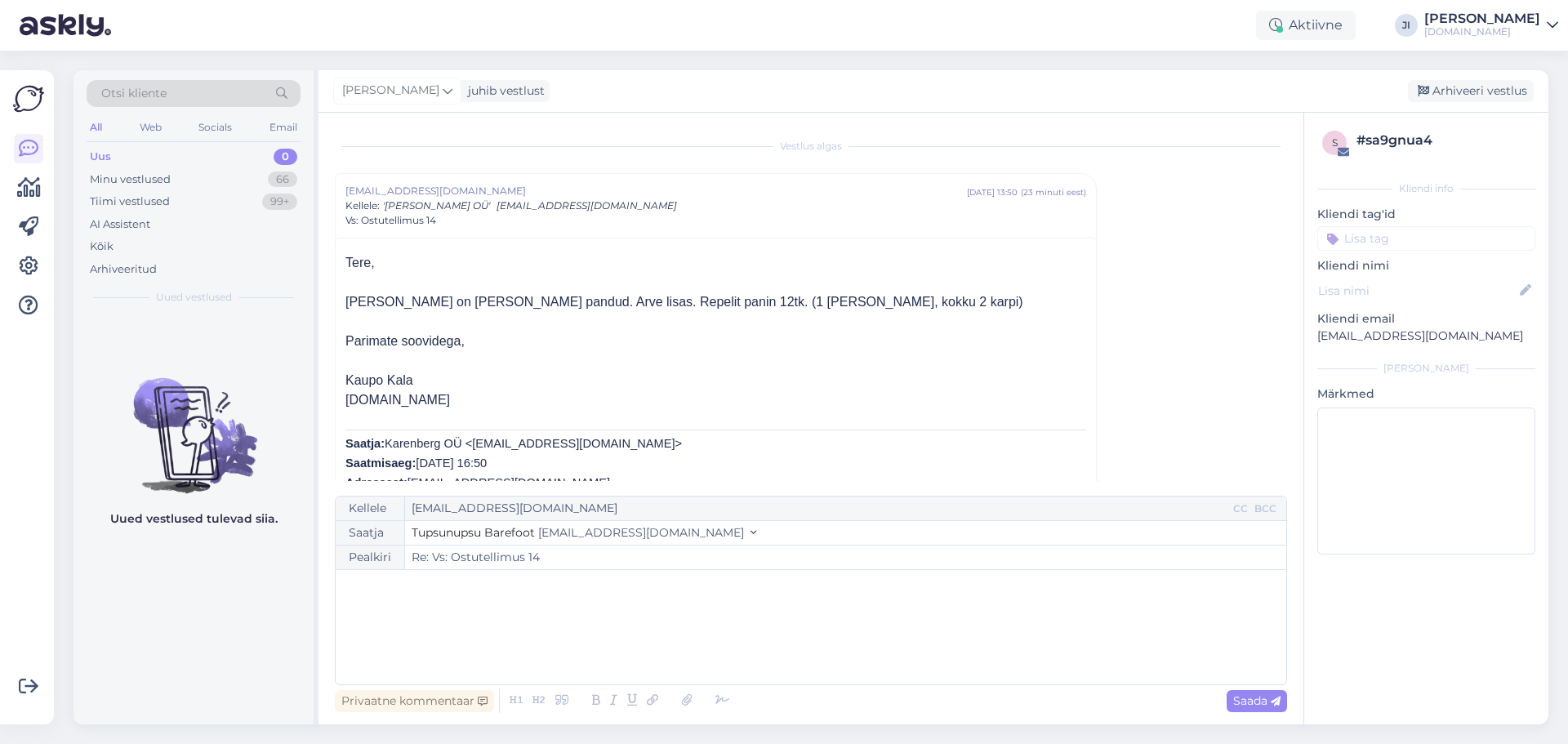
scroll to position [82, 0]
